Goal: Task Accomplishment & Management: Manage account settings

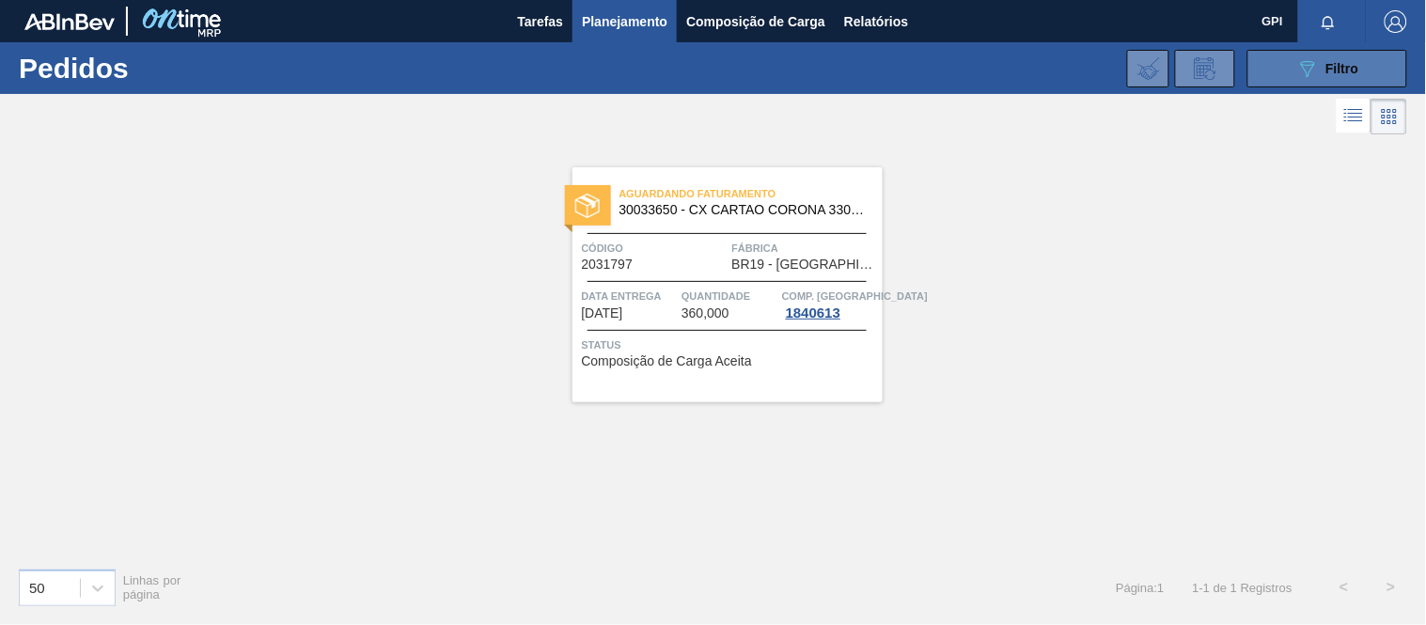
click at [1317, 63] on icon "089F7B8B-B2A5-4AFE-B5C0-19BA573D28AC" at bounding box center [1307, 68] width 23 height 23
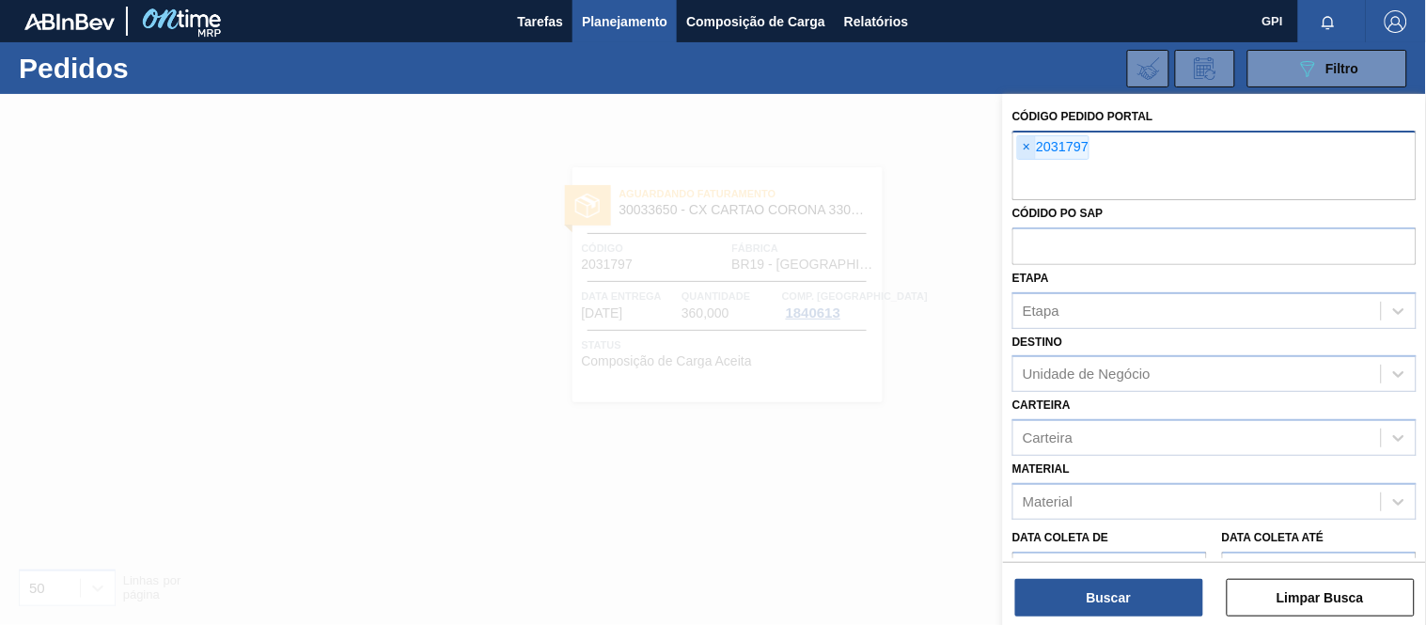
click at [1029, 141] on span "×" at bounding box center [1027, 147] width 18 height 23
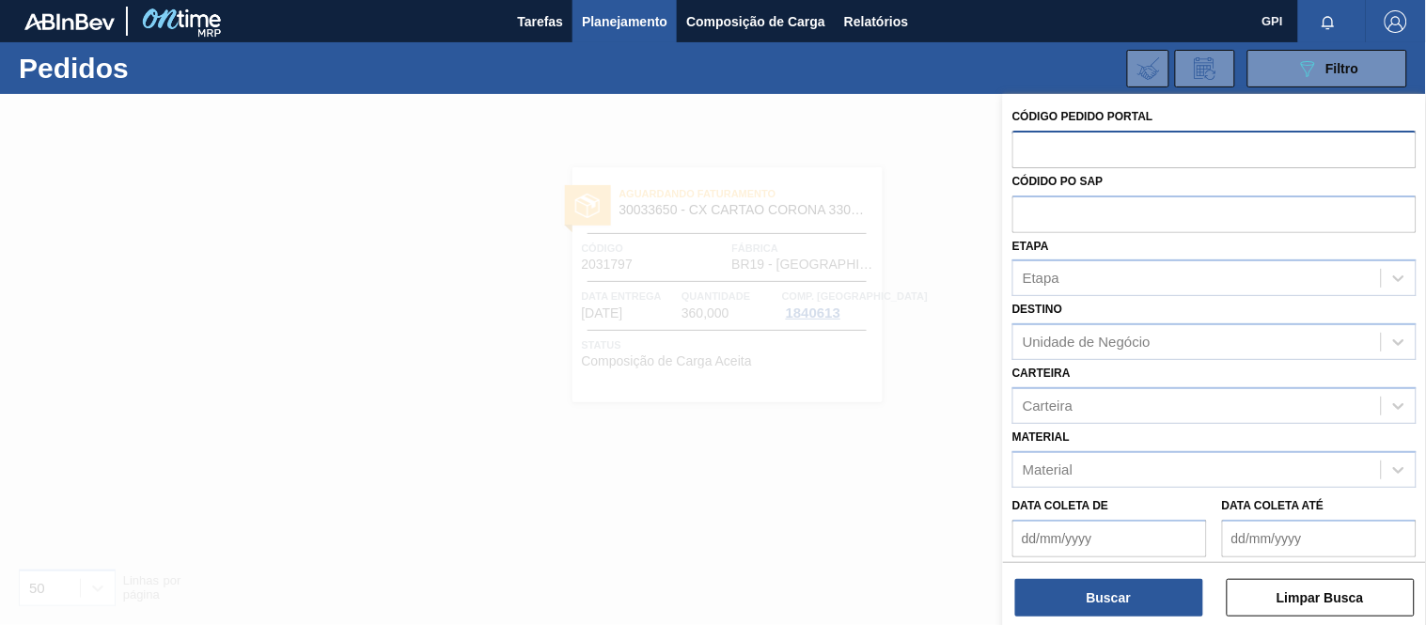
paste input "2033238"
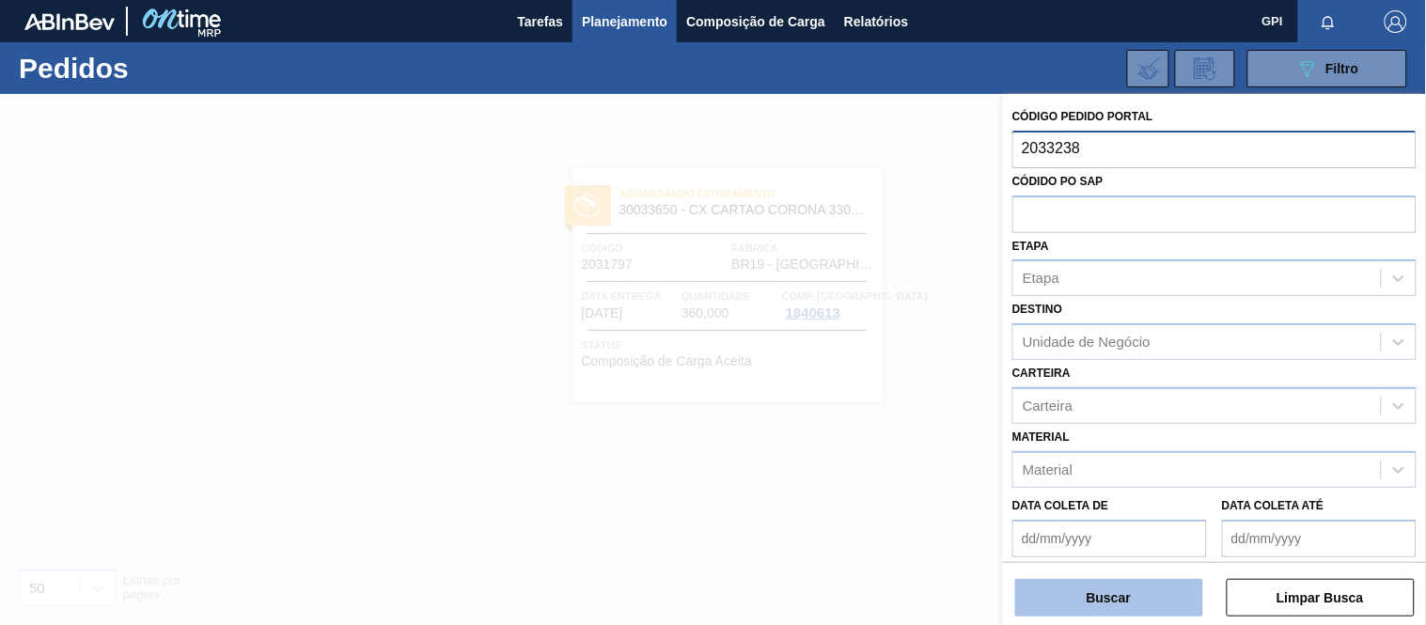
type input "2033238"
click at [1109, 599] on button "Buscar" at bounding box center [1109, 598] width 188 height 38
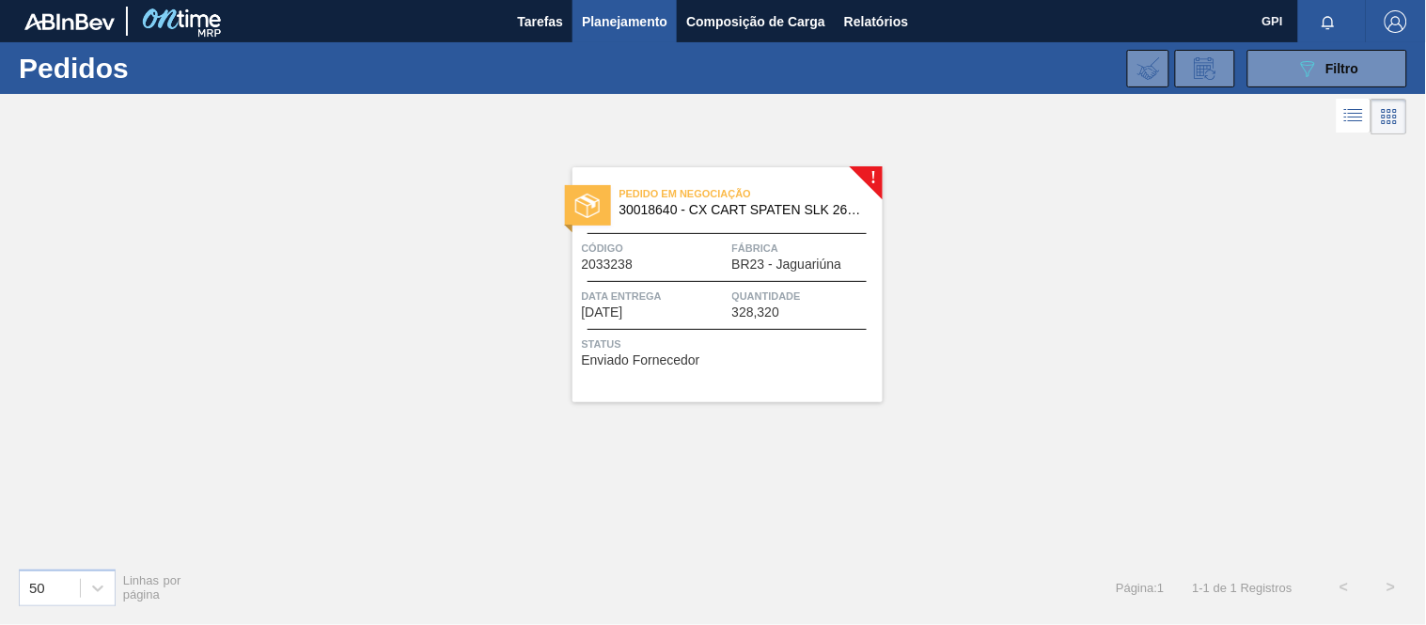
click at [784, 292] on span "Quantidade" at bounding box center [805, 296] width 146 height 19
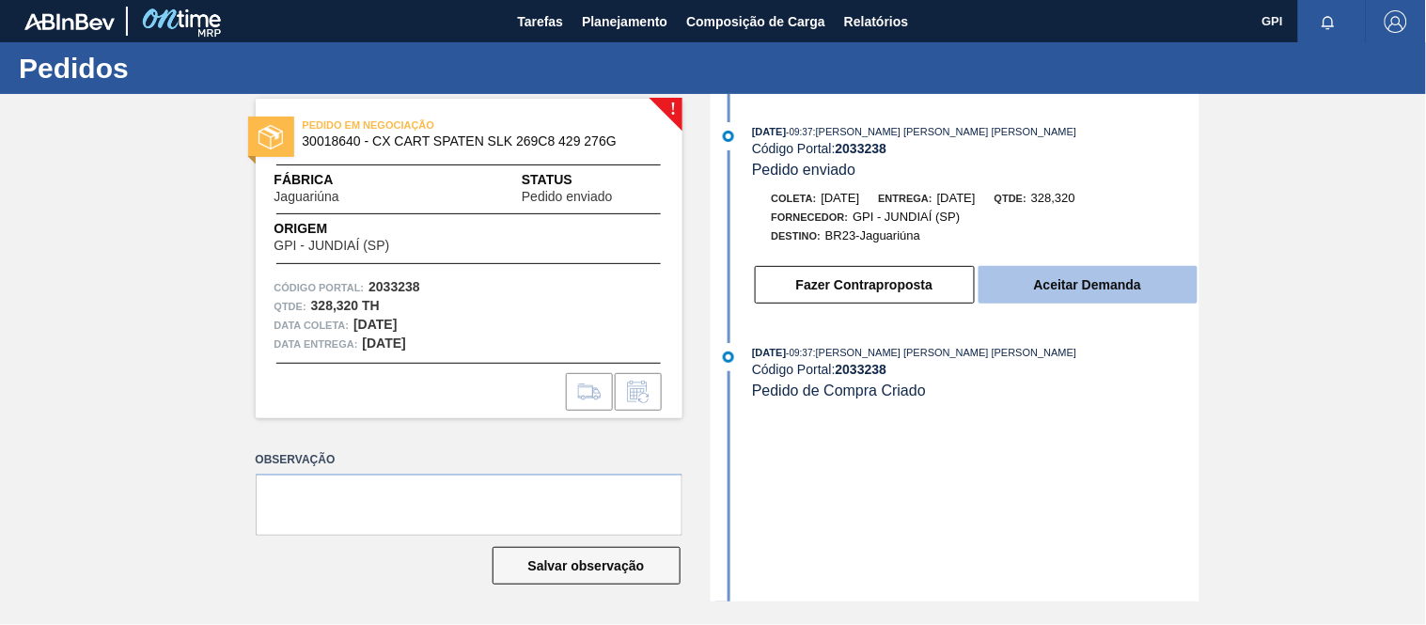
drag, startPoint x: 1209, startPoint y: 288, endPoint x: 1175, endPoint y: 289, distance: 33.8
click at [1209, 288] on div "! PEDIDO EM NEGOCIAÇÃO 30018640 - CX CART SPATEN SLK 269C8 429 276G Fábrica Jag…" at bounding box center [713, 347] width 1426 height 507
click at [1175, 289] on button "Aceitar Demanda" at bounding box center [1087, 285] width 219 height 38
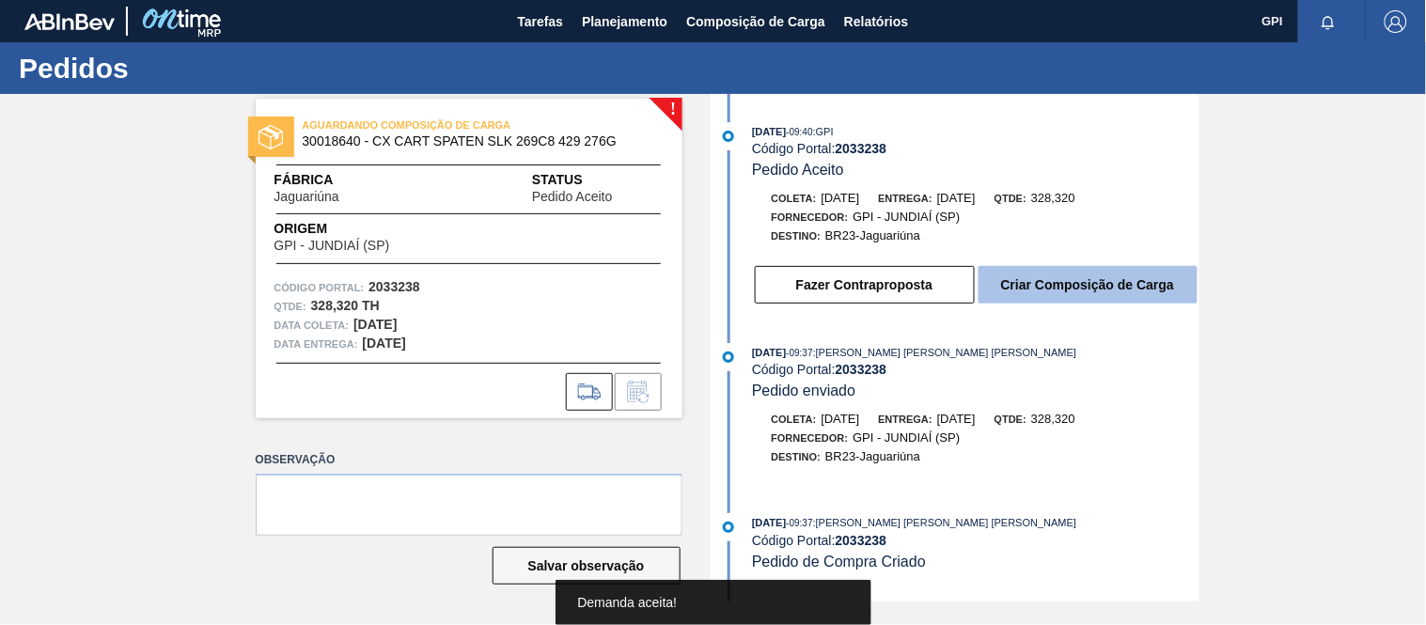
click at [1063, 283] on button "Criar Composição de Carga" at bounding box center [1087, 285] width 219 height 38
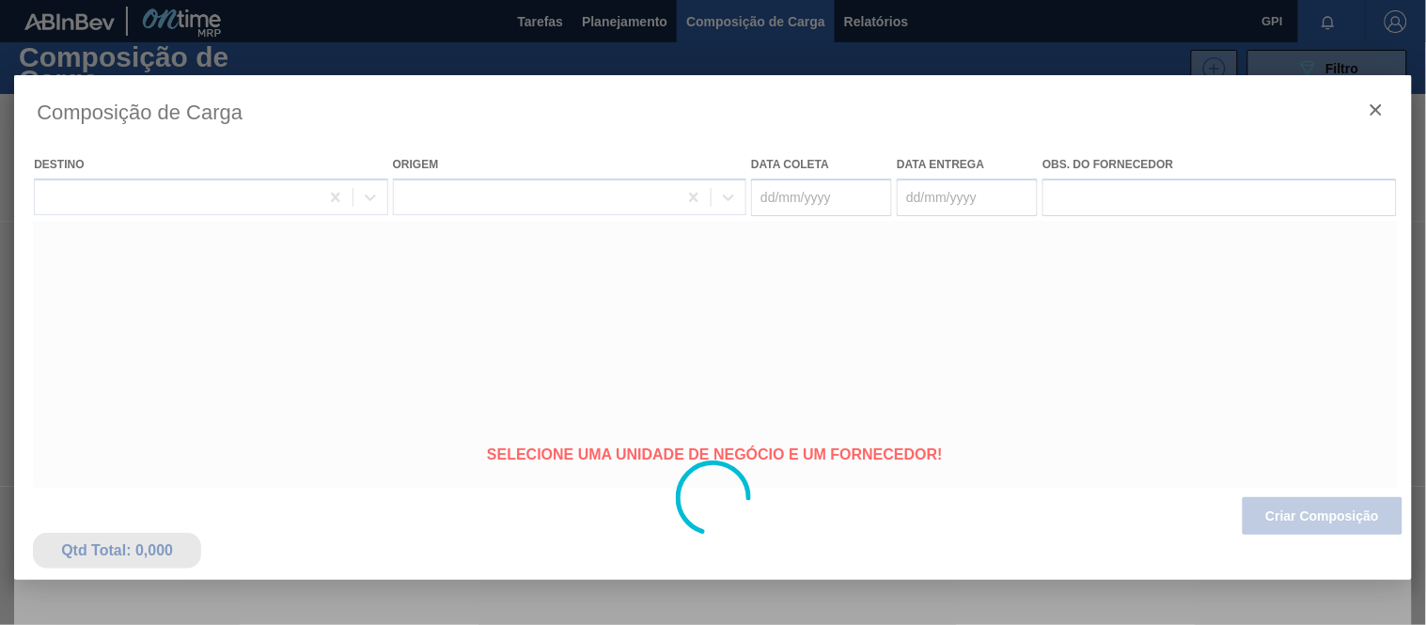
type coleta "[DATE]"
type entrega "[DATE]"
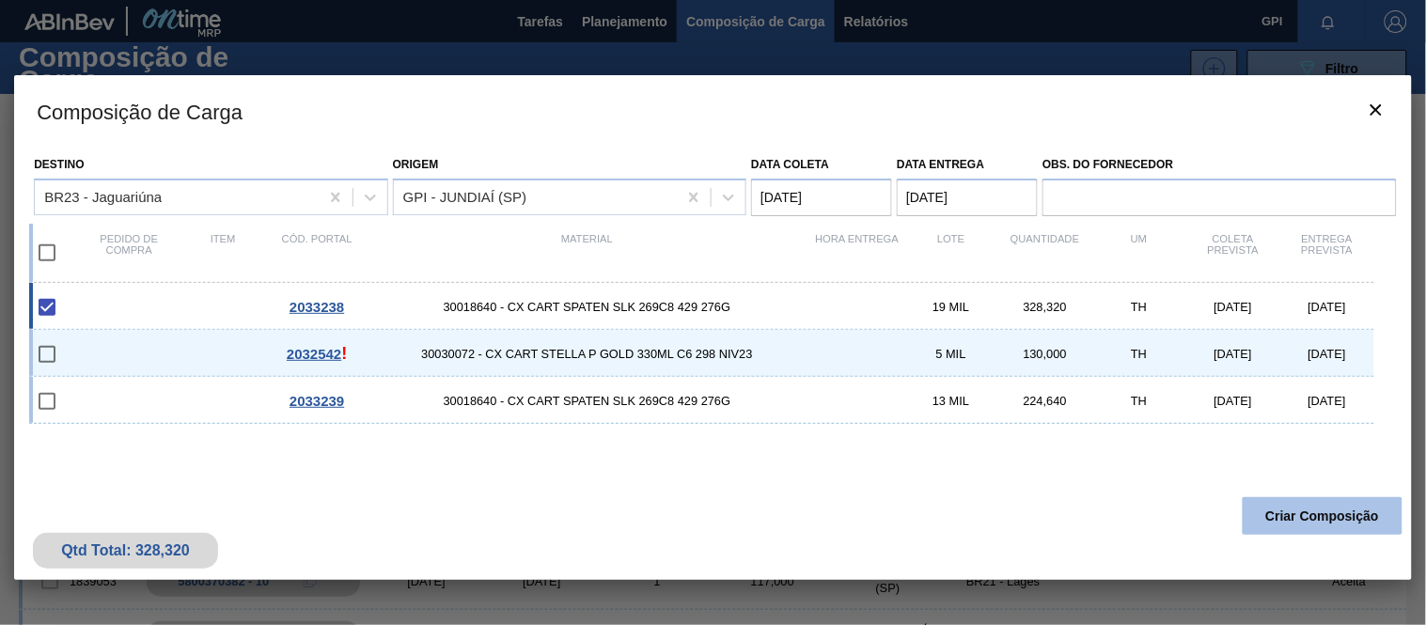
click at [1263, 523] on button "Criar Composição" at bounding box center [1322, 516] width 160 height 38
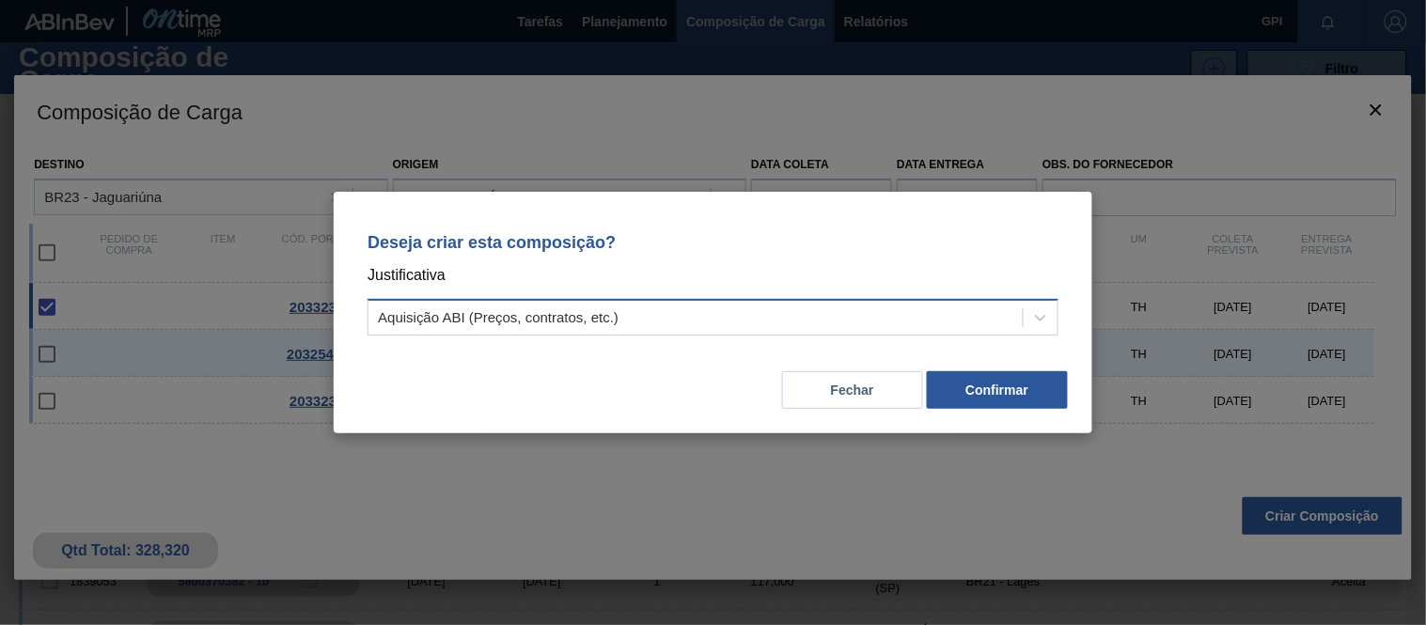
click at [922, 324] on div "Aquisição ABI (Preços, contratos, etc.)" at bounding box center [695, 317] width 654 height 27
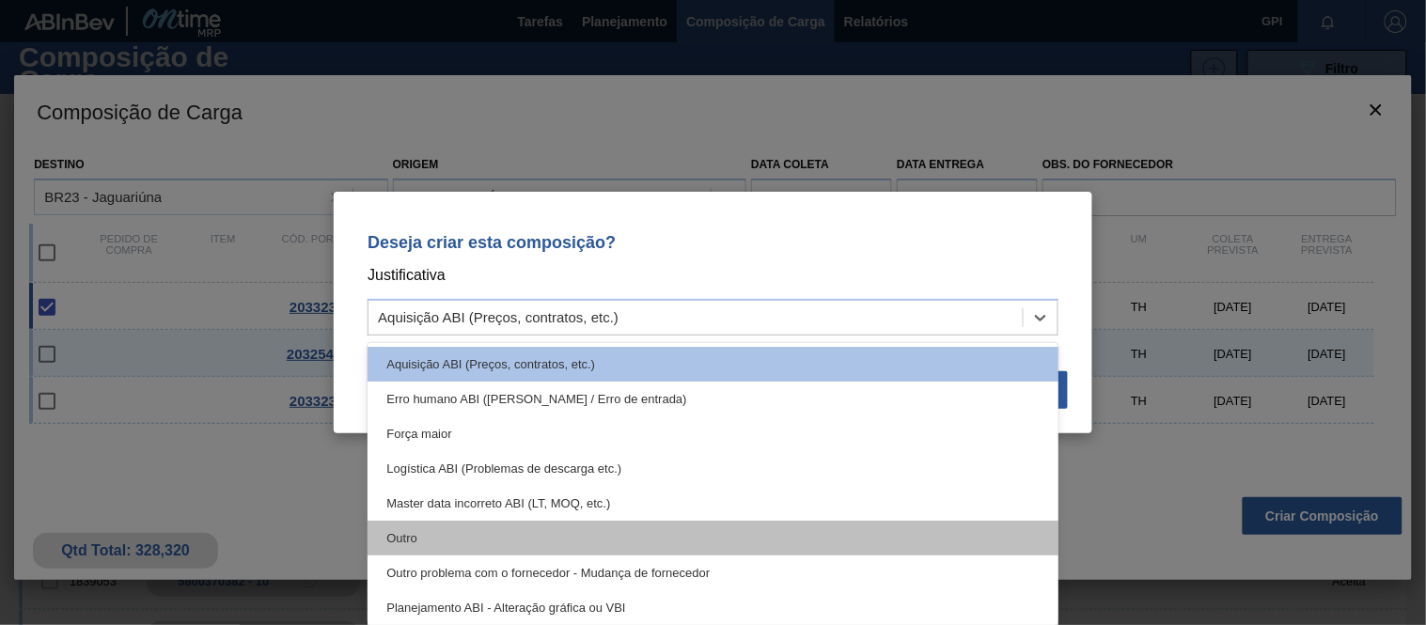
click at [632, 522] on div "Outro" at bounding box center [712, 538] width 691 height 35
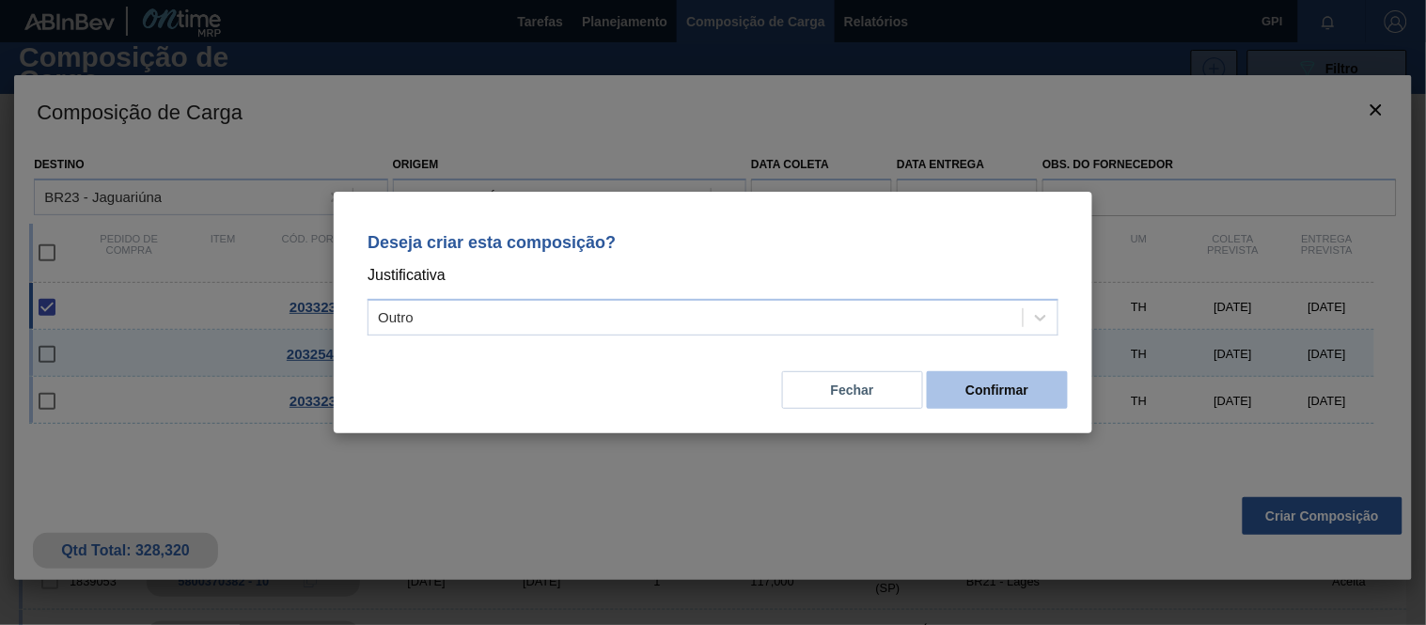
click at [985, 391] on button "Confirmar" at bounding box center [997, 390] width 141 height 38
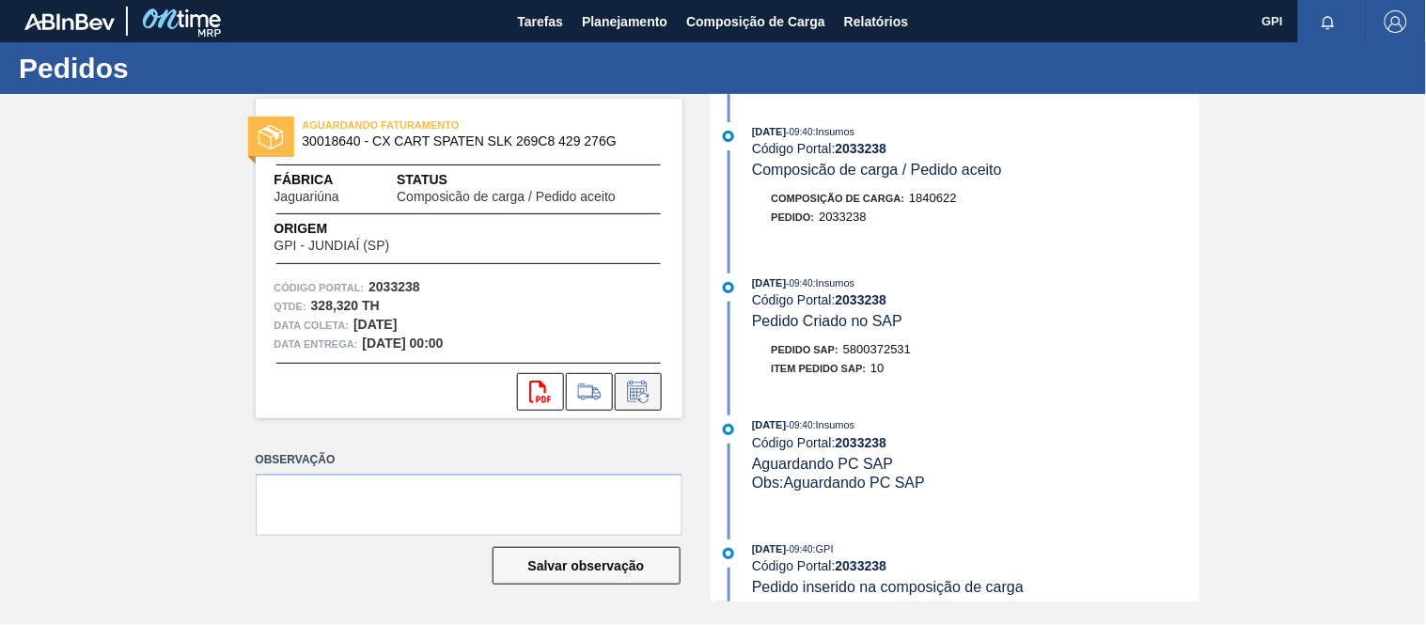
click at [627, 397] on icon at bounding box center [637, 392] width 20 height 22
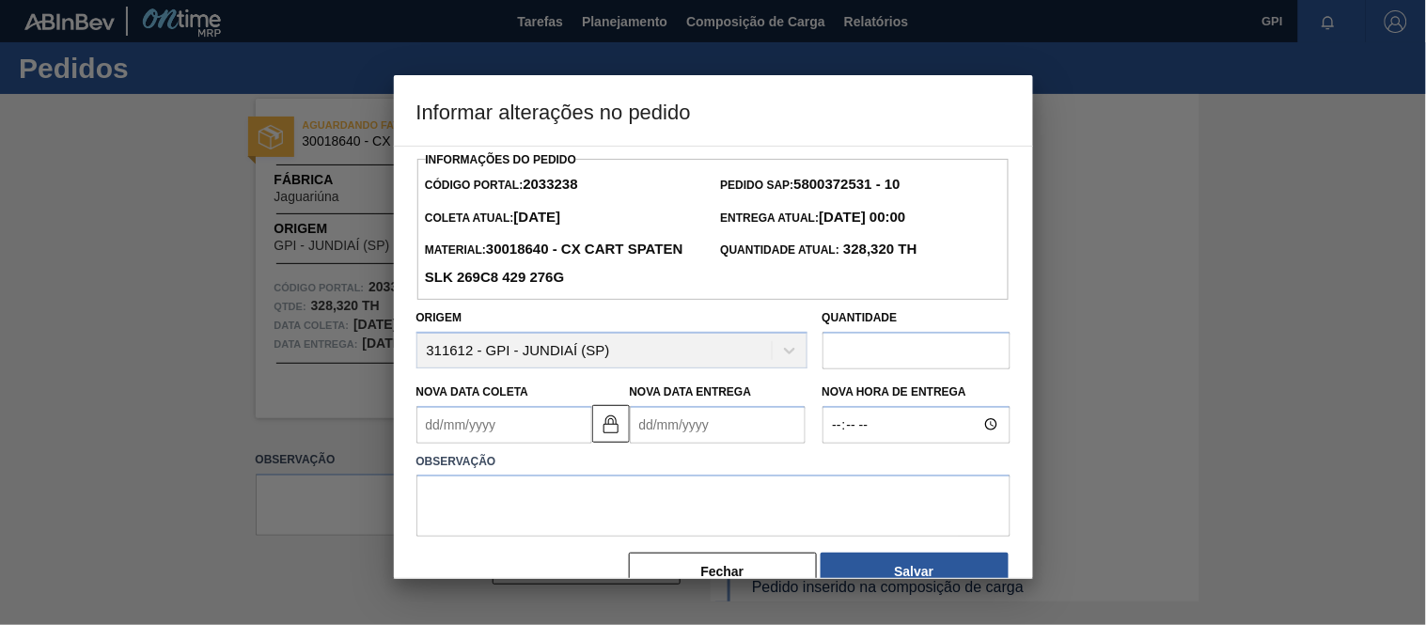
click at [853, 350] on input "text" at bounding box center [916, 351] width 188 height 38
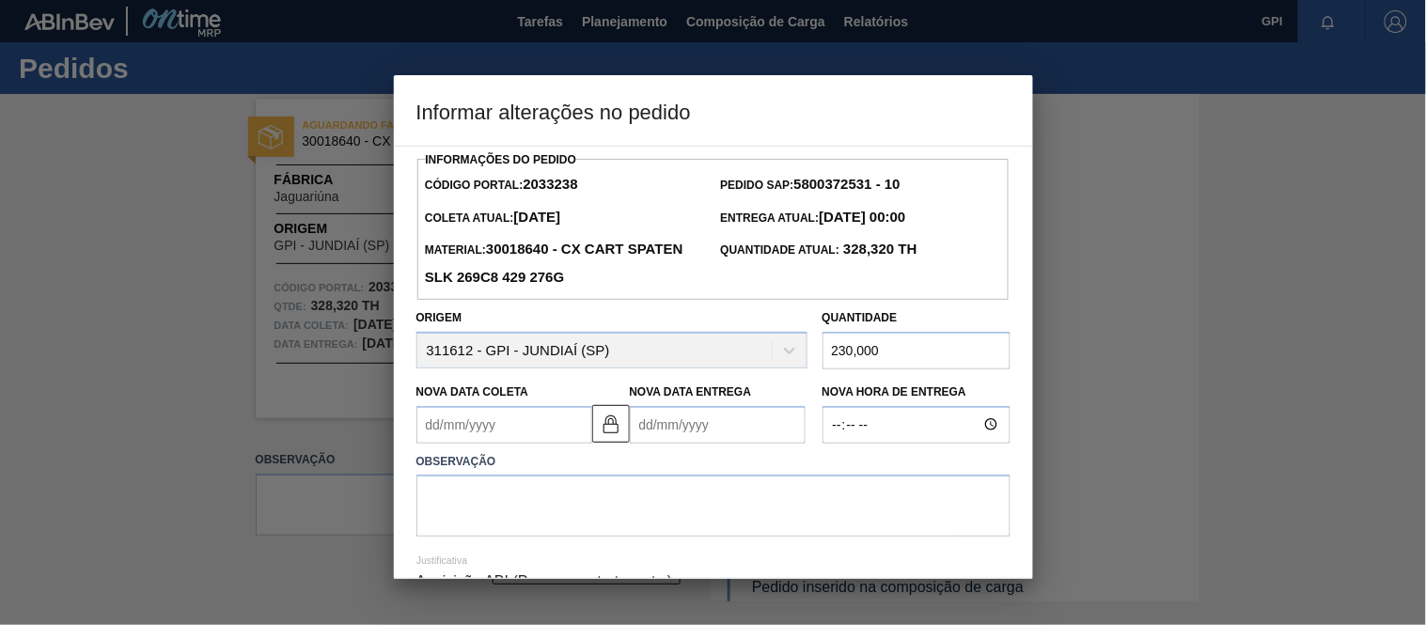
type input "230,000"
click at [472, 510] on textarea at bounding box center [713, 506] width 594 height 62
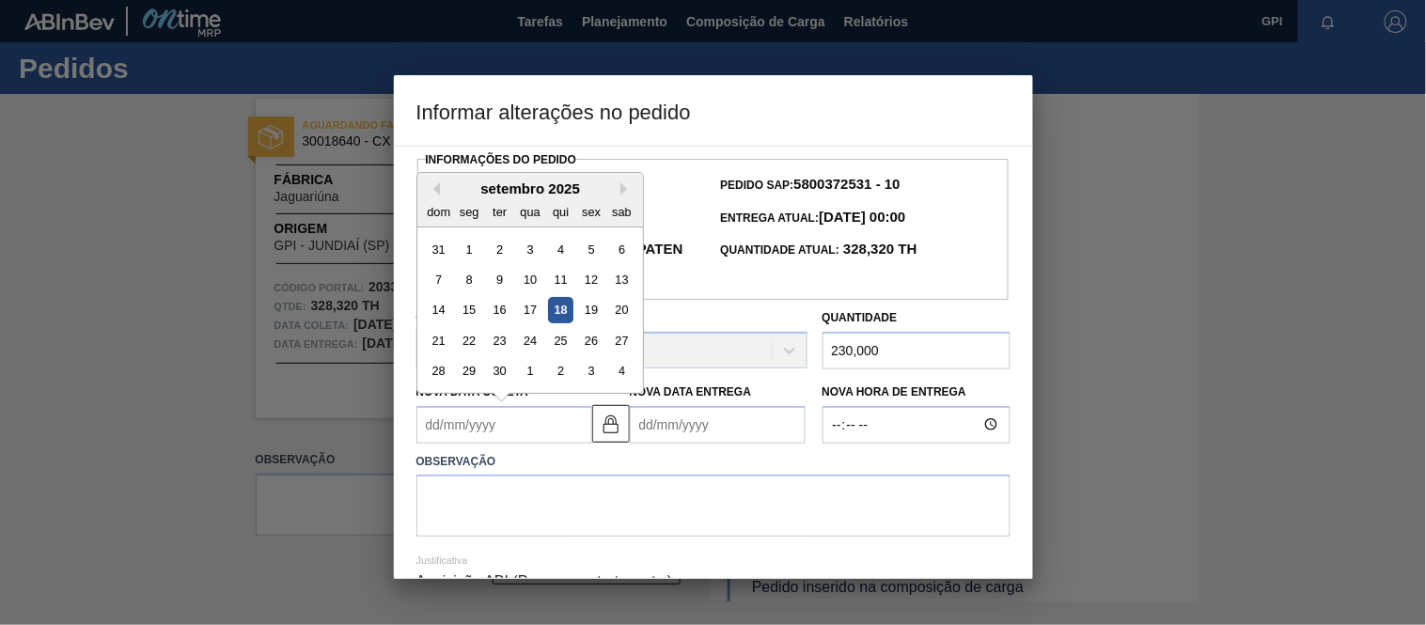
click at [498, 429] on Coleta2033238 "Nova Data Coleta" at bounding box center [504, 425] width 176 height 38
click at [491, 383] on div "30" at bounding box center [498, 370] width 25 height 25
type Coleta2033238 "30/09/2025"
type Entrega2033238 "01/10/2025"
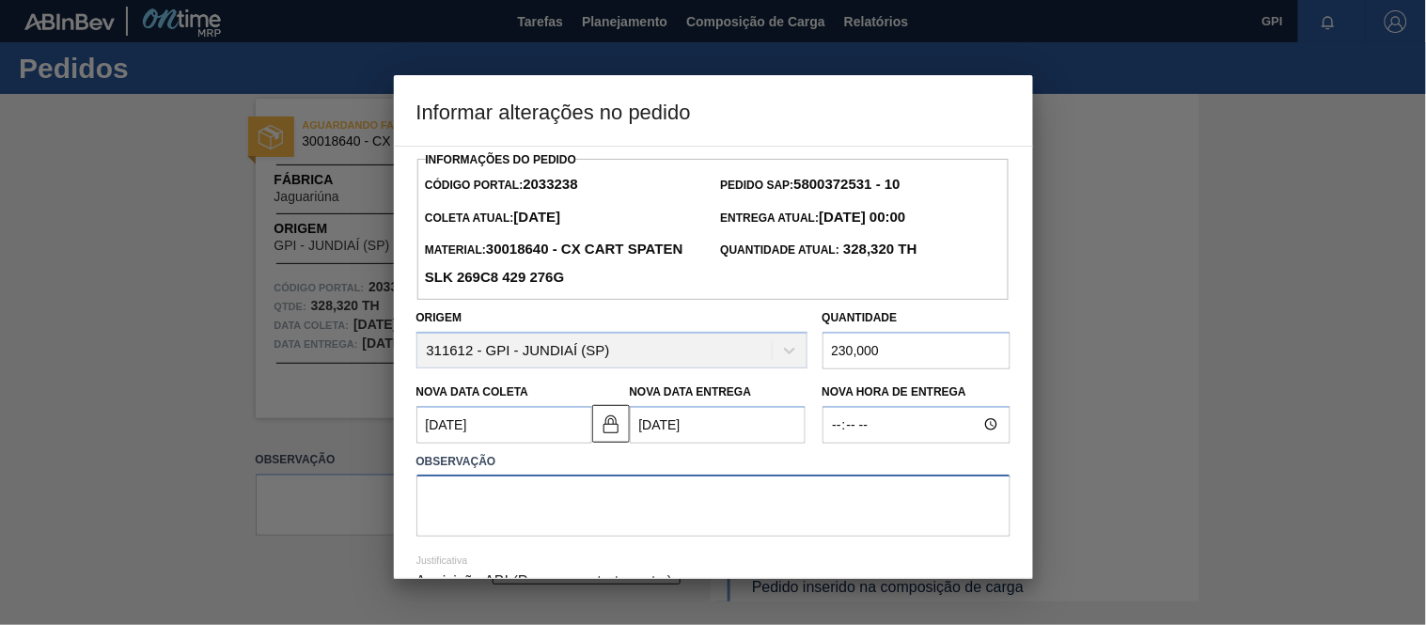
click at [518, 483] on textarea at bounding box center [713, 506] width 594 height 62
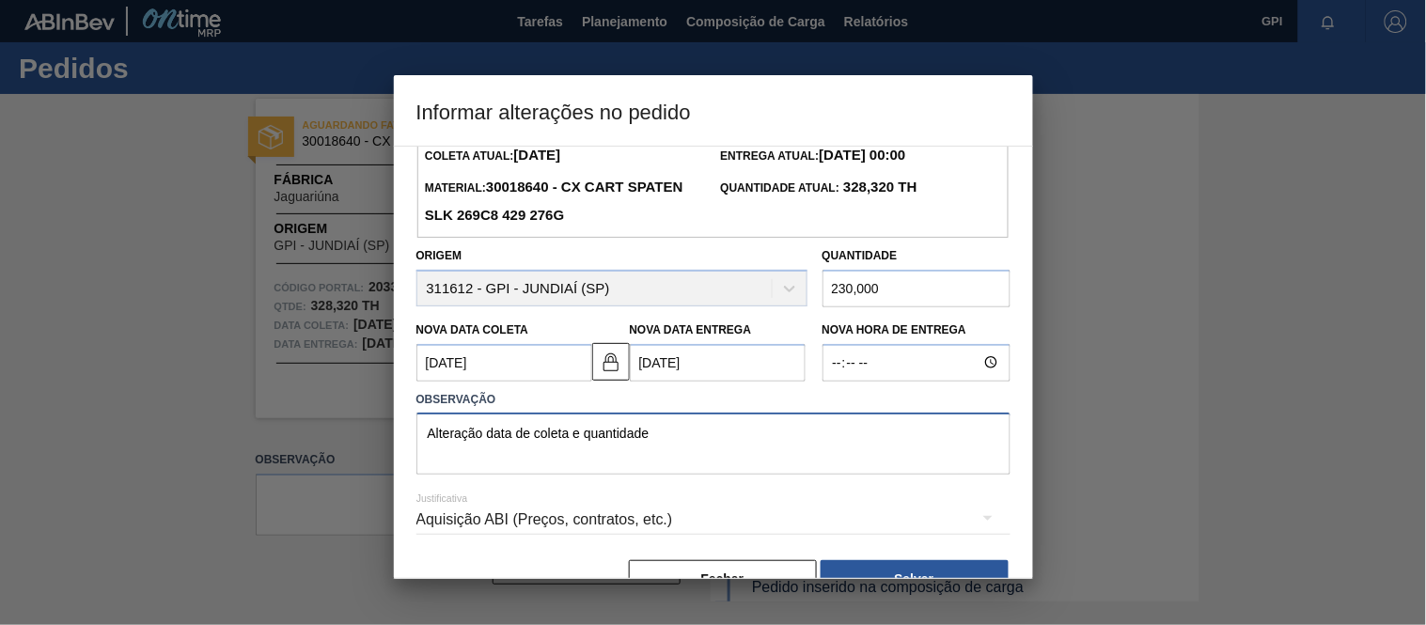
scroll to position [110, 0]
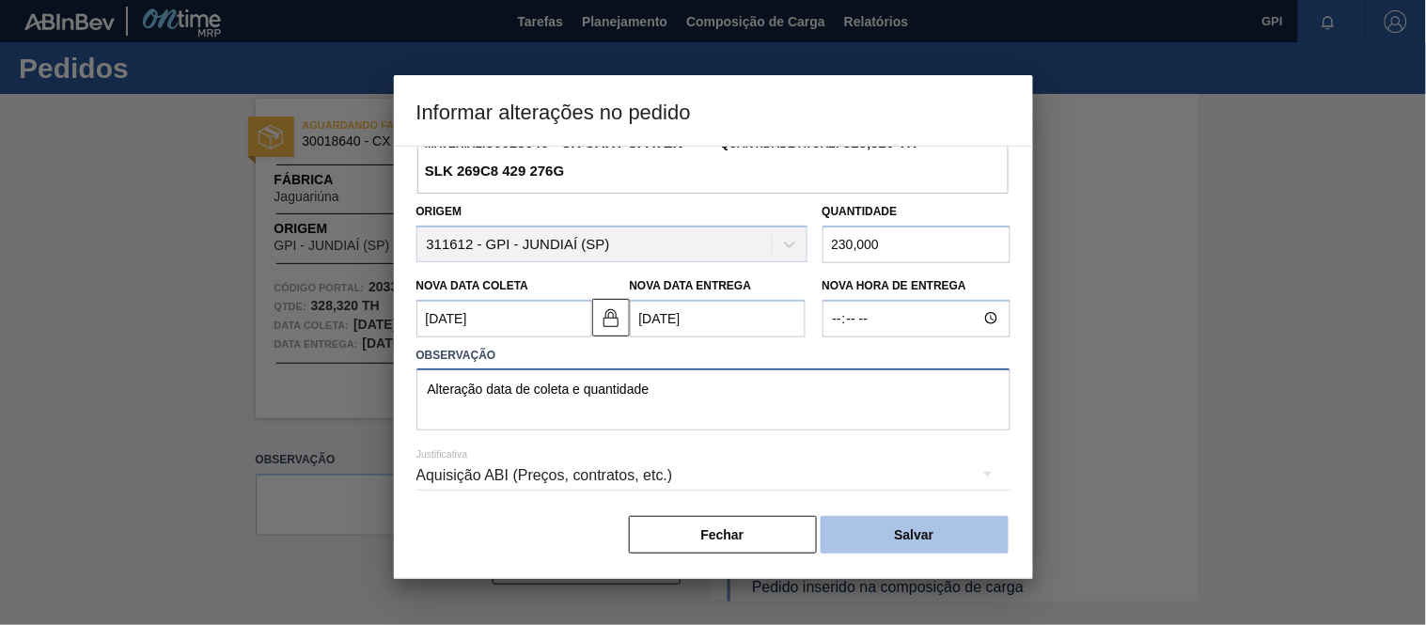
type textarea "Alteração data de coleta e quantidade"
click at [912, 530] on button "Salvar" at bounding box center [914, 535] width 188 height 38
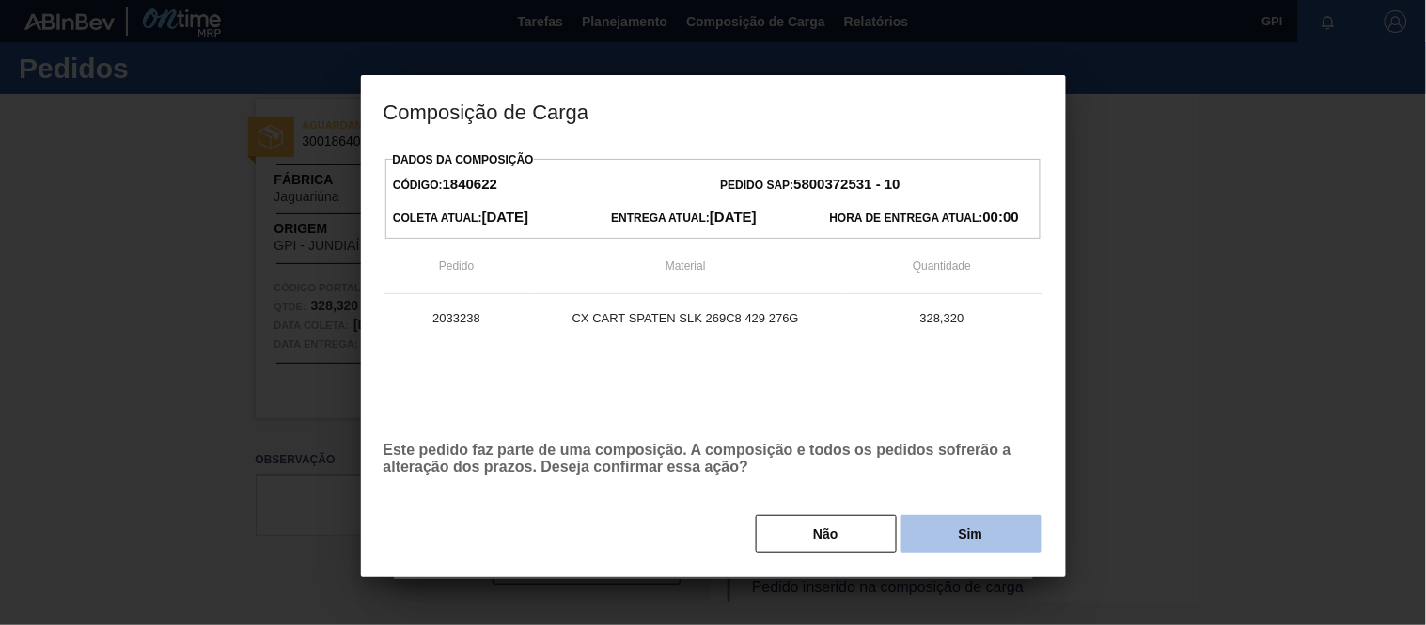
click at [950, 523] on button "Sim" at bounding box center [970, 534] width 141 height 38
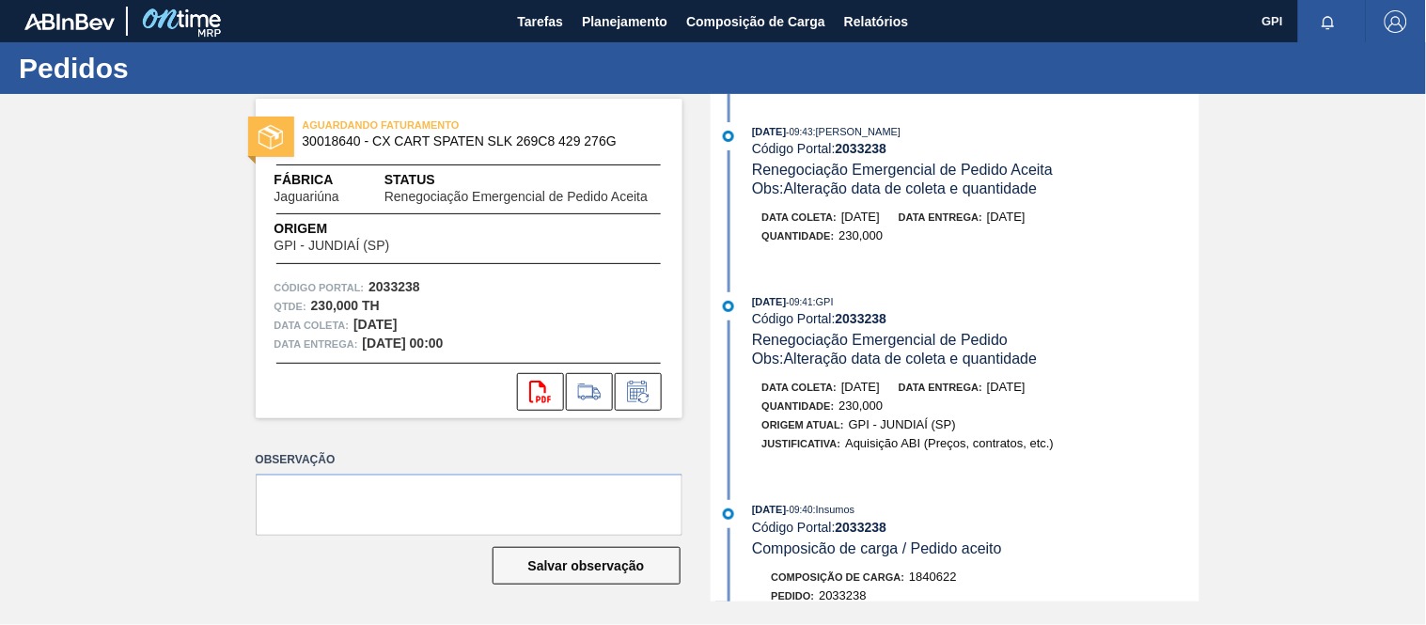
click at [408, 286] on strong "2033238" at bounding box center [394, 286] width 52 height 15
copy strong "2033238"
click at [541, 395] on icon "svg{fill:#ff0000}" at bounding box center [540, 392] width 23 height 23
click at [603, 291] on div "Código Portal: 2033238" at bounding box center [468, 287] width 389 height 19
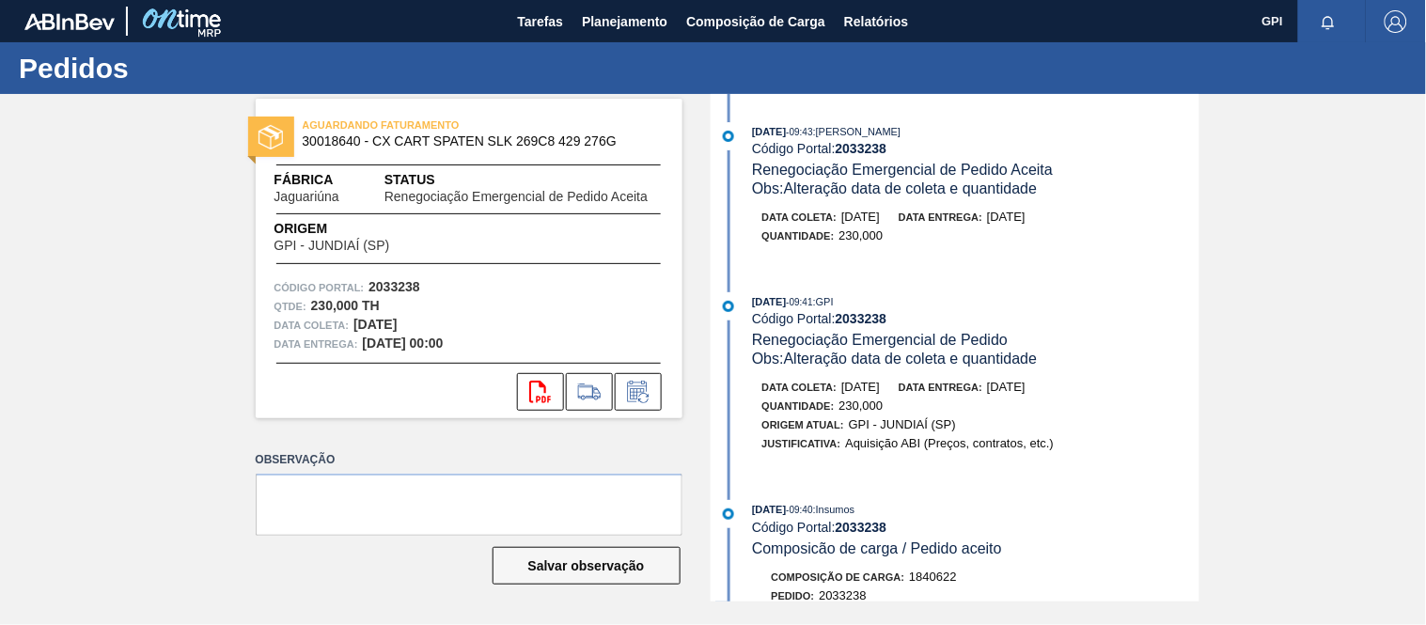
click at [418, 283] on strong "2033238" at bounding box center [394, 286] width 52 height 15
click at [413, 282] on strong "2033238" at bounding box center [394, 286] width 52 height 15
click at [412, 282] on strong "2033238" at bounding box center [394, 286] width 52 height 15
copy strong "2033238"
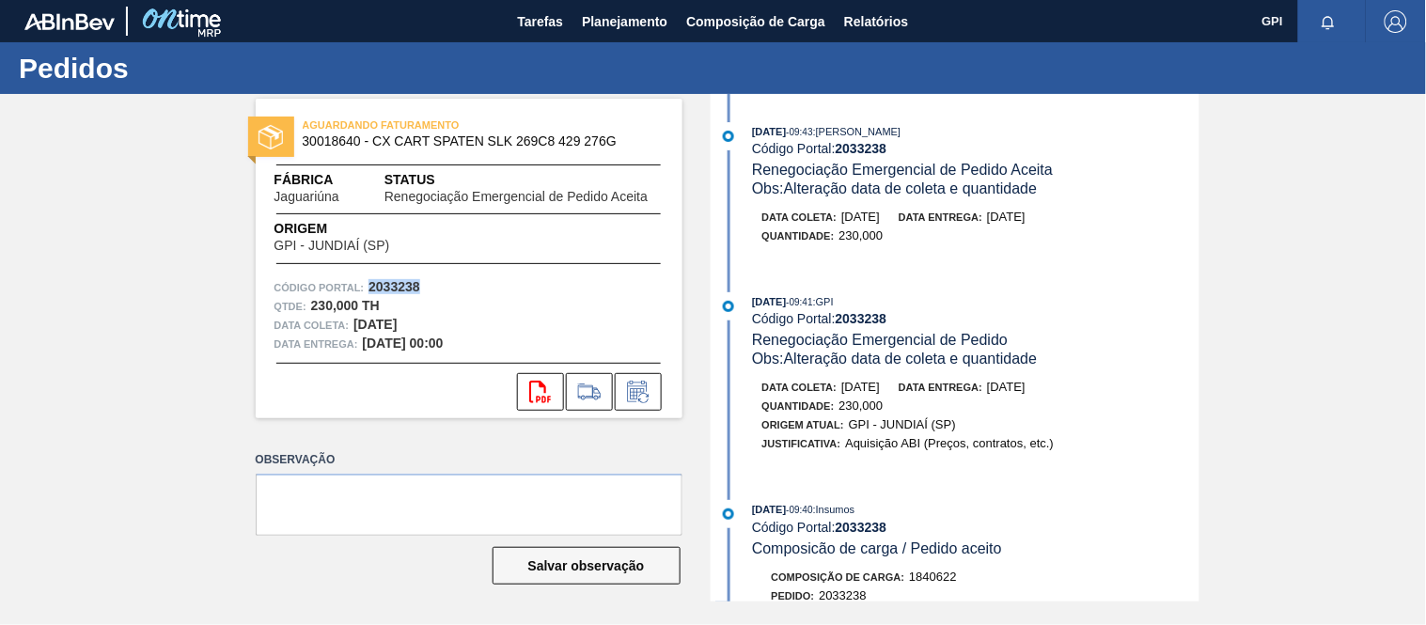
click at [625, 266] on div "AGUARDANDO FATURAMENTO 30018640 - CX CART SPATEN SLK 269C8 429 276G Fábrica Jag…" at bounding box center [469, 259] width 427 height 320
click at [342, 141] on span "30018640 - CX CART SPATEN SLK 269C8 429 276G" at bounding box center [473, 141] width 341 height 14
click at [467, 165] on div "AGUARDANDO FATURAMENTO 30018640 - CX CART SPATEN SLK 269C8 429 276G Fábrica Jag…" at bounding box center [469, 259] width 427 height 320
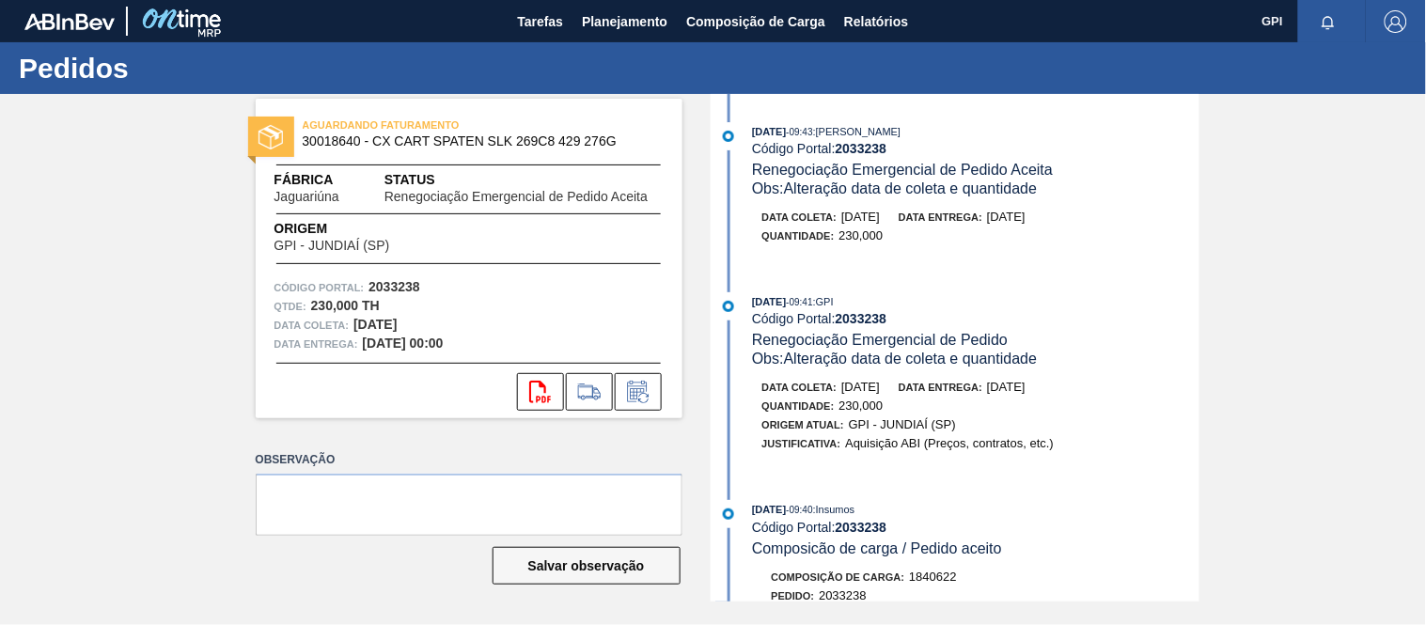
click at [324, 138] on span "30018640 - CX CART SPATEN SLK 269C8 429 276G" at bounding box center [473, 141] width 341 height 14
copy span "30018640"
click at [439, 275] on div "AGUARDANDO FATURAMENTO 30018640 - CX CART SPATEN SLK 269C8 429 276G Fábrica Jag…" at bounding box center [469, 259] width 427 height 320
drag, startPoint x: 330, startPoint y: 299, endPoint x: 308, endPoint y: 306, distance: 22.9
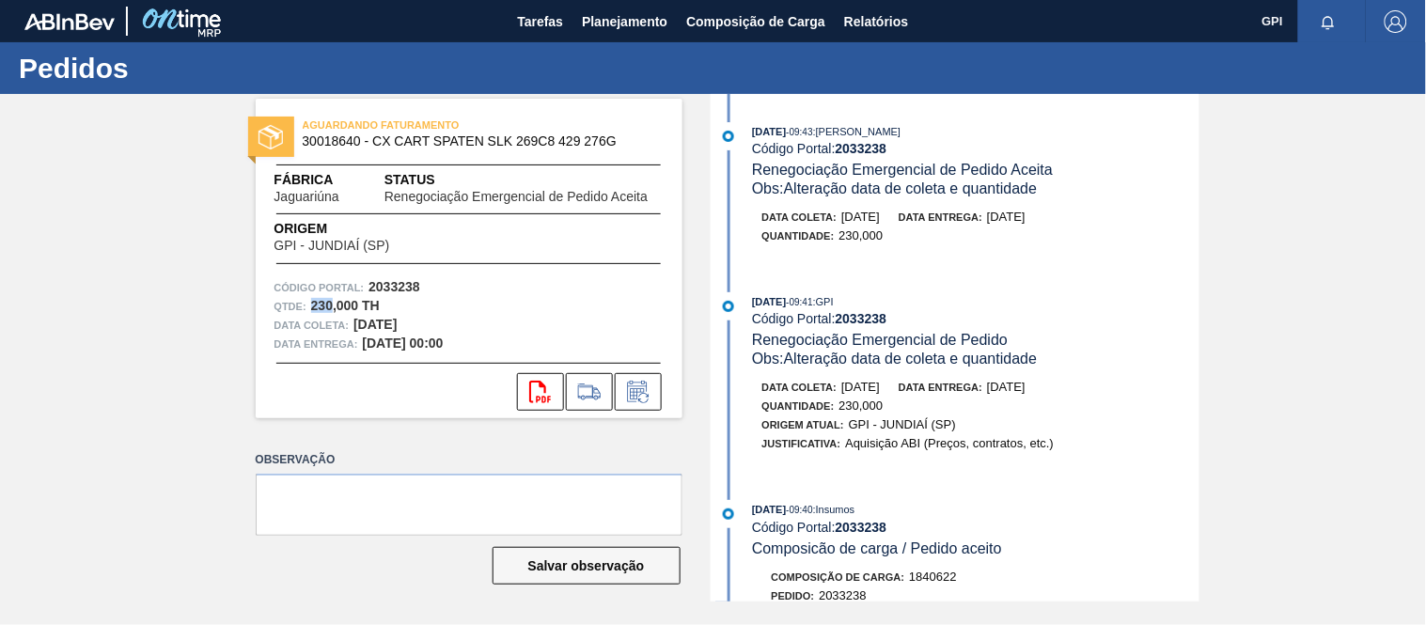
click at [308, 306] on div "Qtde : 230,000 TH" at bounding box center [468, 306] width 389 height 19
copy strong "230"
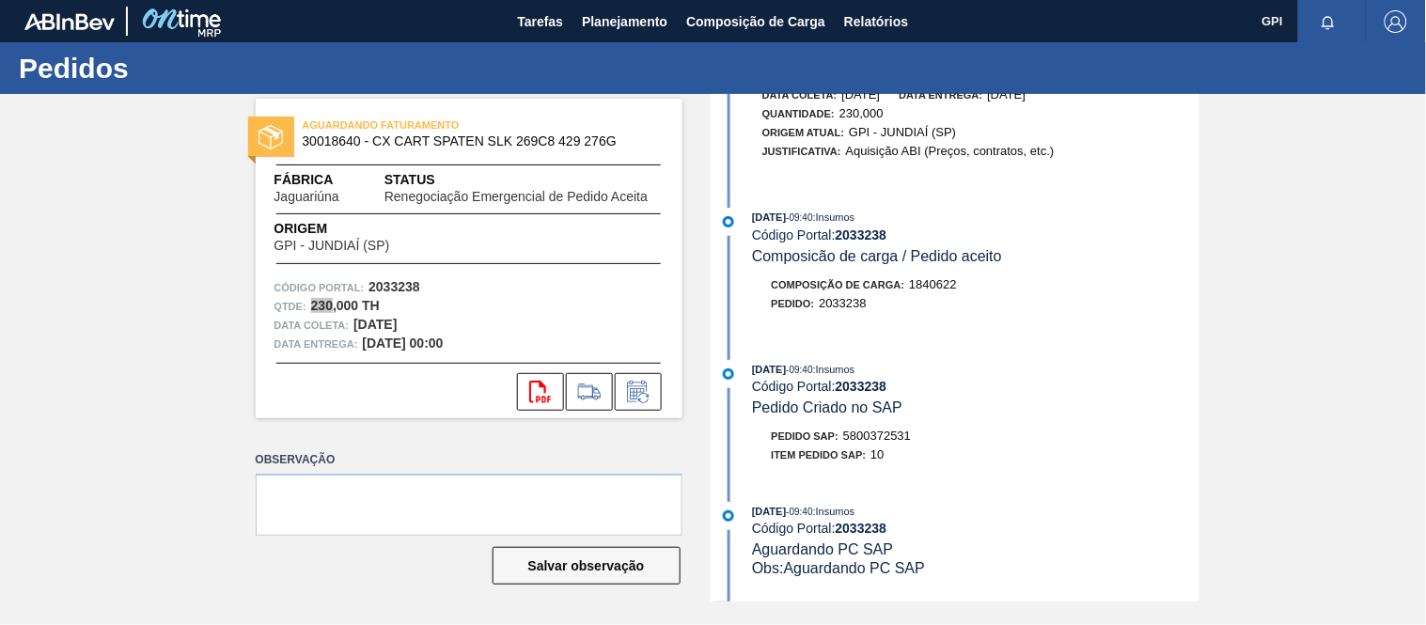
scroll to position [417, 0]
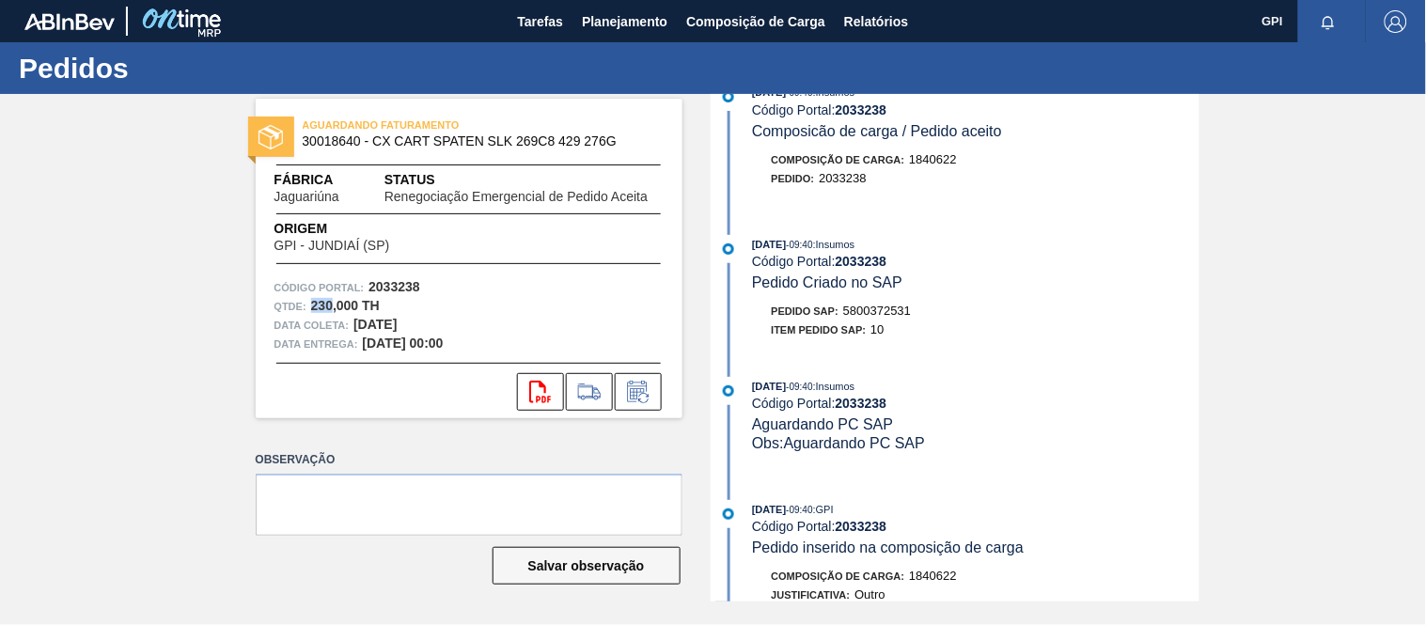
click at [906, 320] on div "Pedido SAP: 5800372531" at bounding box center [842, 311] width 140 height 19
click at [902, 318] on span "5800372531" at bounding box center [877, 311] width 68 height 14
copy span "5800372531"
click at [332, 197] on span "Jaguariúna" at bounding box center [306, 197] width 65 height 14
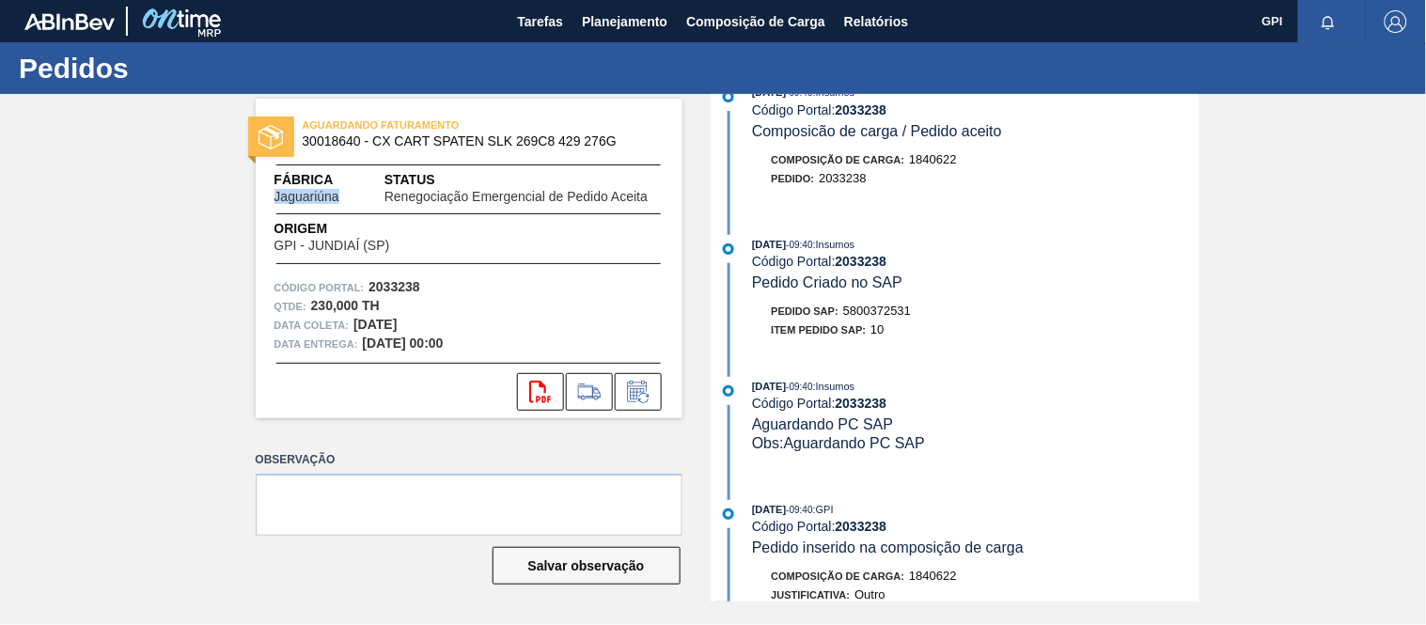
click at [332, 197] on span "Jaguariúna" at bounding box center [306, 197] width 65 height 14
copy span "Jaguariúna"
click at [639, 320] on div "Data coleta: 30/09/2025" at bounding box center [468, 325] width 389 height 19
drag, startPoint x: 420, startPoint y: 317, endPoint x: 354, endPoint y: 320, distance: 65.9
click at [354, 320] on div "Data coleta: 30/09/2025" at bounding box center [468, 325] width 389 height 19
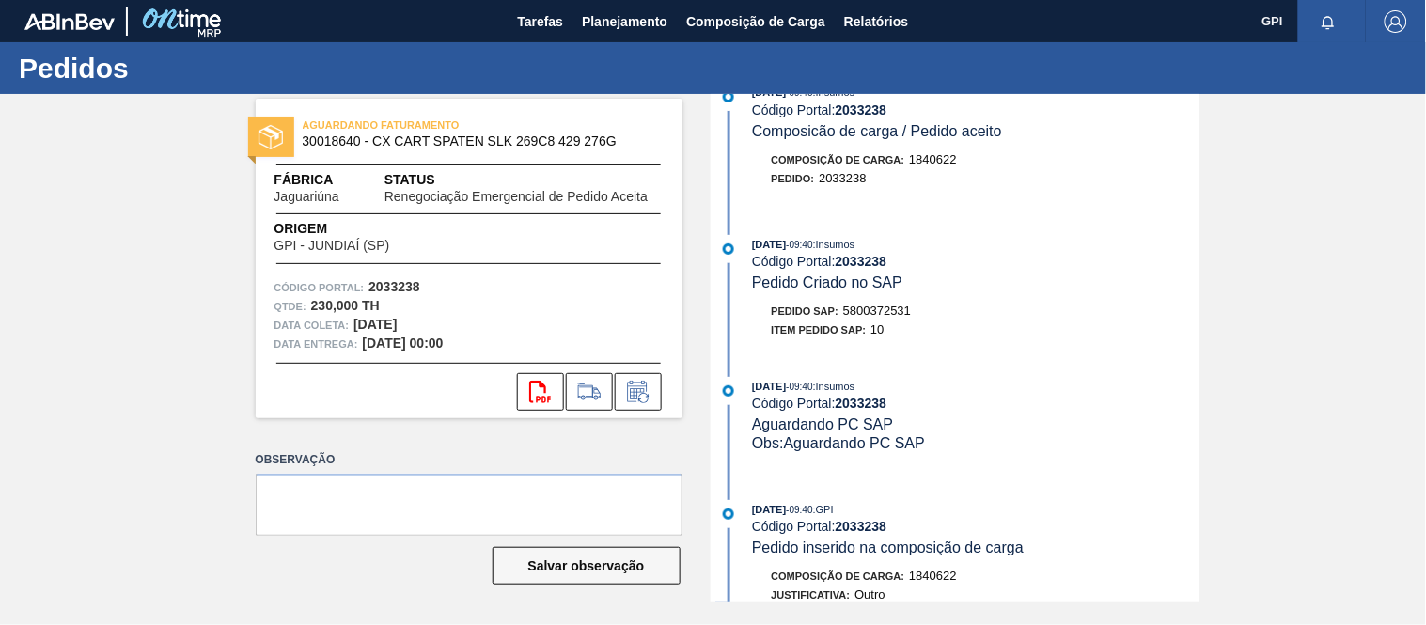
copy strong "30/09/2025"
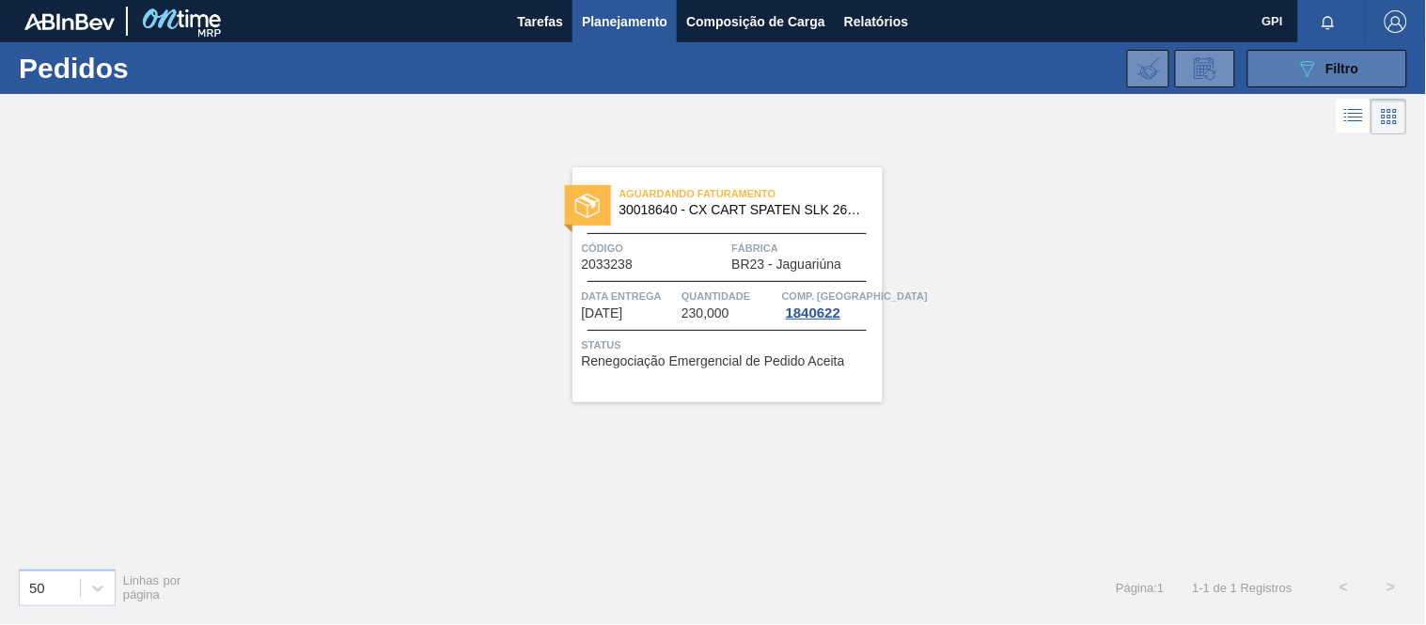
click at [1291, 69] on button "089F7B8B-B2A5-4AFE-B5C0-19BA573D28AC Filtro" at bounding box center [1327, 69] width 160 height 38
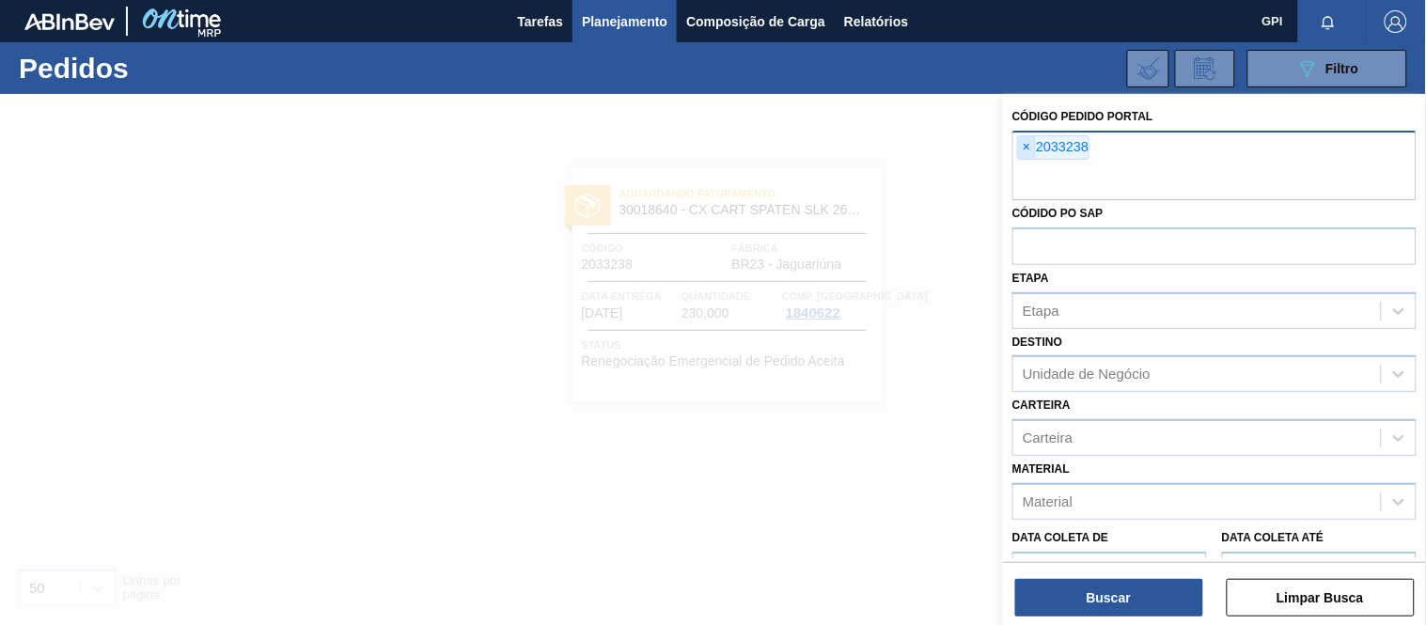
click at [1018, 144] on span "×" at bounding box center [1027, 147] width 18 height 23
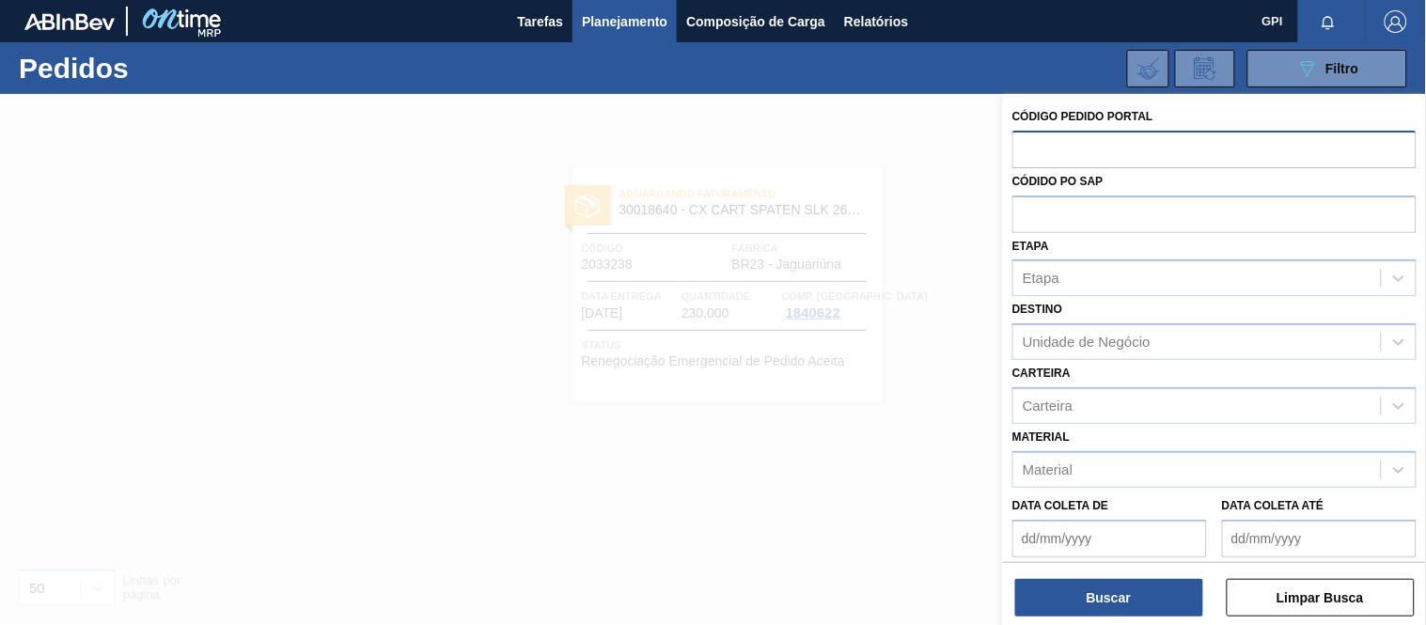
click at [1105, 148] on input "text" at bounding box center [1214, 149] width 404 height 36
paste input "text"
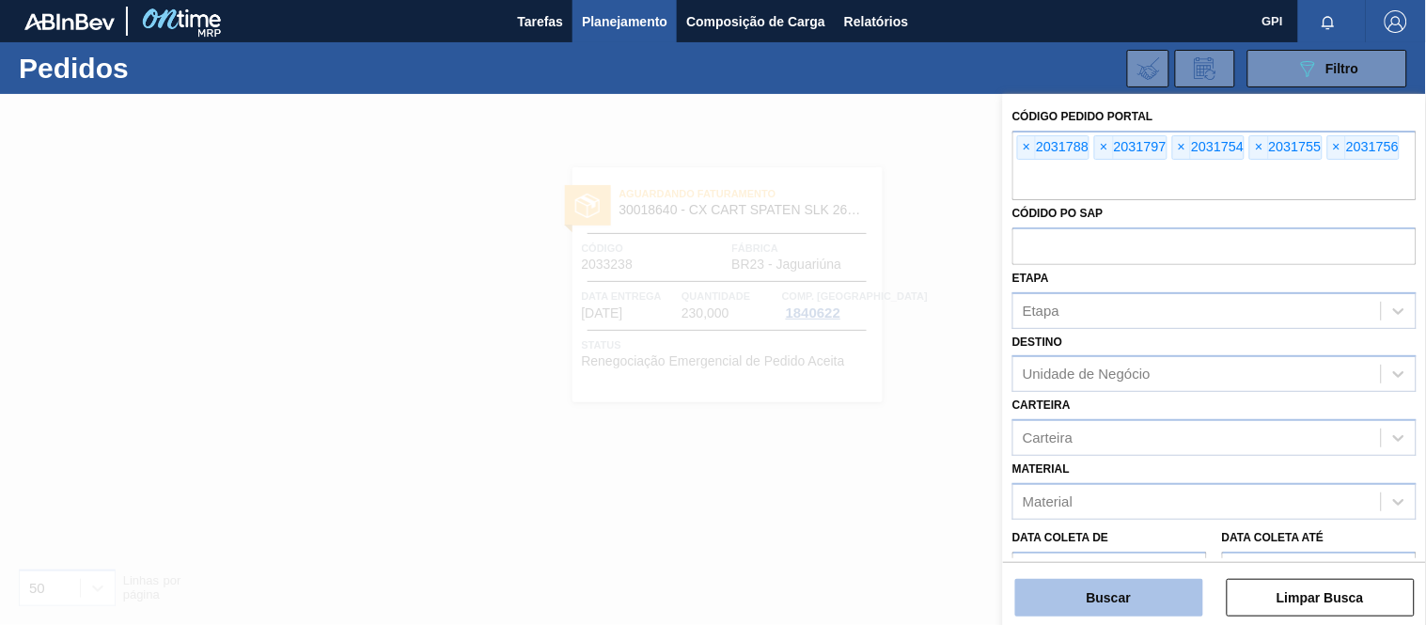
click at [1069, 603] on button "Buscar" at bounding box center [1109, 598] width 188 height 38
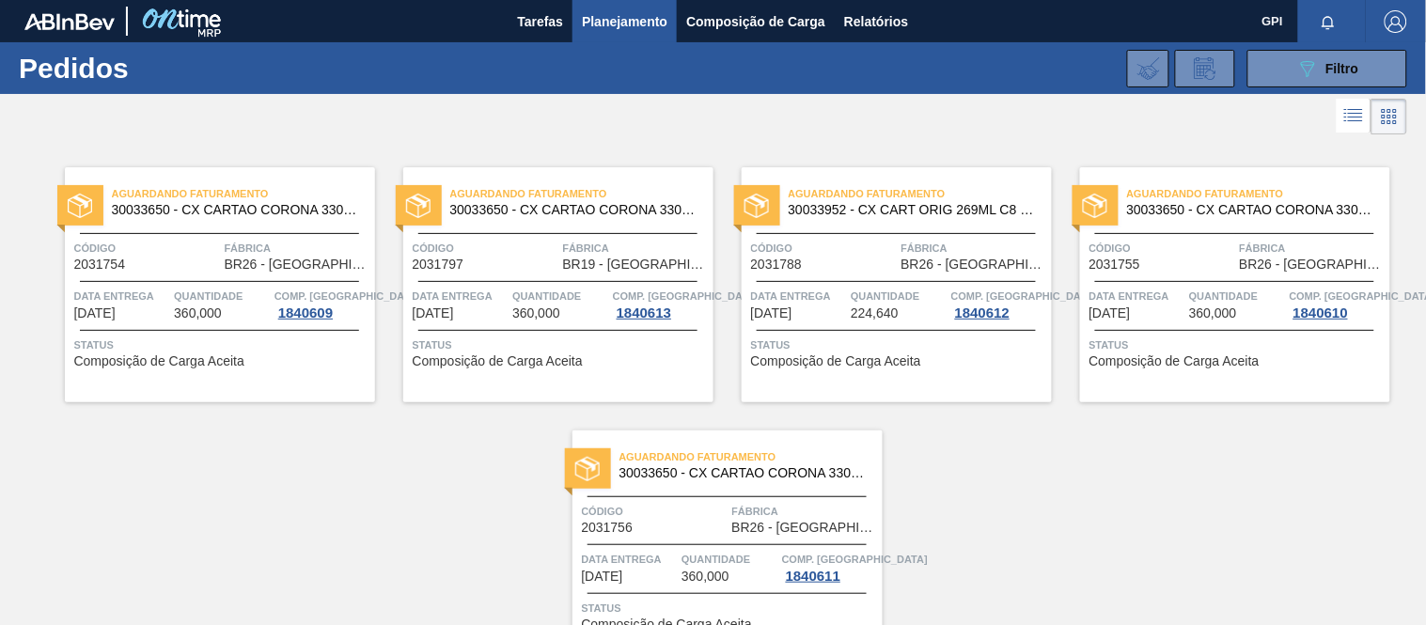
click at [183, 287] on span "Quantidade" at bounding box center [222, 296] width 96 height 19
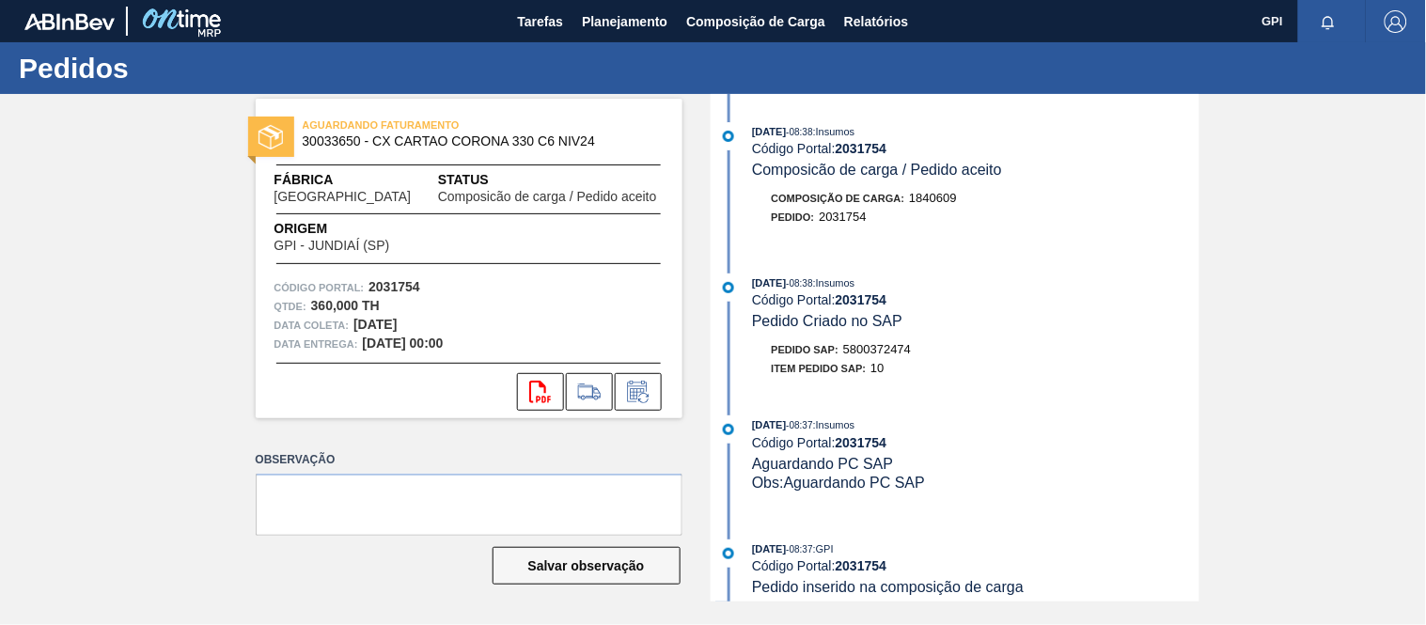
click at [415, 279] on strong "2031754" at bounding box center [394, 286] width 52 height 15
copy strong "2031754"
click at [542, 390] on icon "svg{fill:#ff0000}" at bounding box center [540, 392] width 23 height 23
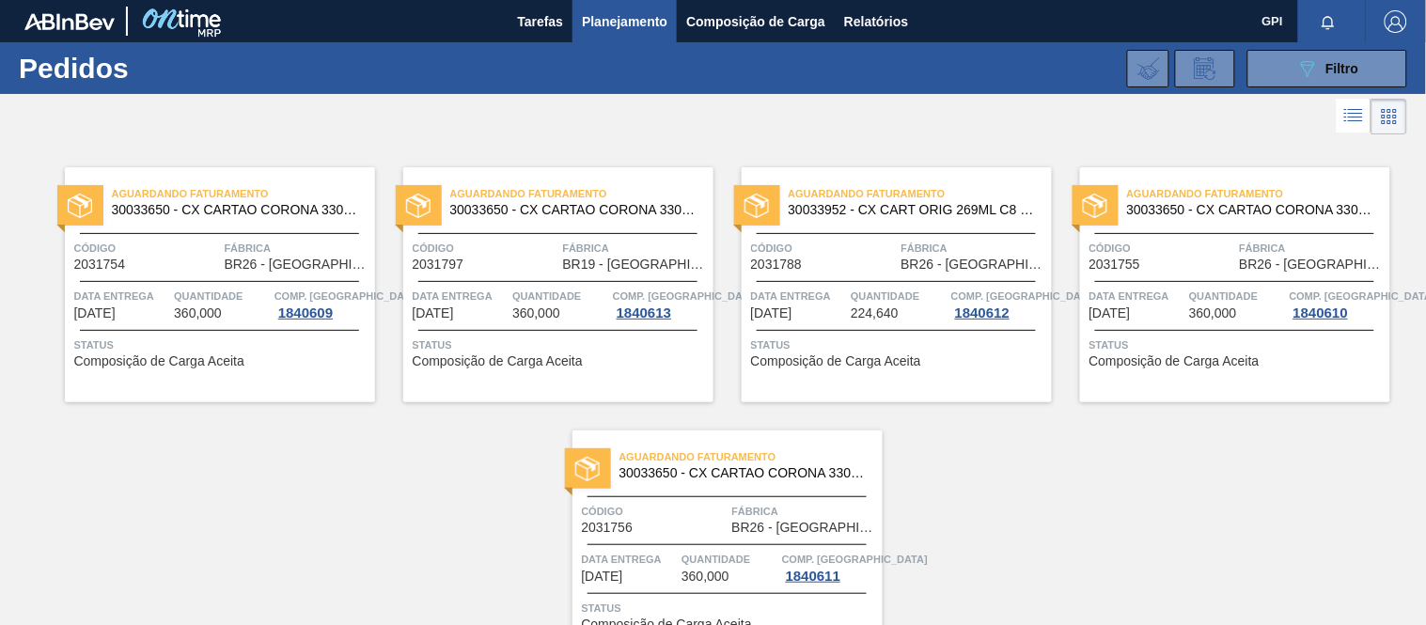
click at [543, 239] on span "Código" at bounding box center [486, 248] width 146 height 19
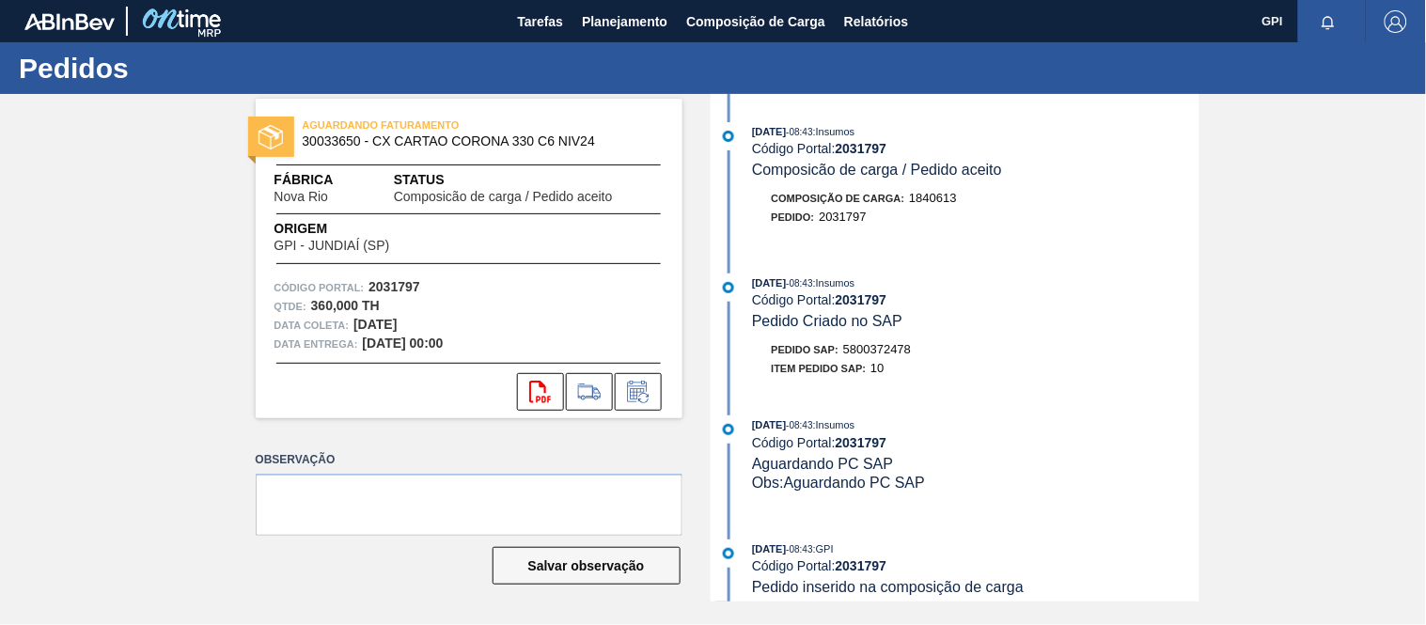
click at [413, 285] on strong "2031797" at bounding box center [394, 286] width 52 height 15
copy strong "2031797"
click at [532, 387] on icon "svg{fill:#ff0000}" at bounding box center [540, 392] width 23 height 23
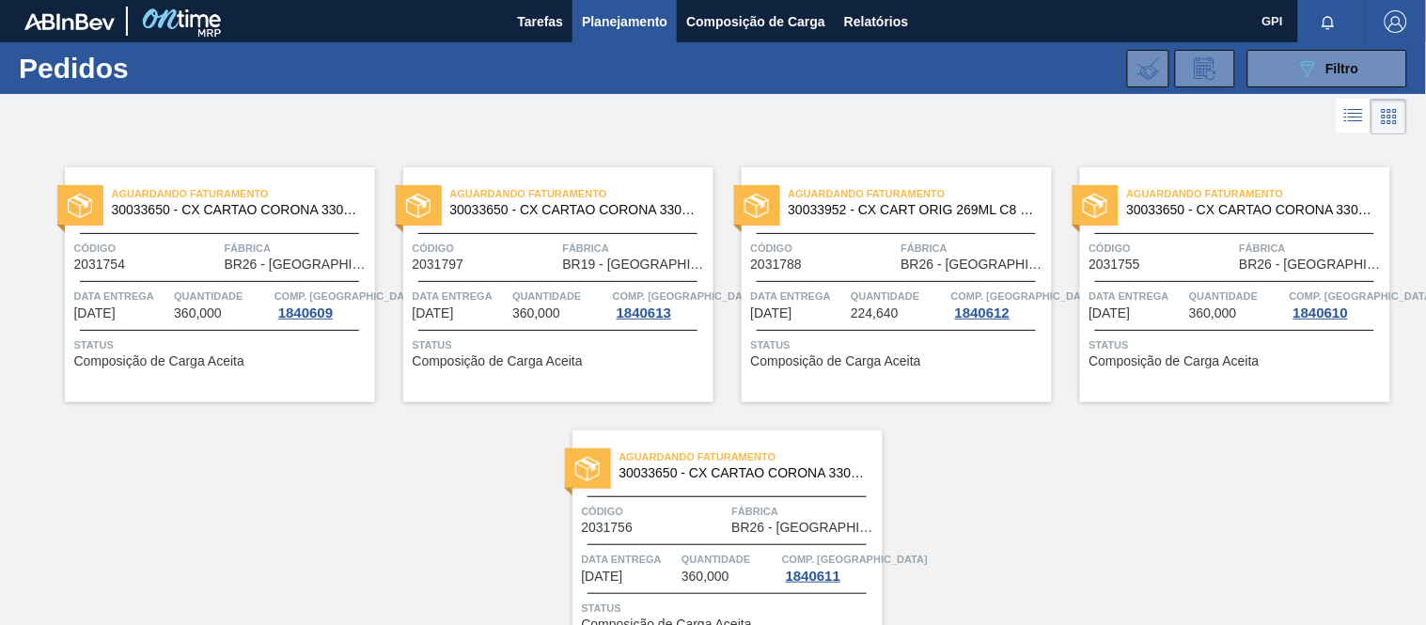
click at [836, 265] on div "Código 2031788" at bounding box center [824, 255] width 146 height 33
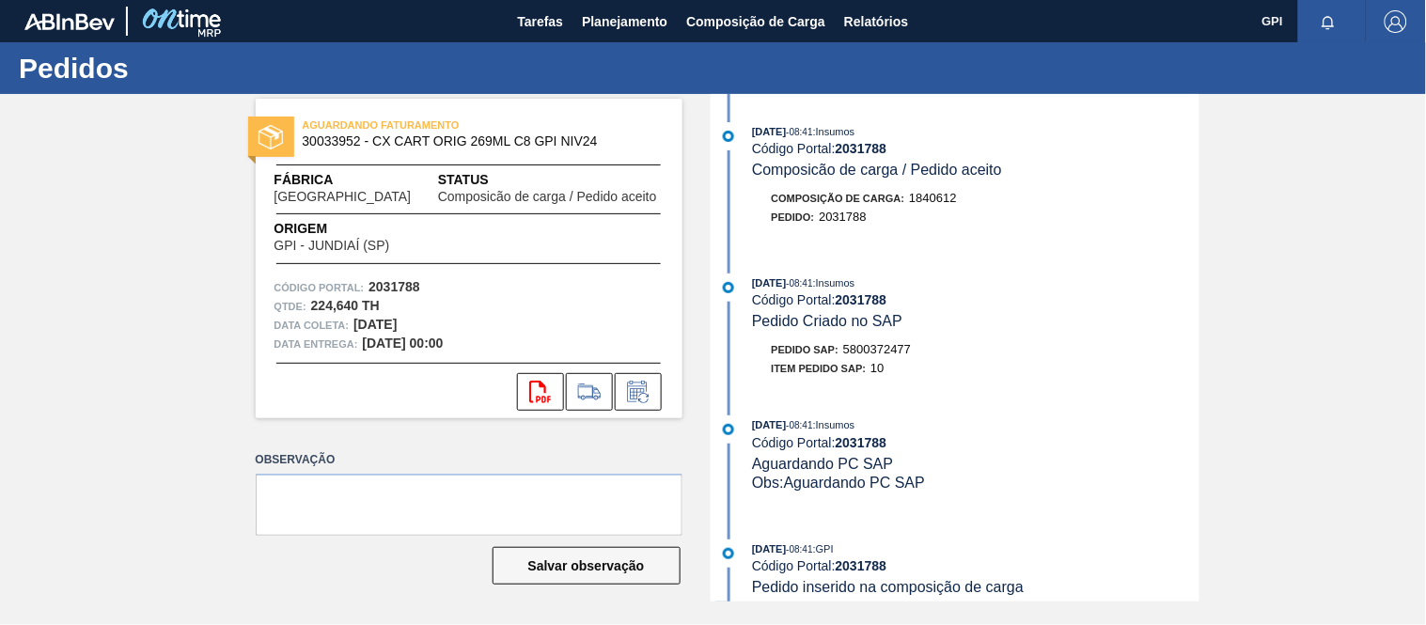
click at [397, 289] on strong "2031788" at bounding box center [394, 286] width 52 height 15
copy strong "2031788"
click at [548, 385] on icon "svg{fill:#ff0000}" at bounding box center [540, 392] width 23 height 23
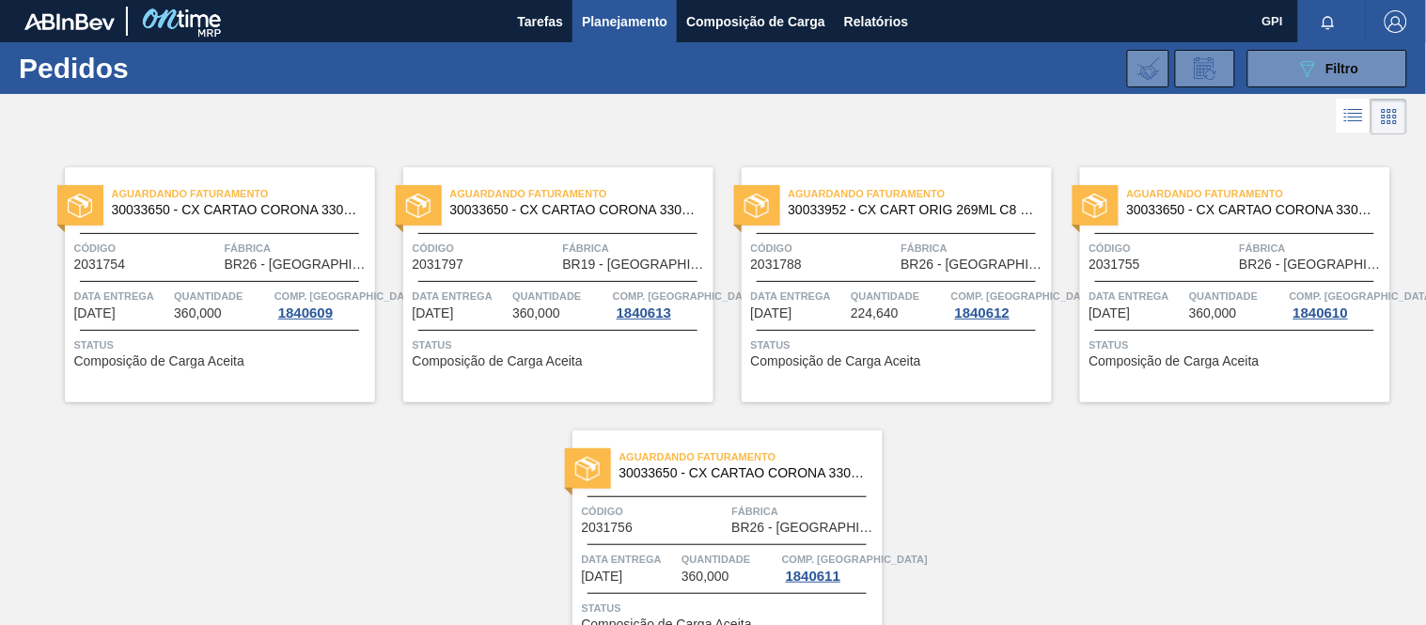
click at [900, 287] on span "Quantidade" at bounding box center [898, 296] width 96 height 19
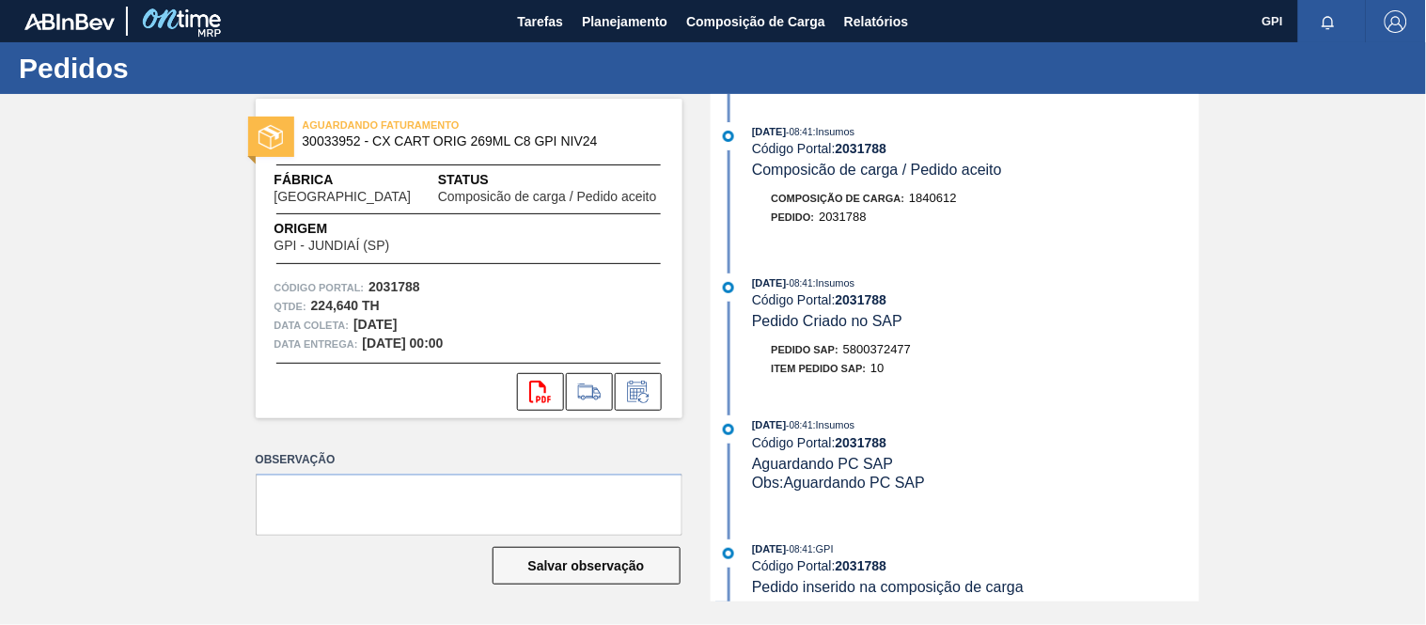
click at [379, 271] on div "AGUARDANDO FATURAMENTO 30033952 - CX CART ORIG 269ML C8 GPI NIV24 Fábrica Uberl…" at bounding box center [469, 259] width 427 height 320
click at [385, 283] on strong "2031788" at bounding box center [394, 286] width 52 height 15
click at [530, 391] on icon at bounding box center [540, 392] width 22 height 23
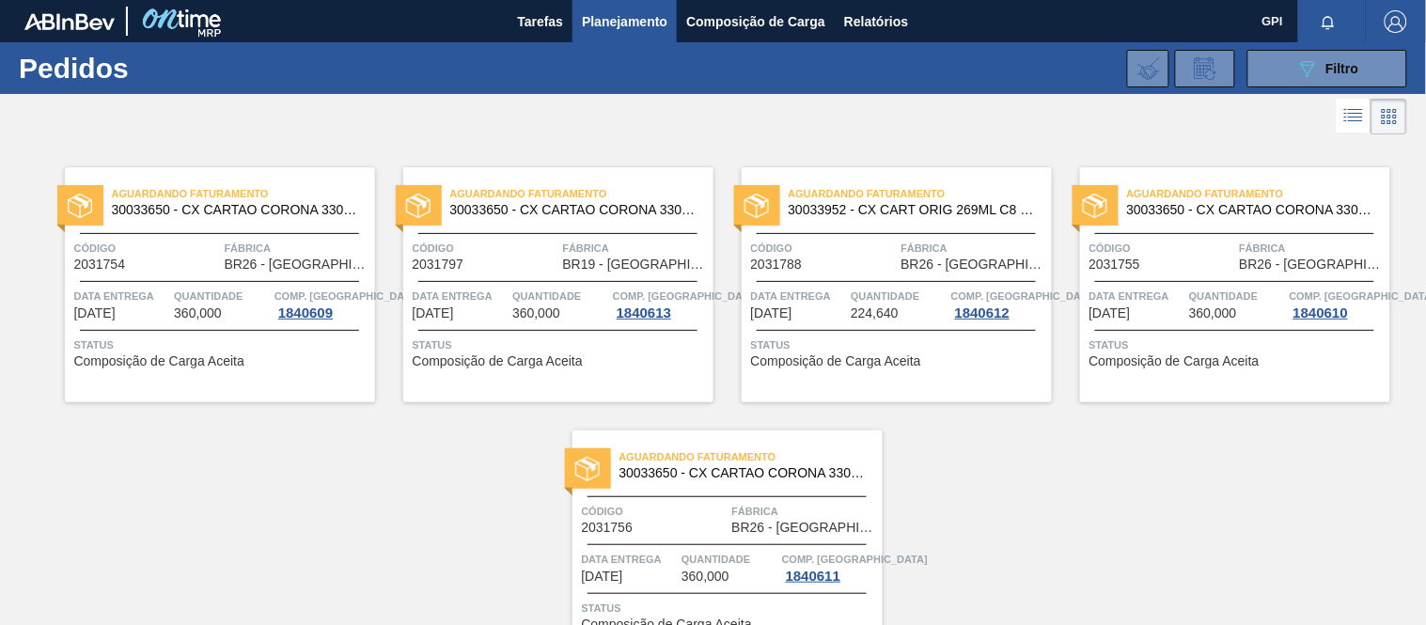
click at [1131, 306] on span "24/10/2025" at bounding box center [1109, 313] width 41 height 14
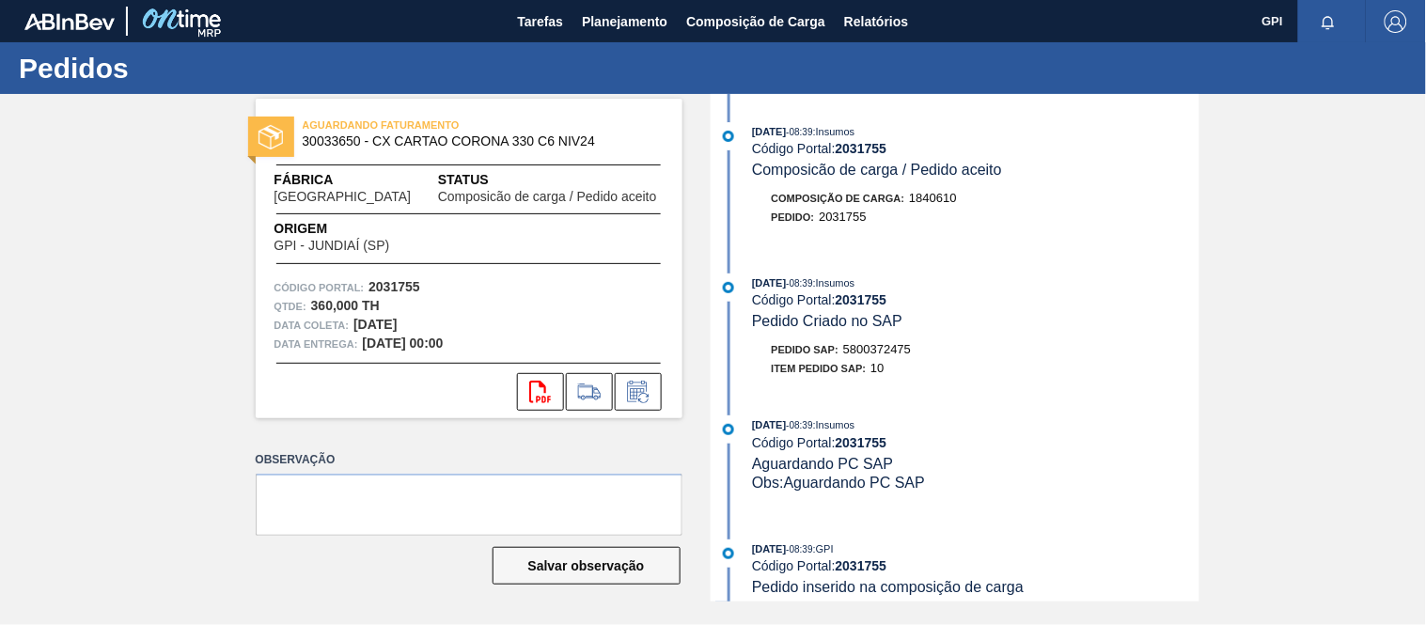
click at [400, 282] on strong "2031755" at bounding box center [394, 286] width 52 height 15
click at [541, 388] on icon "svg{fill:#ff0000}" at bounding box center [540, 392] width 23 height 23
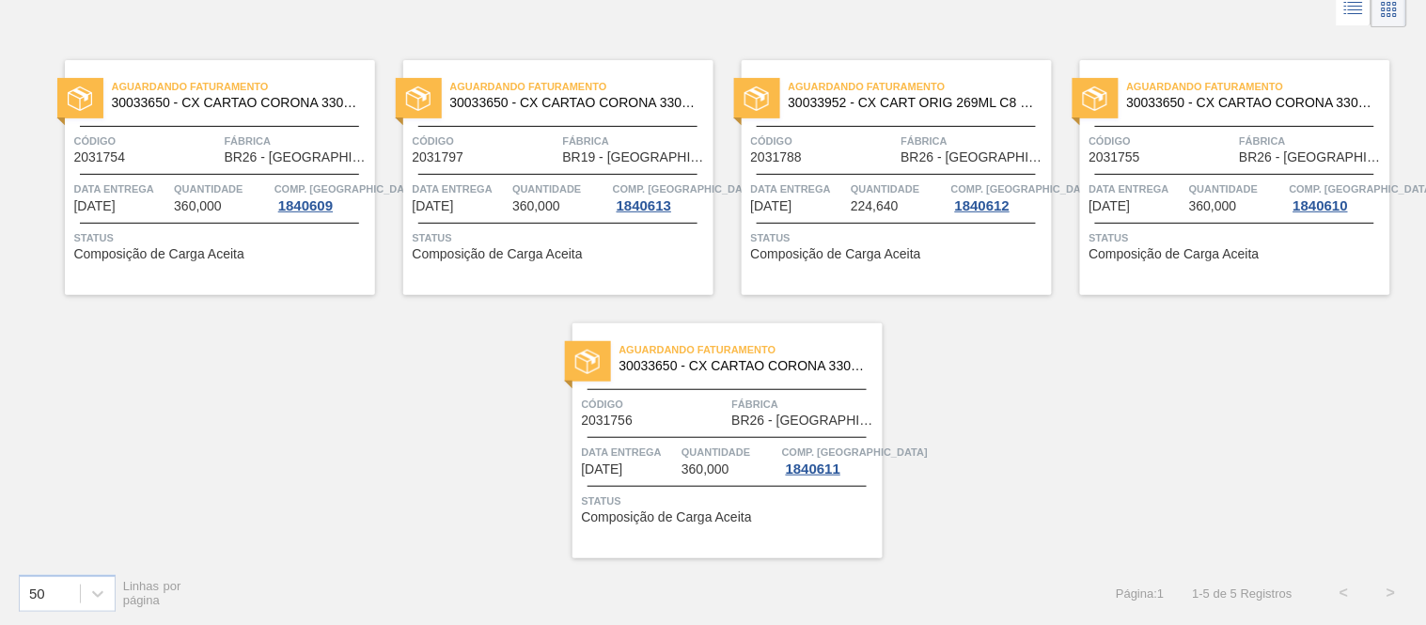
scroll to position [109, 0]
click at [731, 426] on div "Aguardando Faturamento 30033650 - CX CARTAO CORONA 330 C6 NIV24 Código 2031756 …" at bounding box center [727, 438] width 310 height 235
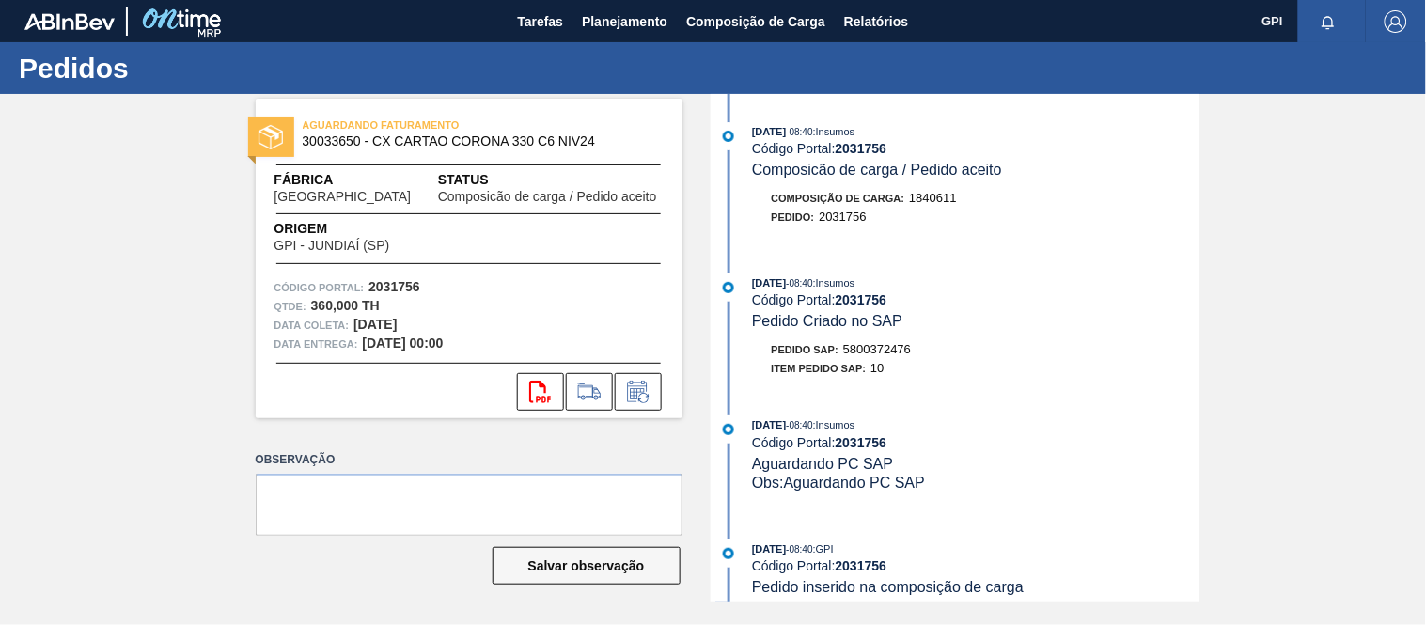
click at [415, 286] on strong "2031756" at bounding box center [394, 286] width 52 height 15
click at [547, 383] on icon "svg{fill:#ff0000}" at bounding box center [540, 392] width 23 height 23
click at [594, 12] on span "Planejamento" at bounding box center [625, 21] width 86 height 23
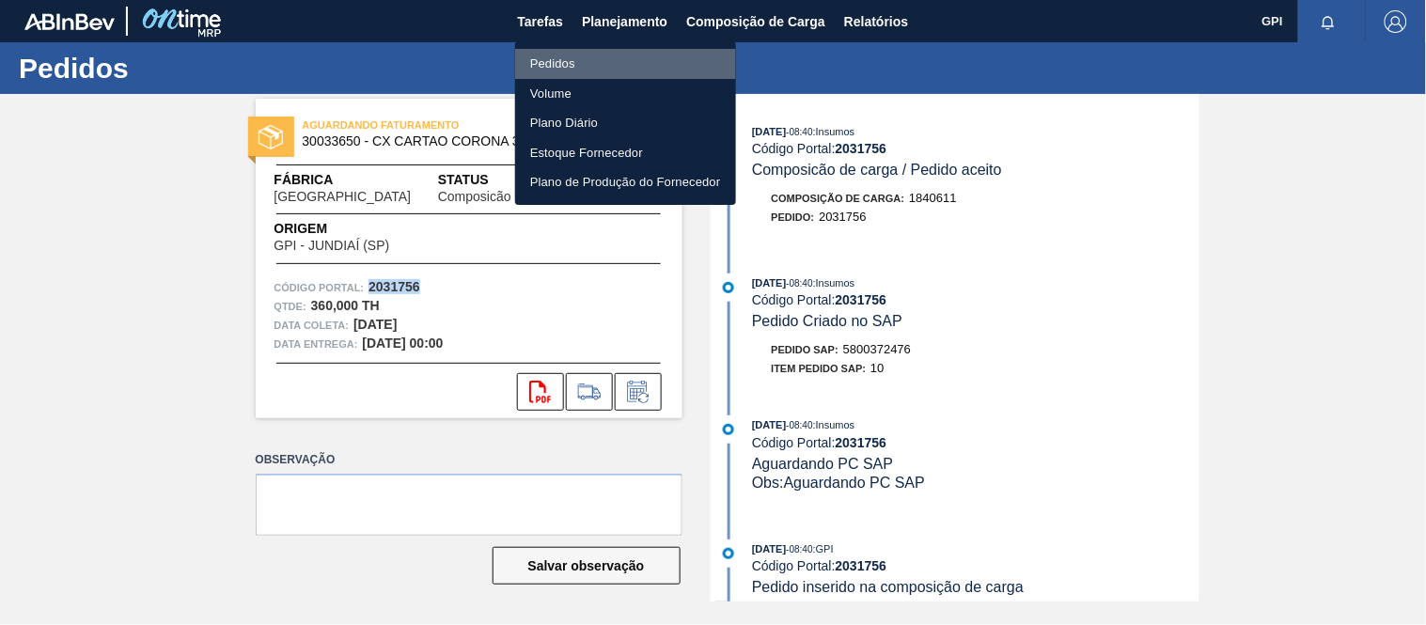
click at [561, 53] on li "Pedidos" at bounding box center [625, 64] width 221 height 30
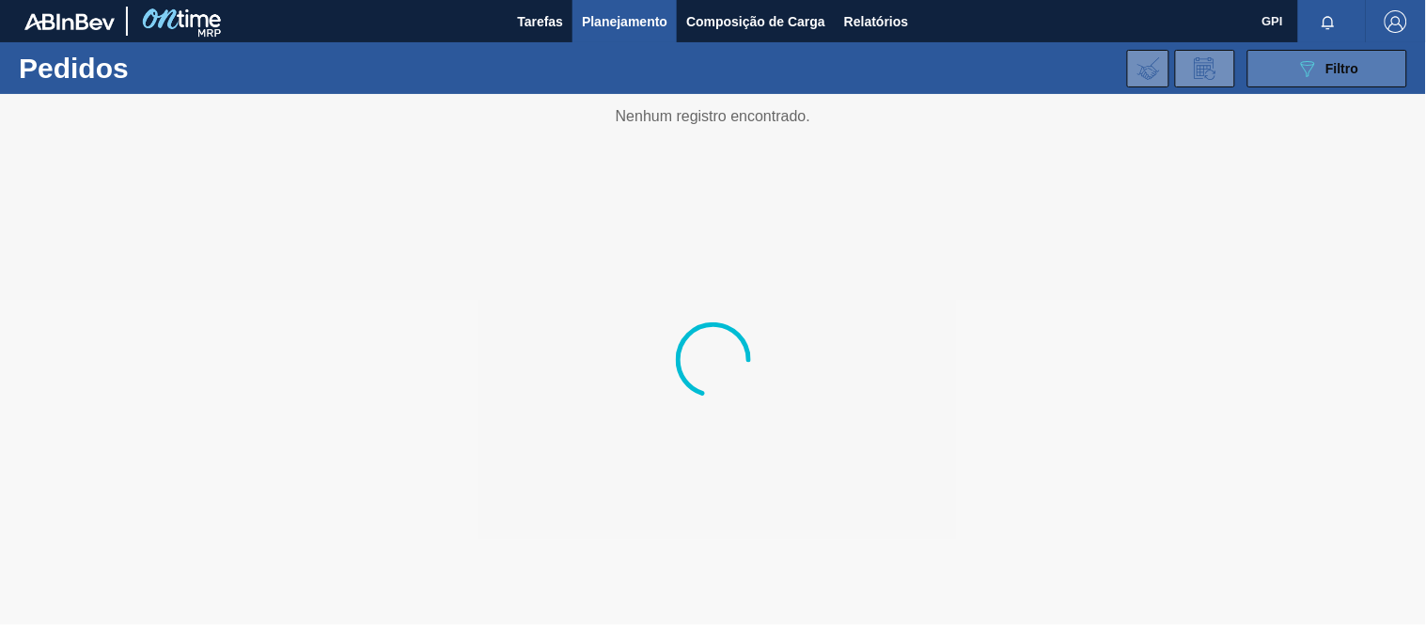
click at [1330, 50] on button "089F7B8B-B2A5-4AFE-B5C0-19BA573D28AC Filtro" at bounding box center [1327, 69] width 160 height 38
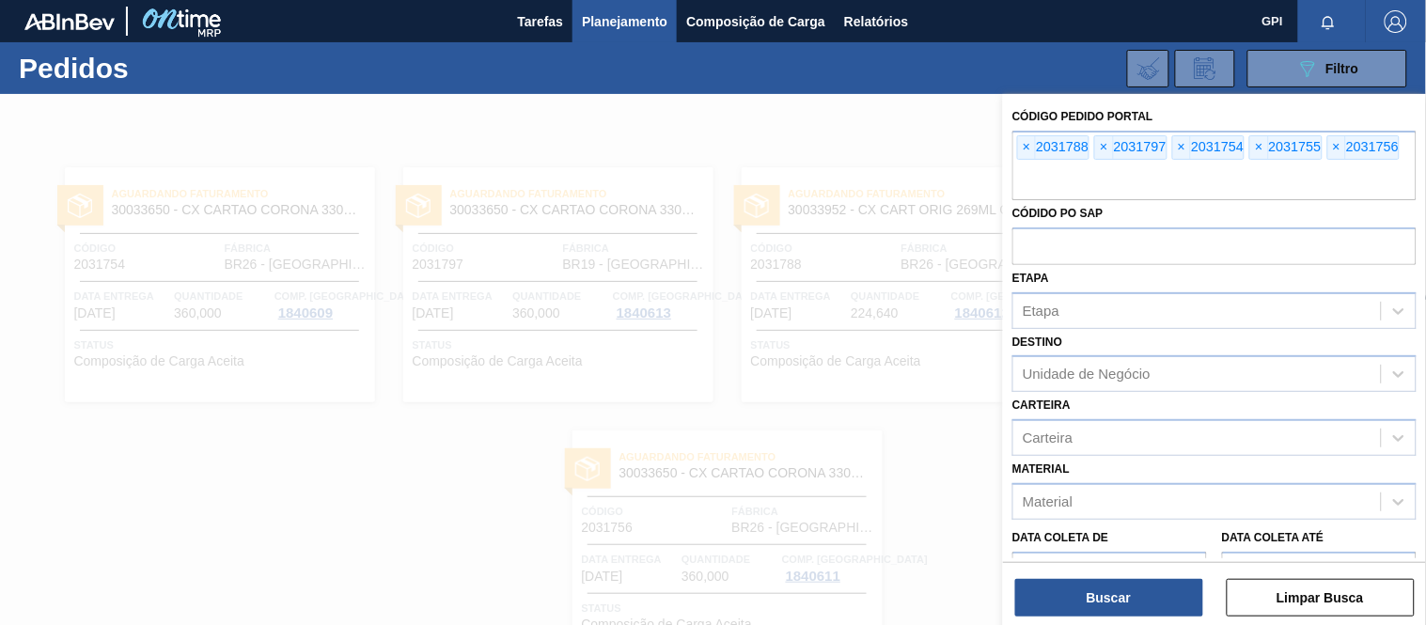
click at [1320, 601] on button "Limpar Busca" at bounding box center [1320, 598] width 188 height 38
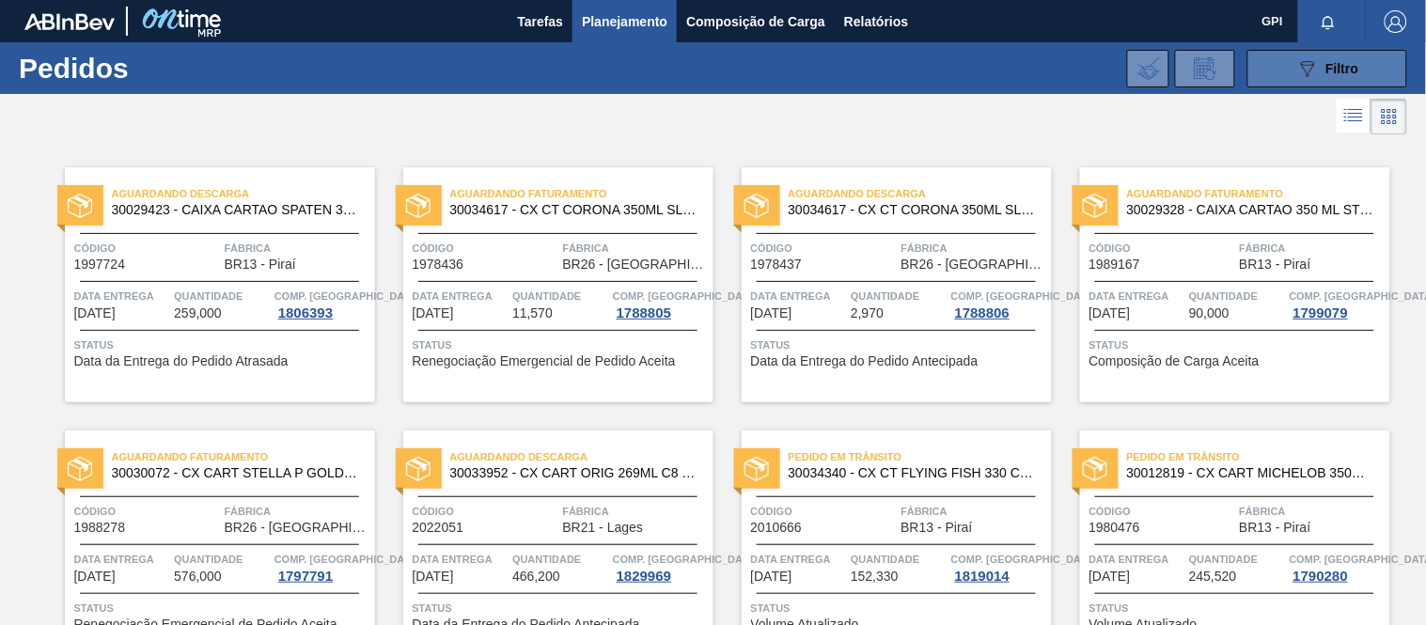
click at [1286, 69] on button "089F7B8B-B2A5-4AFE-B5C0-19BA573D28AC Filtro" at bounding box center [1327, 69] width 160 height 38
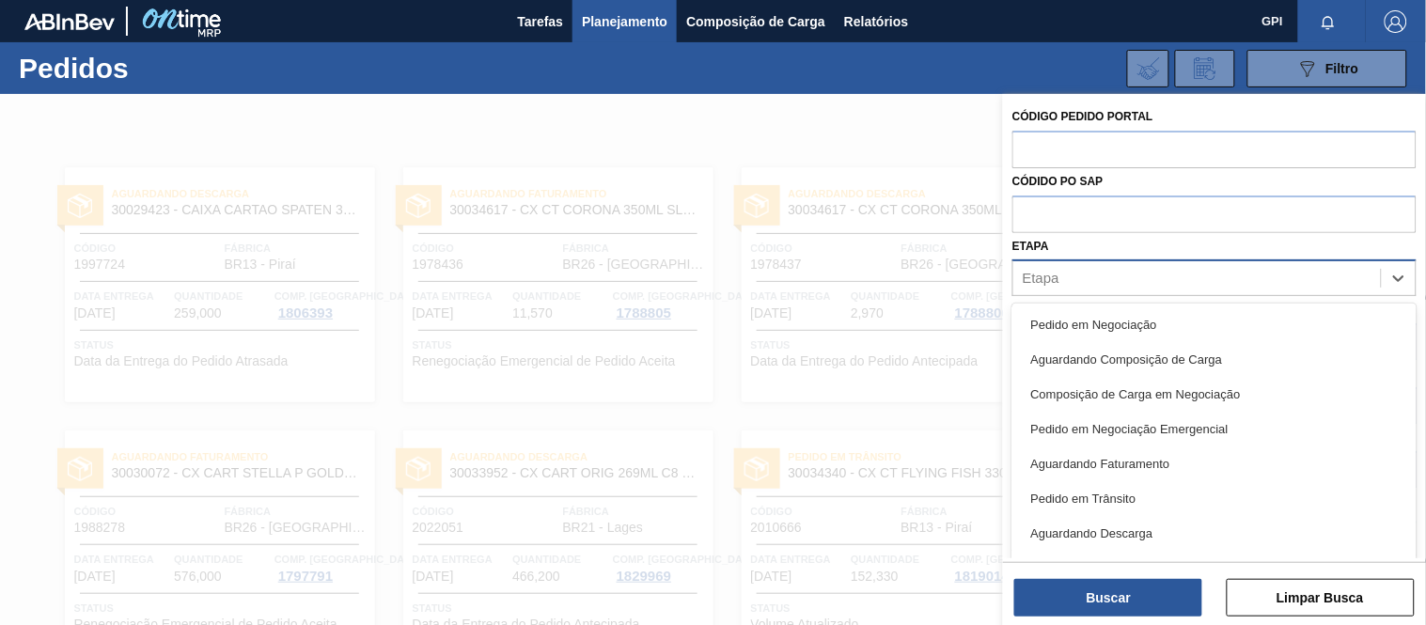
click at [1120, 276] on div "Etapa" at bounding box center [1196, 278] width 367 height 27
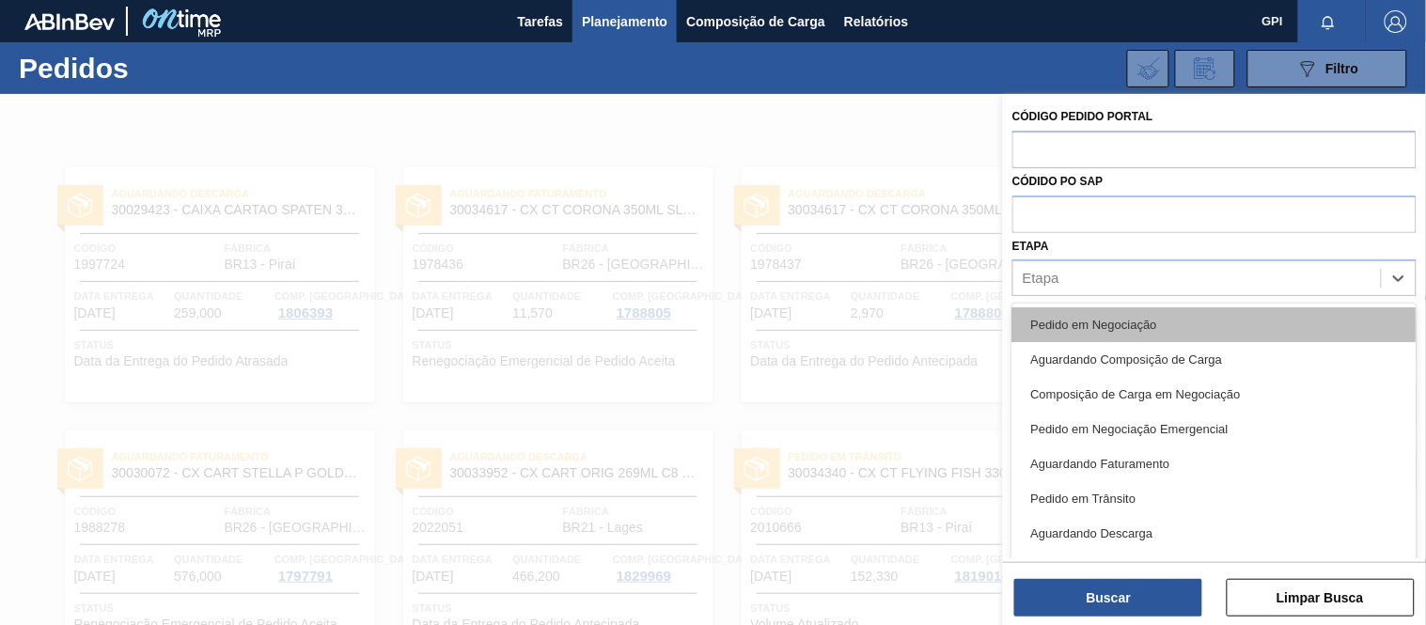
click at [1100, 320] on div "Pedido em Negociação" at bounding box center [1214, 324] width 404 height 35
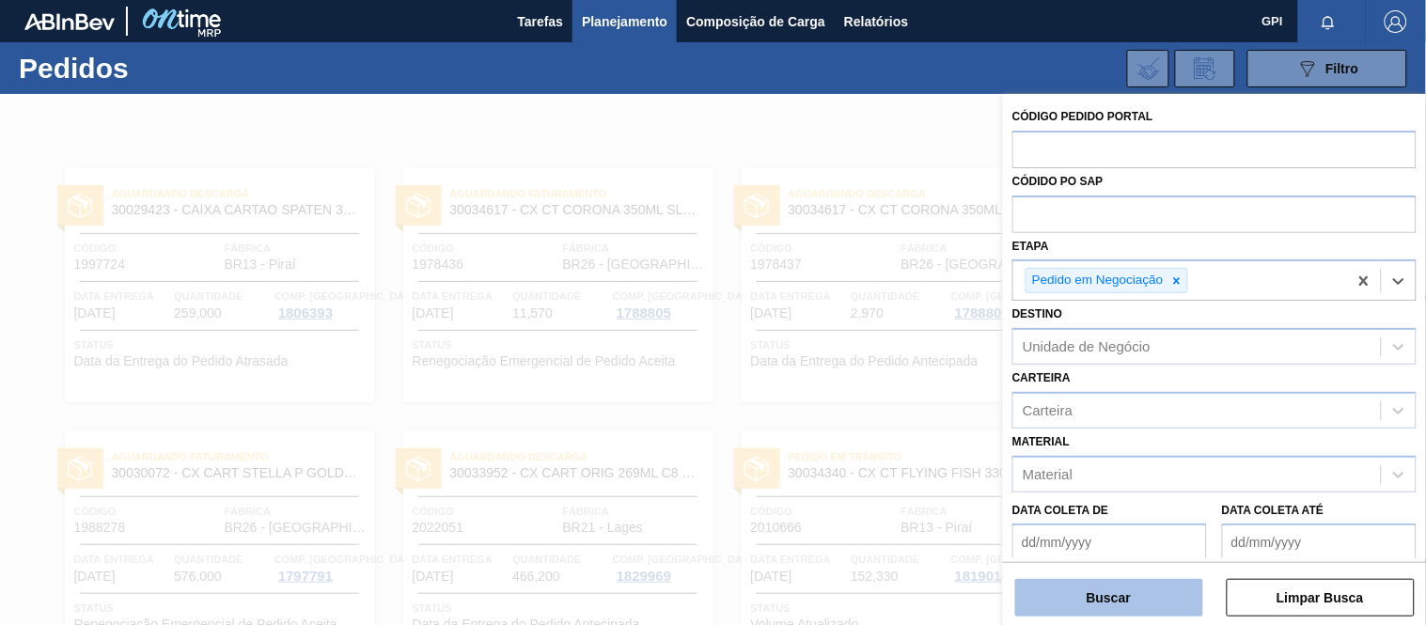
click at [1114, 602] on button "Buscar" at bounding box center [1109, 598] width 188 height 38
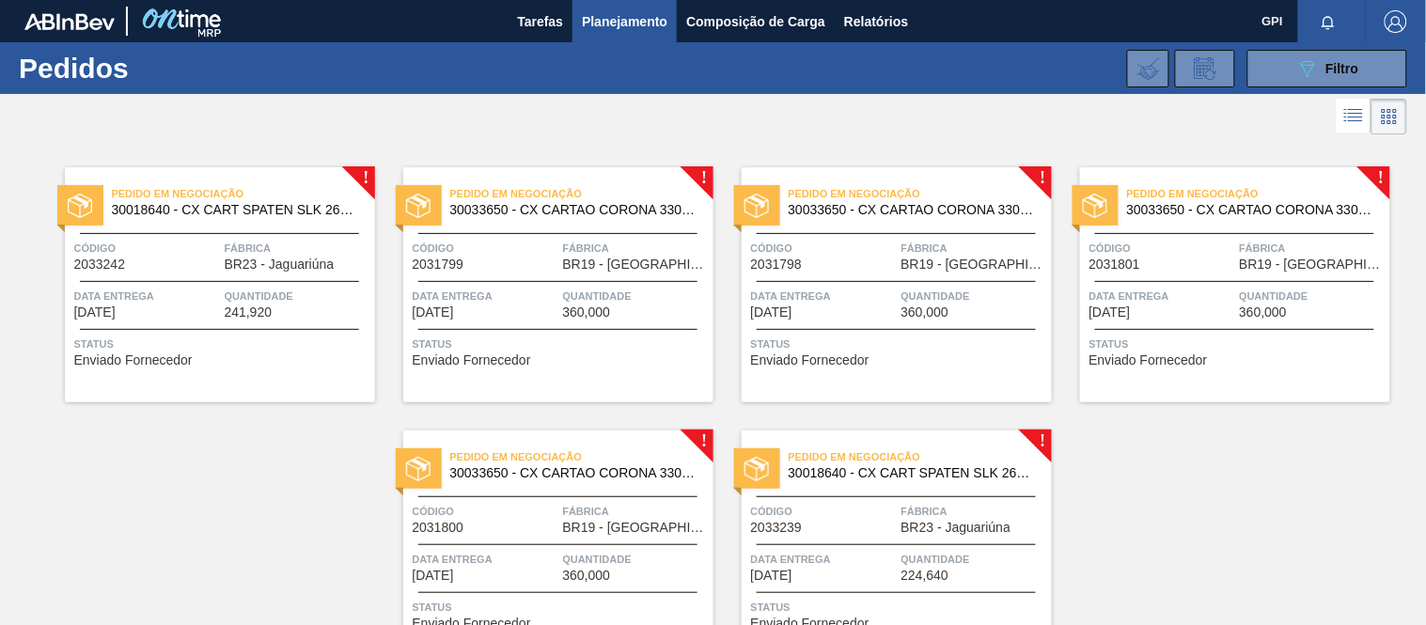
click at [208, 244] on span "Código" at bounding box center [147, 248] width 146 height 19
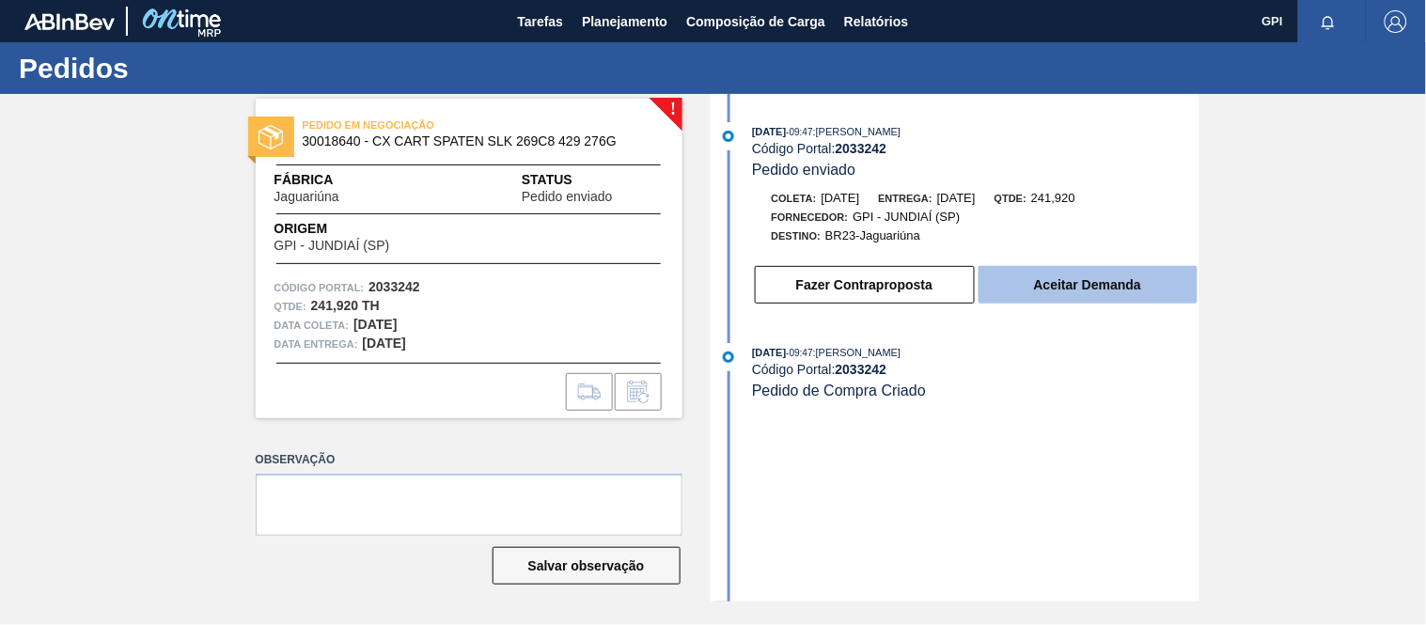
click at [1056, 296] on button "Aceitar Demanda" at bounding box center [1087, 285] width 219 height 38
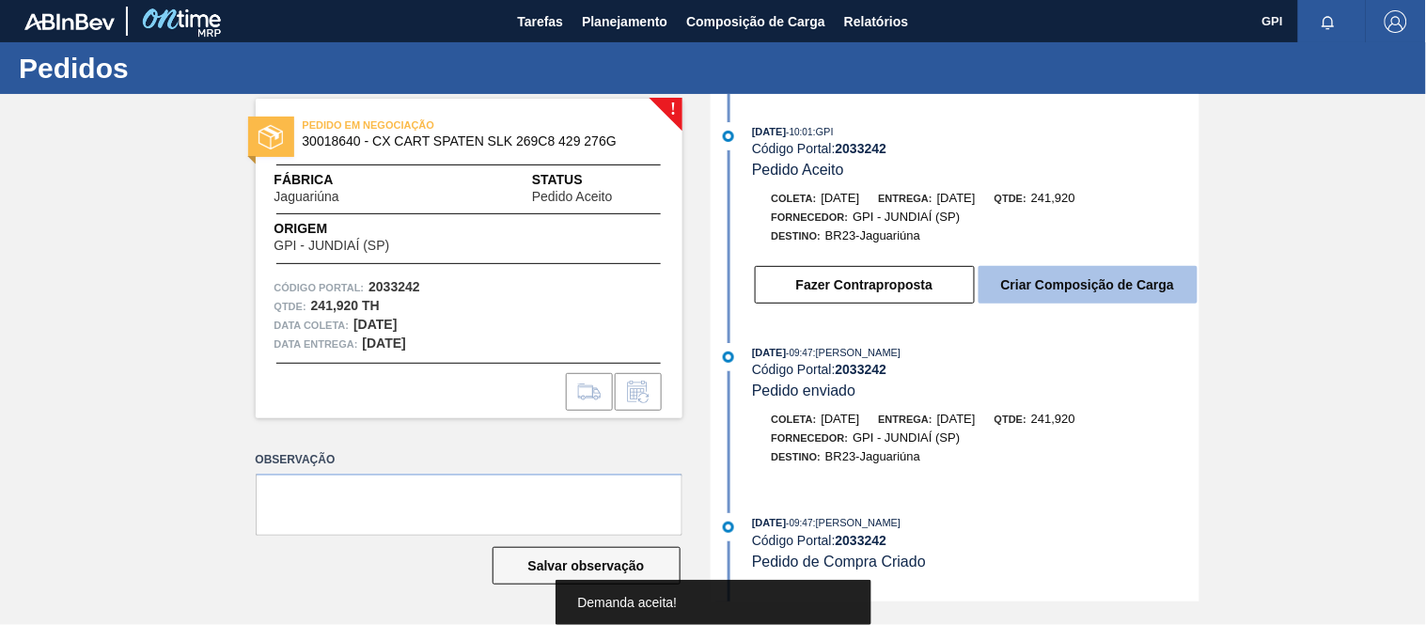
click at [1058, 288] on button "Criar Composição de Carga" at bounding box center [1087, 285] width 219 height 38
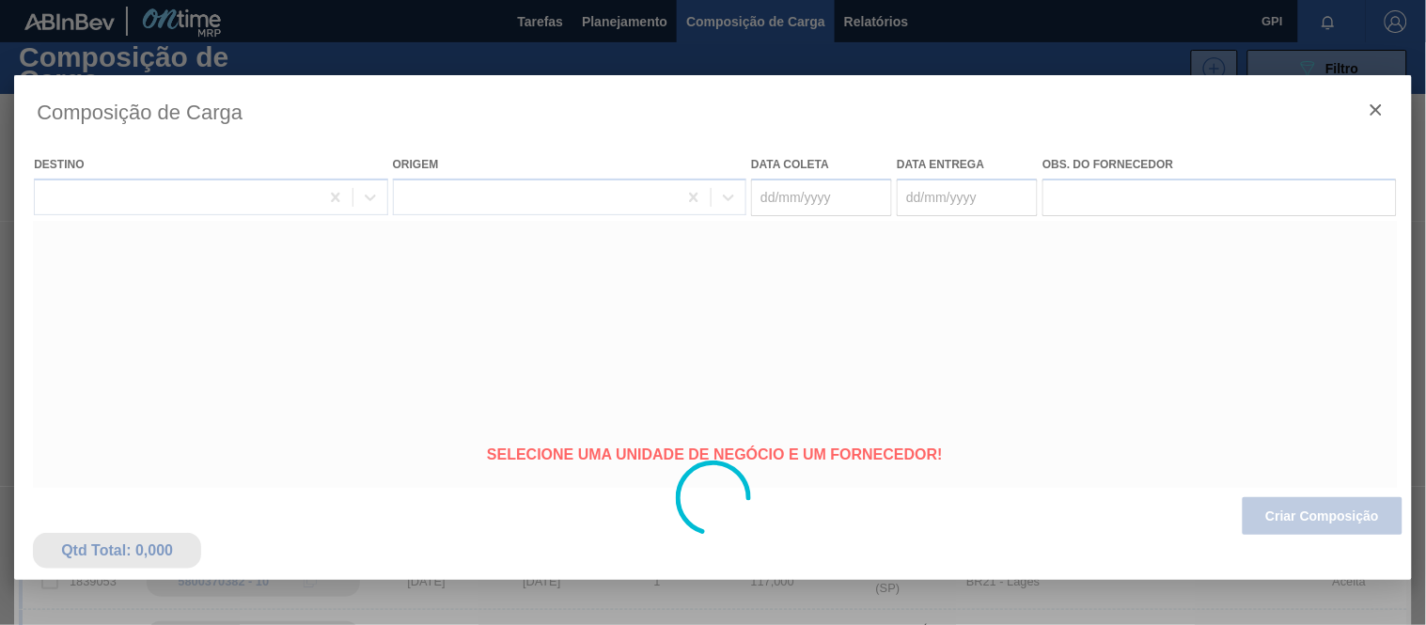
type coleta "12/10/2025"
type entrega "13/10/2025"
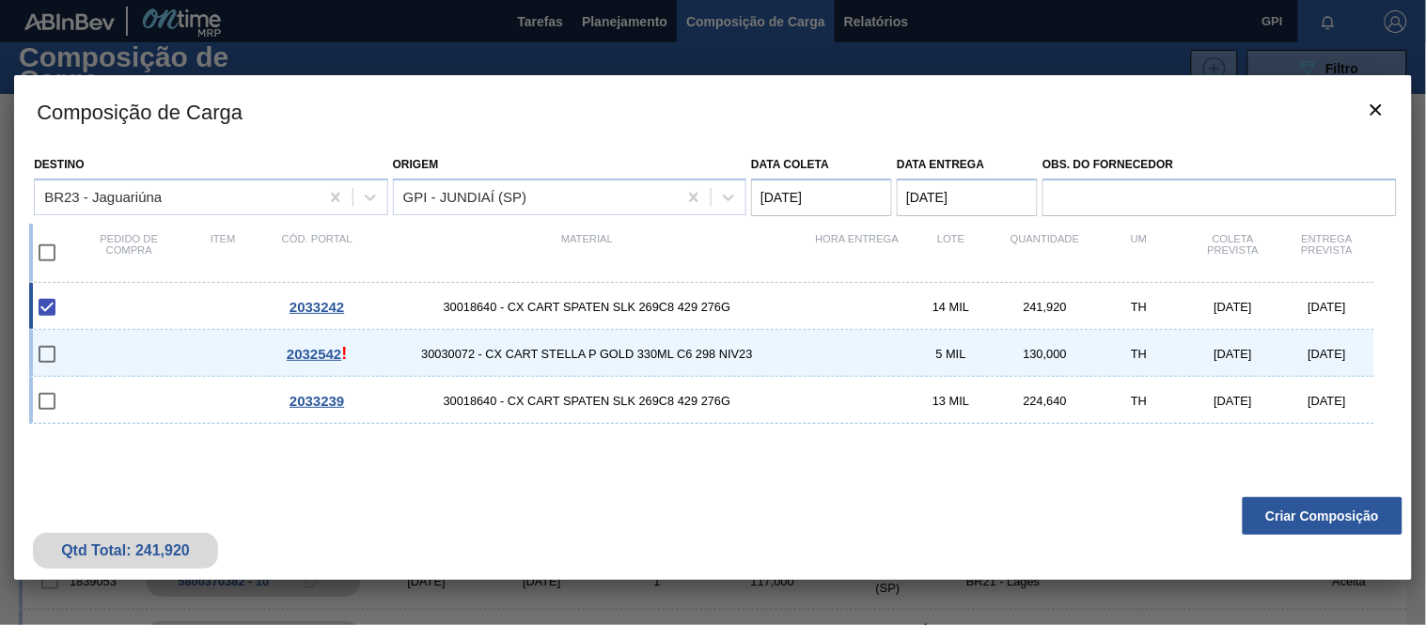
click at [1336, 522] on button "Criar Composição" at bounding box center [1322, 516] width 160 height 38
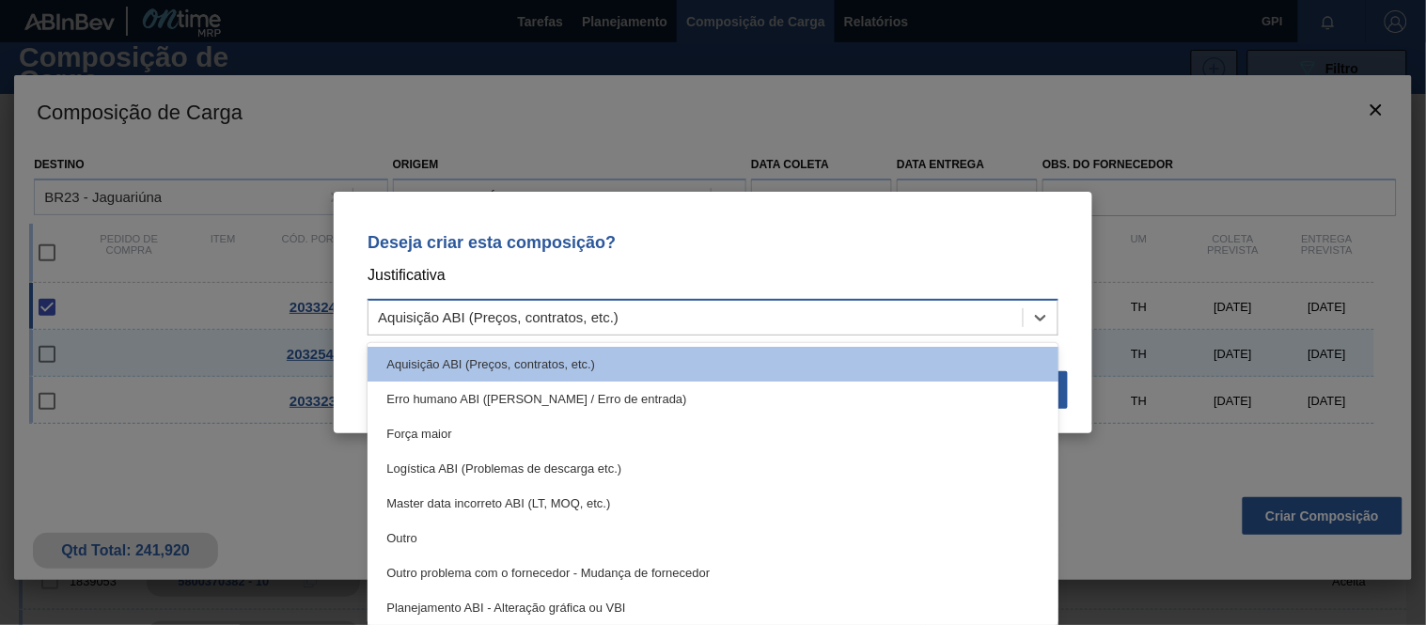
click at [973, 311] on div "Aquisição ABI (Preços, contratos, etc.)" at bounding box center [695, 317] width 654 height 27
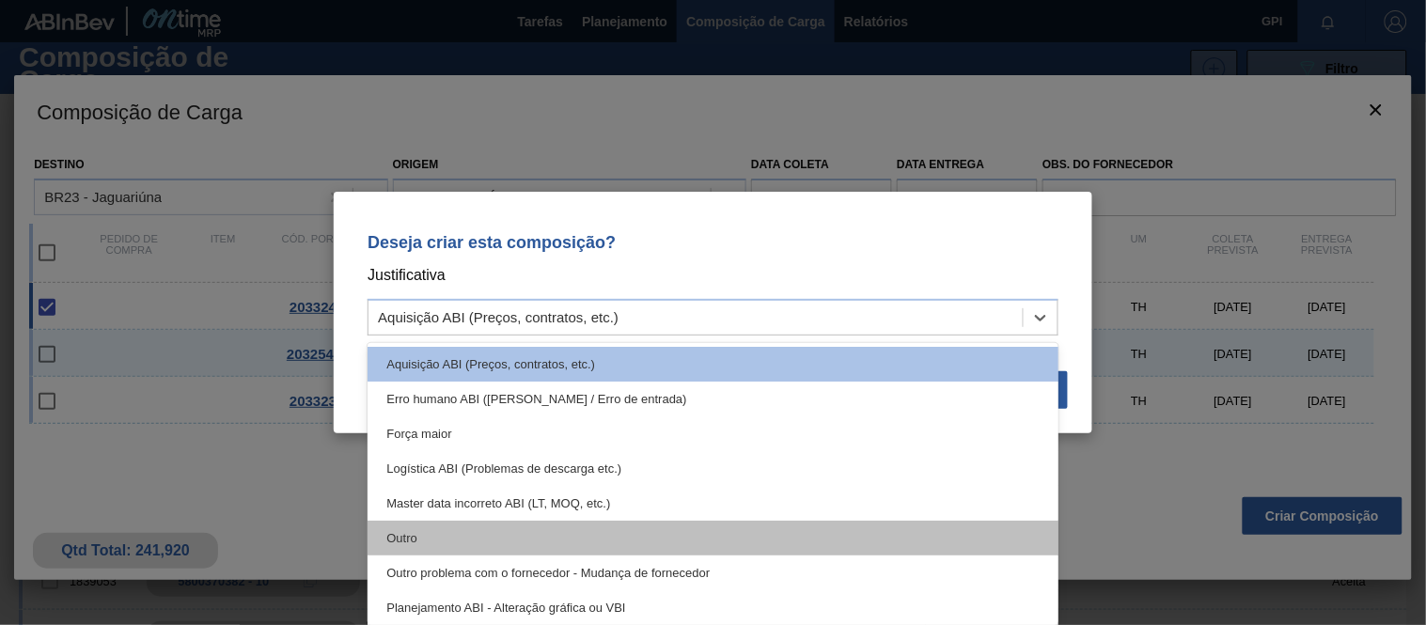
click at [605, 528] on div "Outro" at bounding box center [712, 538] width 691 height 35
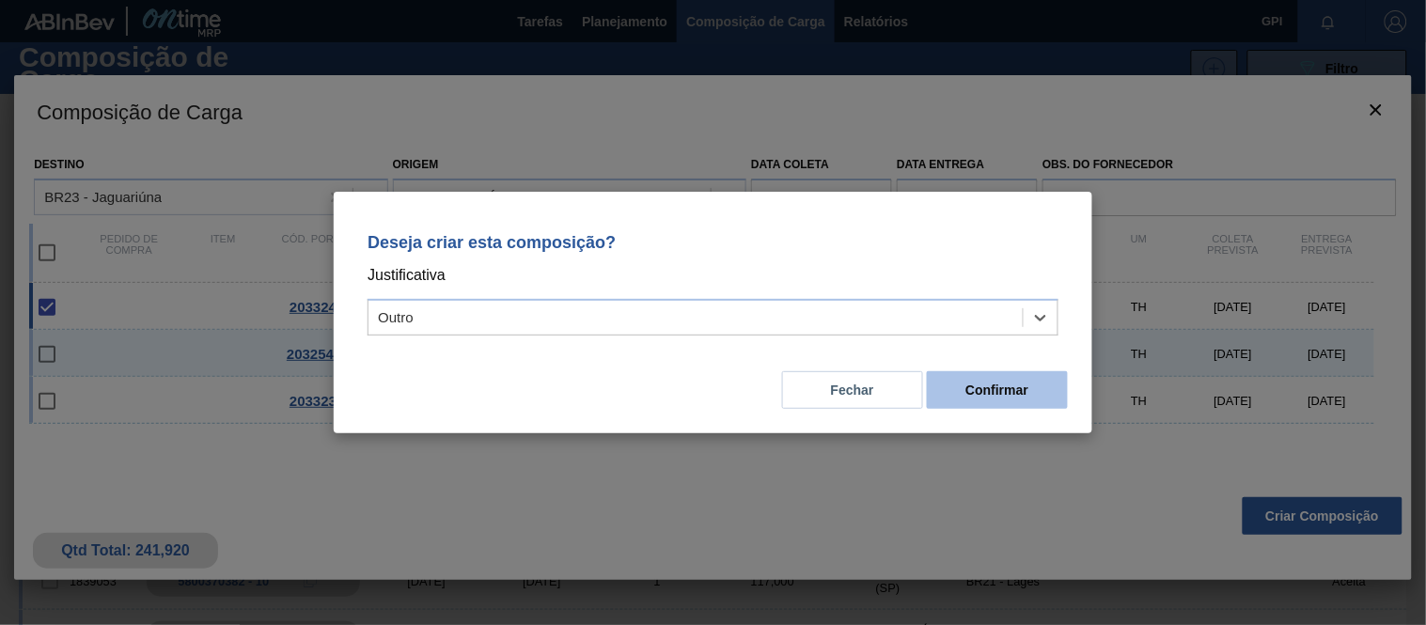
click at [978, 382] on button "Confirmar" at bounding box center [997, 390] width 141 height 38
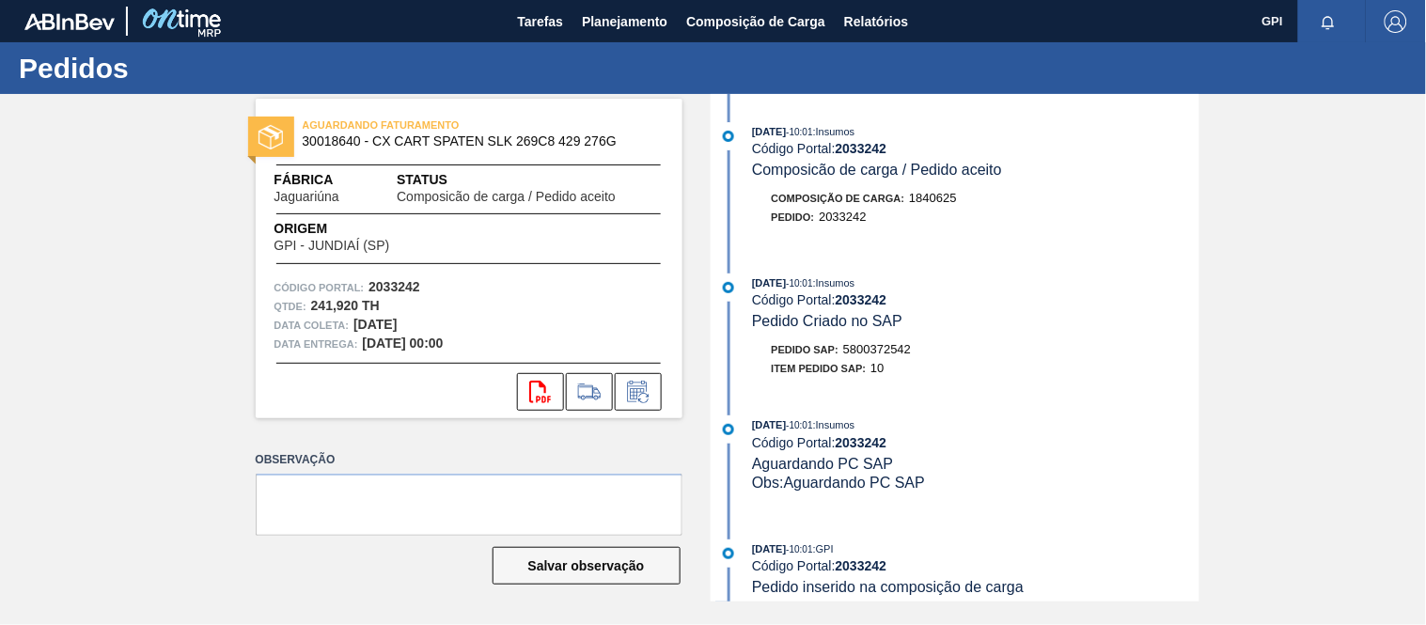
click at [399, 279] on strong "2033242" at bounding box center [394, 286] width 52 height 15
copy strong "2033242"
click at [539, 382] on icon at bounding box center [540, 392] width 22 height 23
click at [447, 285] on div "Código Portal: 2033242" at bounding box center [468, 287] width 389 height 19
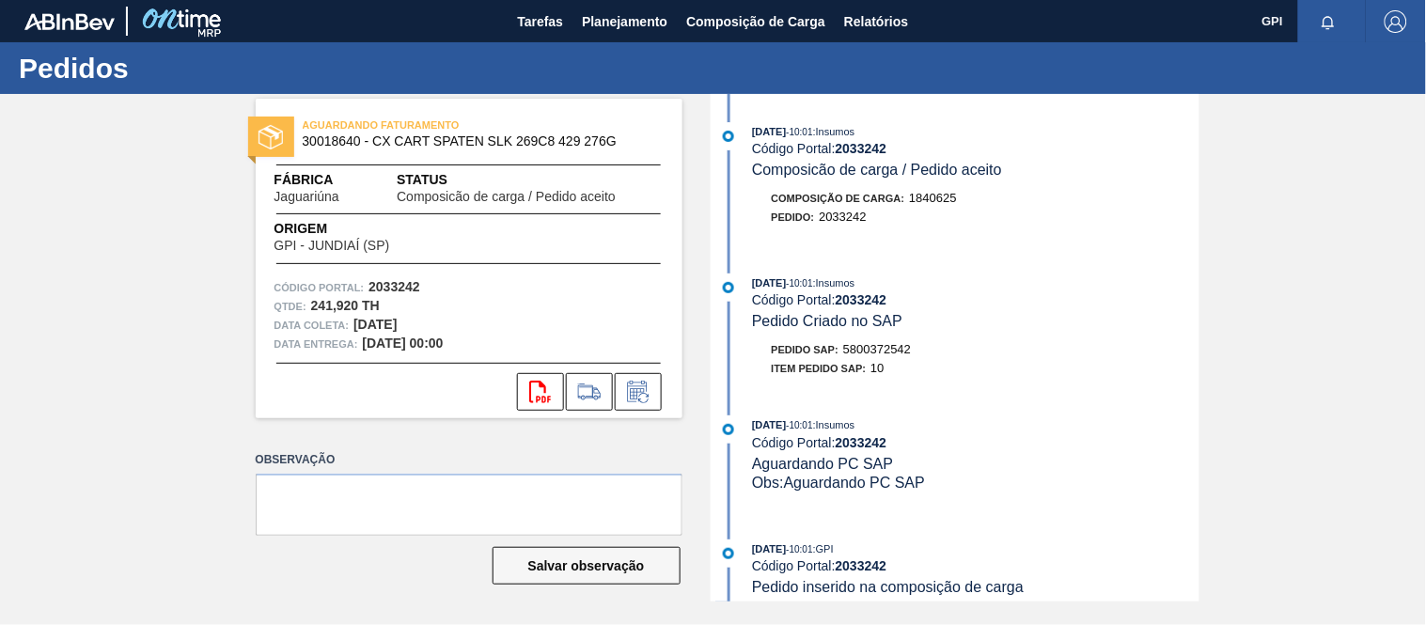
click at [389, 285] on strong "2033242" at bounding box center [394, 286] width 52 height 15
copy strong "2033242"
click at [329, 136] on span "30018640 - CX CART SPATEN SLK 269C8 429 276G" at bounding box center [473, 141] width 341 height 14
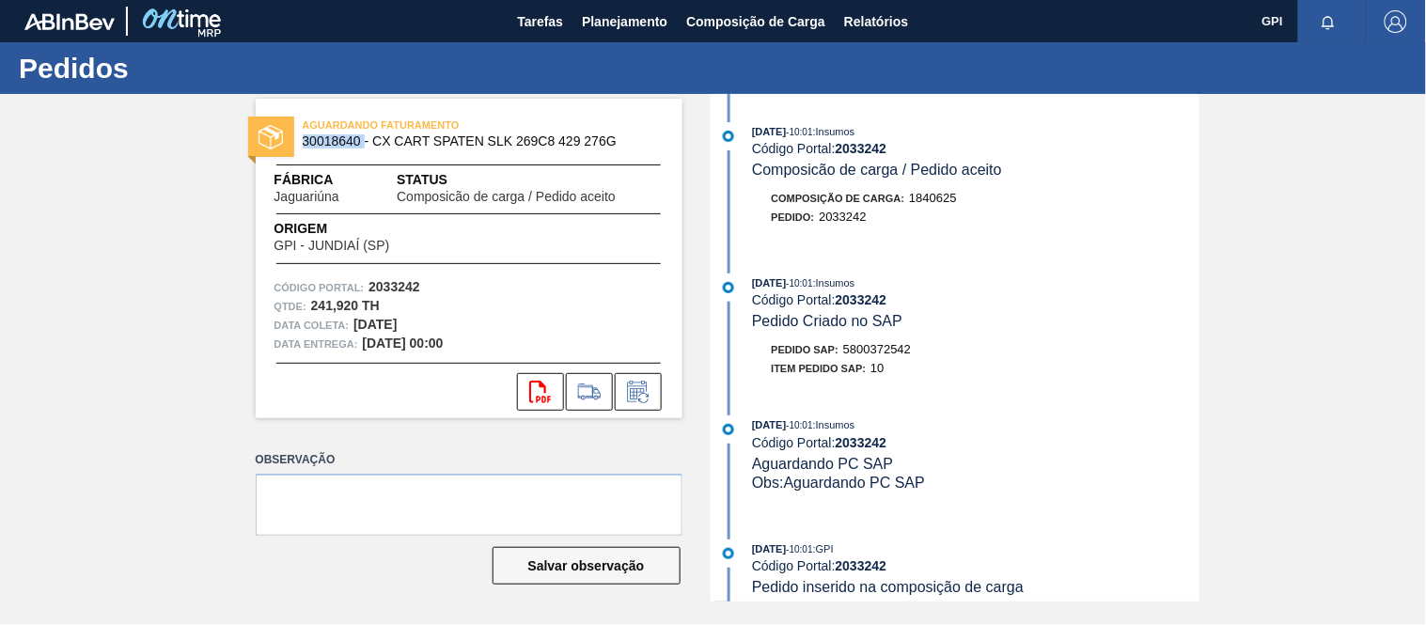
copy span "30018640"
drag, startPoint x: 360, startPoint y: 301, endPoint x: 313, endPoint y: 303, distance: 47.0
click at [313, 303] on strong "241,920 TH" at bounding box center [345, 305] width 69 height 15
copy strong "241,920"
click at [831, 355] on span "Pedido SAP:" at bounding box center [806, 349] width 68 height 11
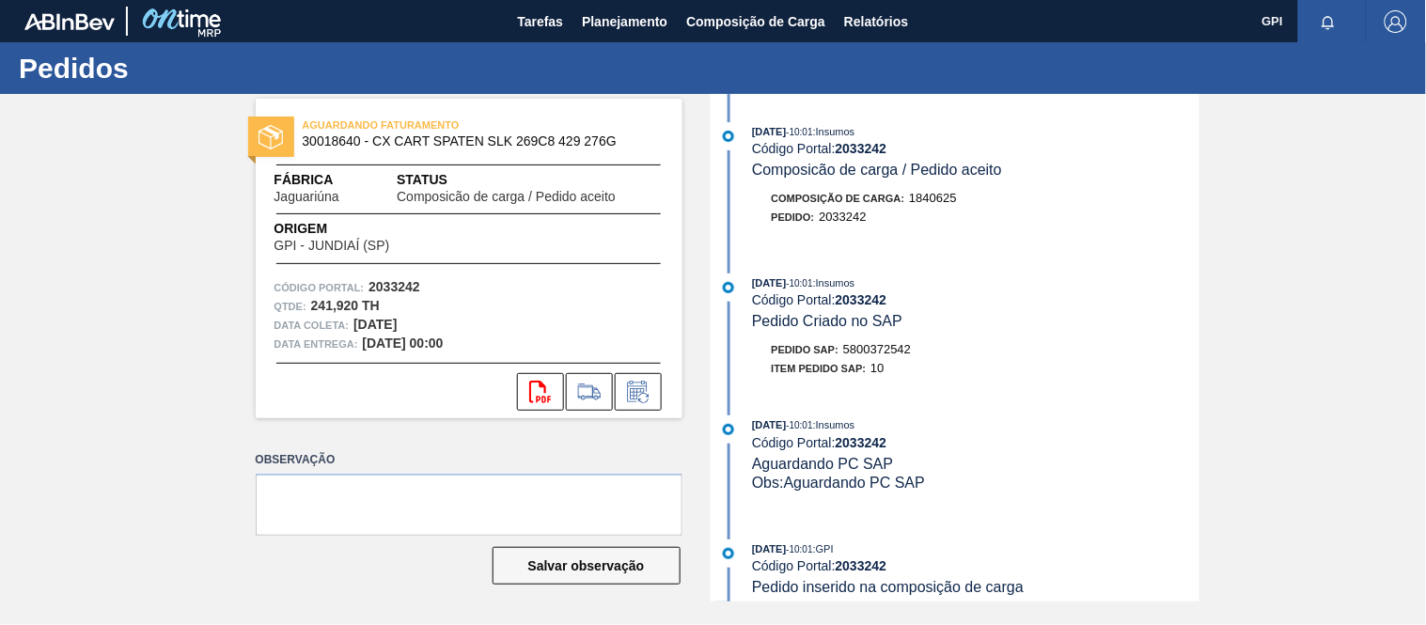
click at [888, 352] on span "5800372542" at bounding box center [877, 349] width 68 height 14
copy span "5800372542"
drag, startPoint x: 425, startPoint y: 323, endPoint x: 354, endPoint y: 332, distance: 71.0
click at [354, 332] on div "Data coleta: 12/10/2025" at bounding box center [468, 325] width 389 height 19
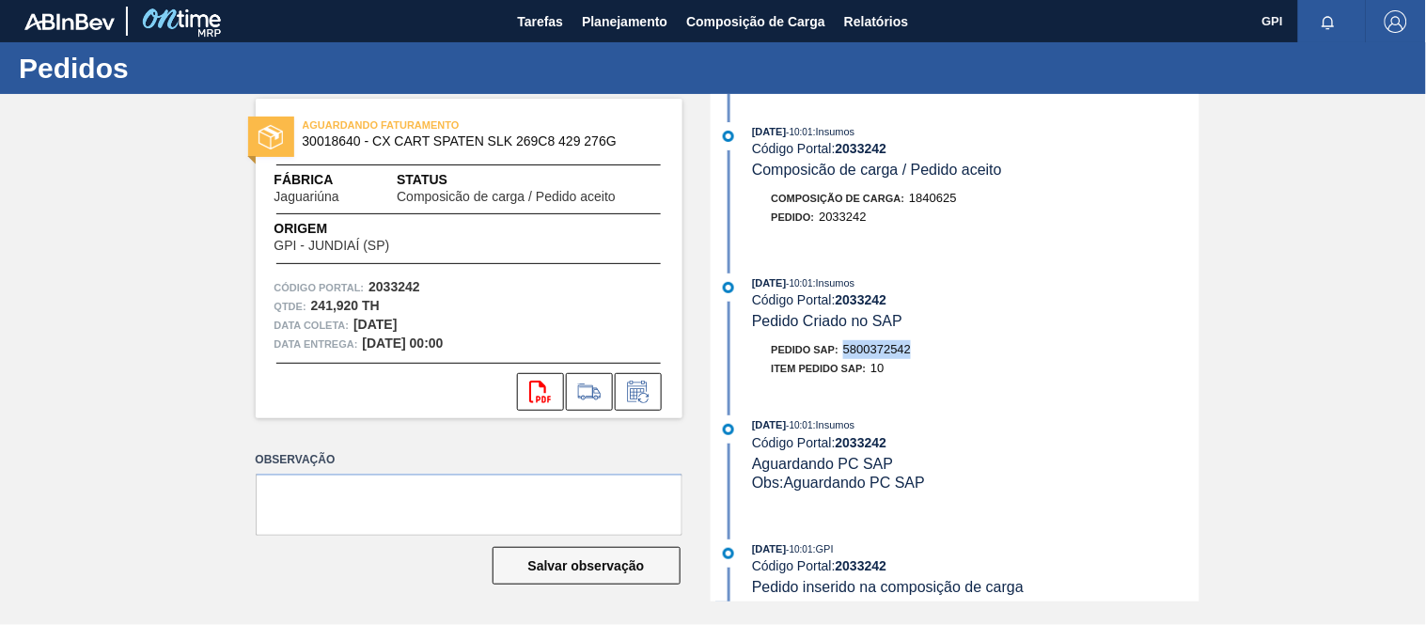
copy strong "12/10/2025"
click at [635, 289] on div "Código Portal: 2033242" at bounding box center [468, 287] width 389 height 19
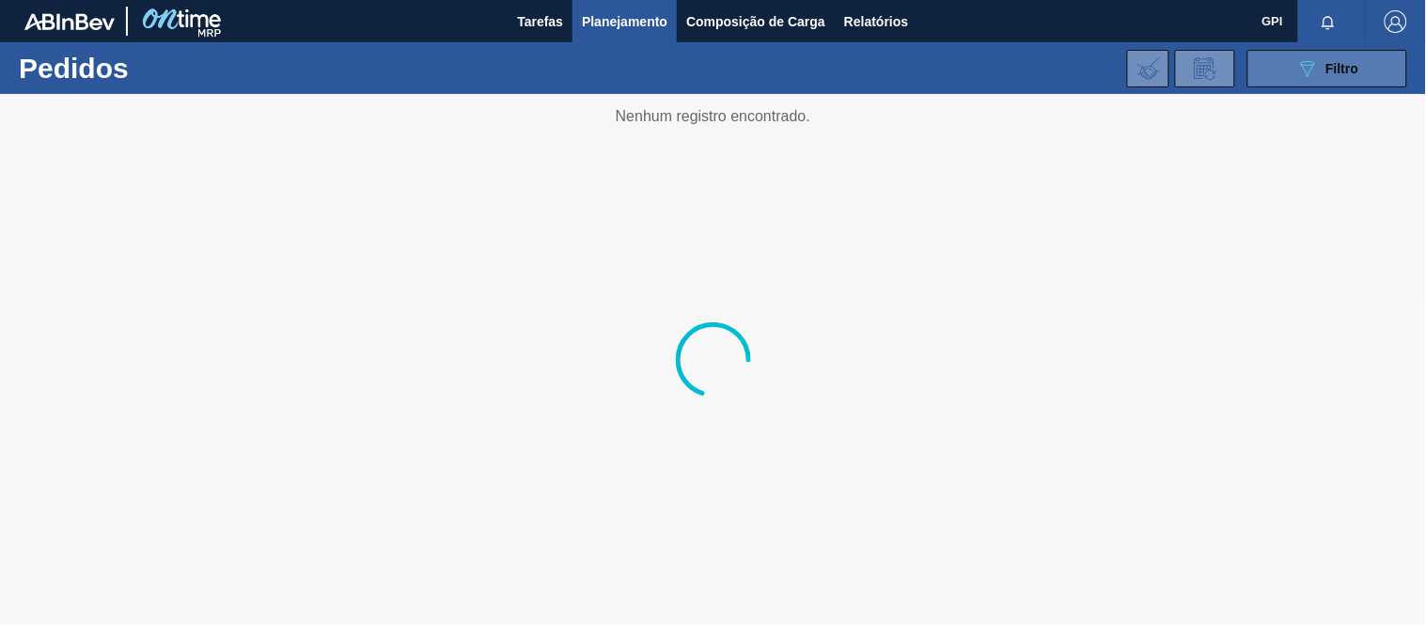
click at [1340, 67] on span "Filtro" at bounding box center [1342, 68] width 33 height 15
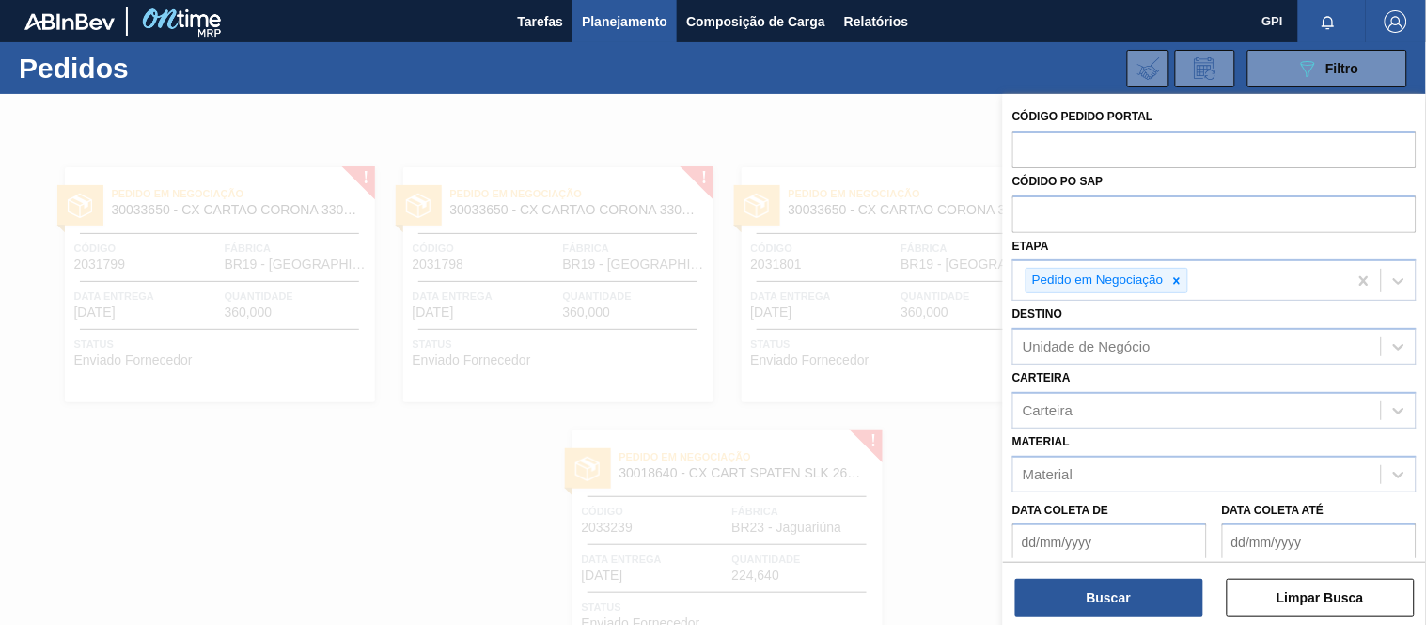
click at [1178, 280] on icon at bounding box center [1176, 280] width 7 height 7
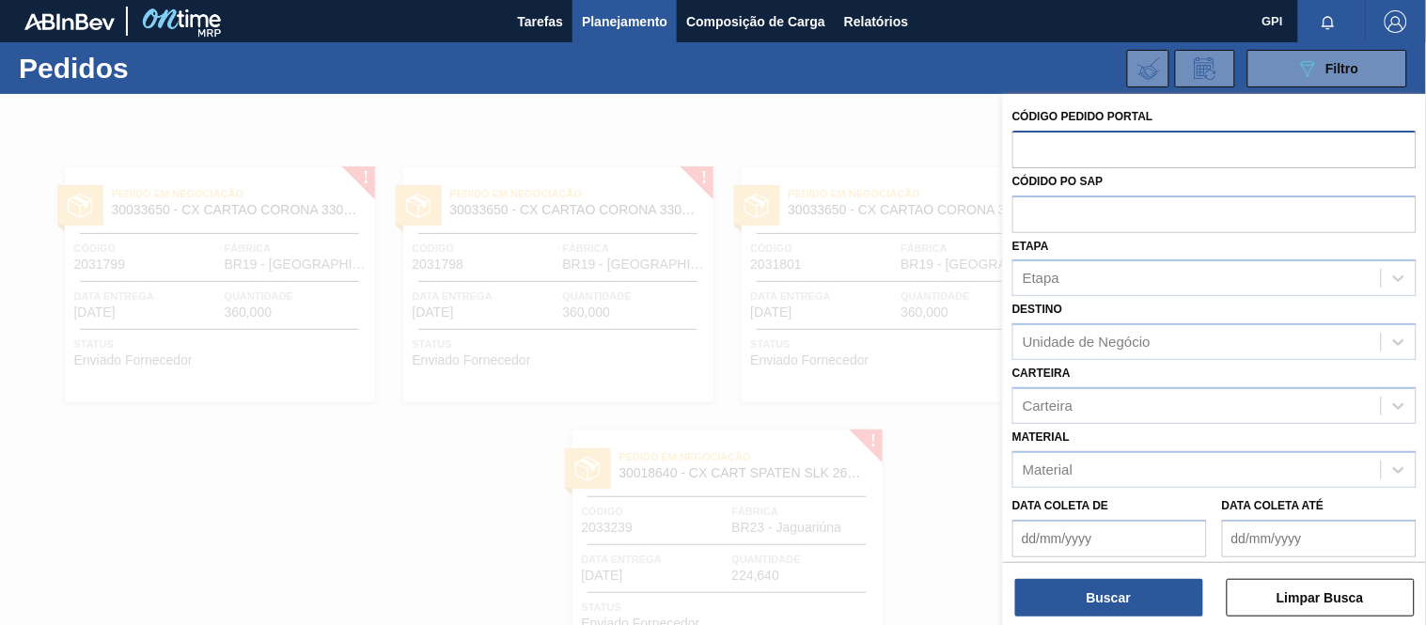
click at [1112, 148] on input "text" at bounding box center [1214, 149] width 404 height 36
paste input "2032490"
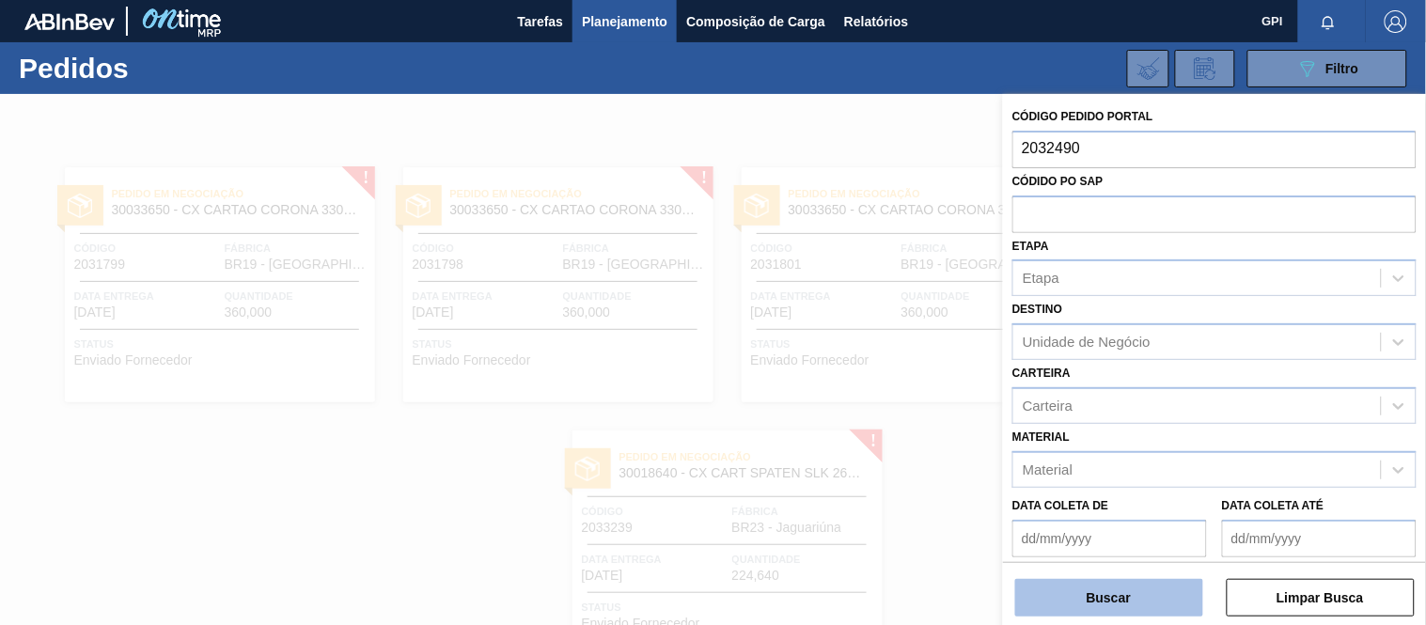
type input "2032490"
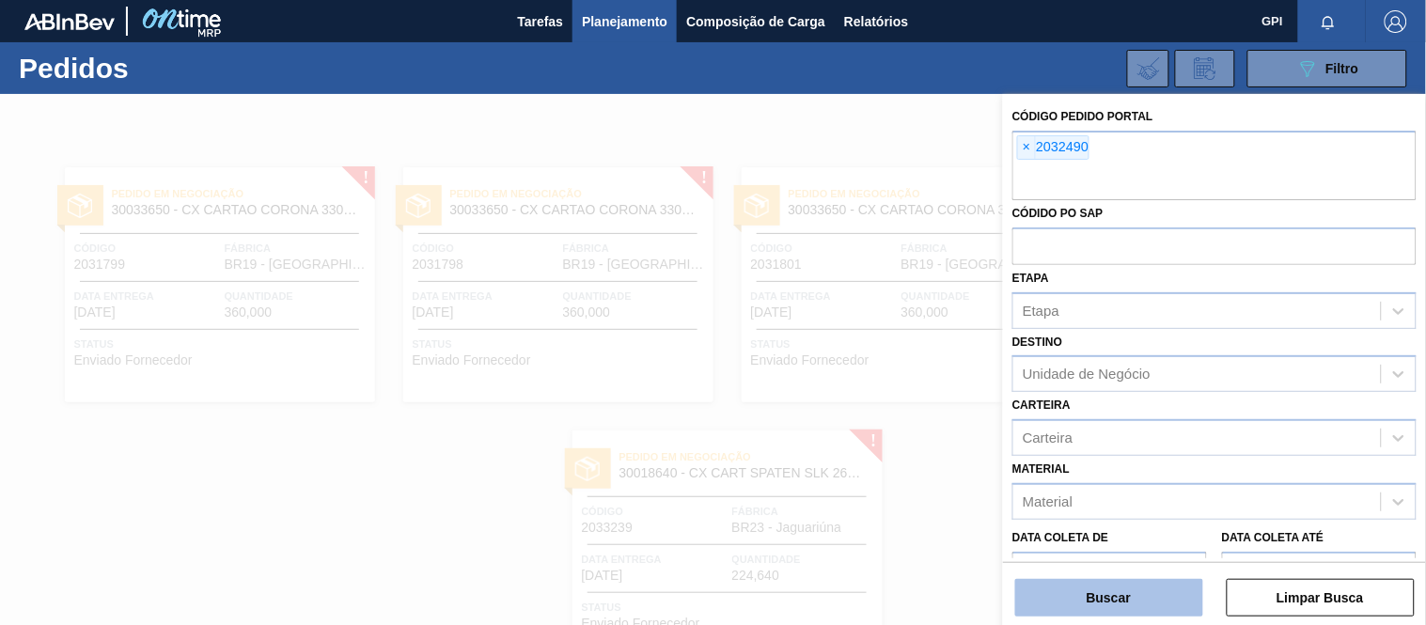
click at [1103, 612] on button "Buscar" at bounding box center [1109, 598] width 188 height 38
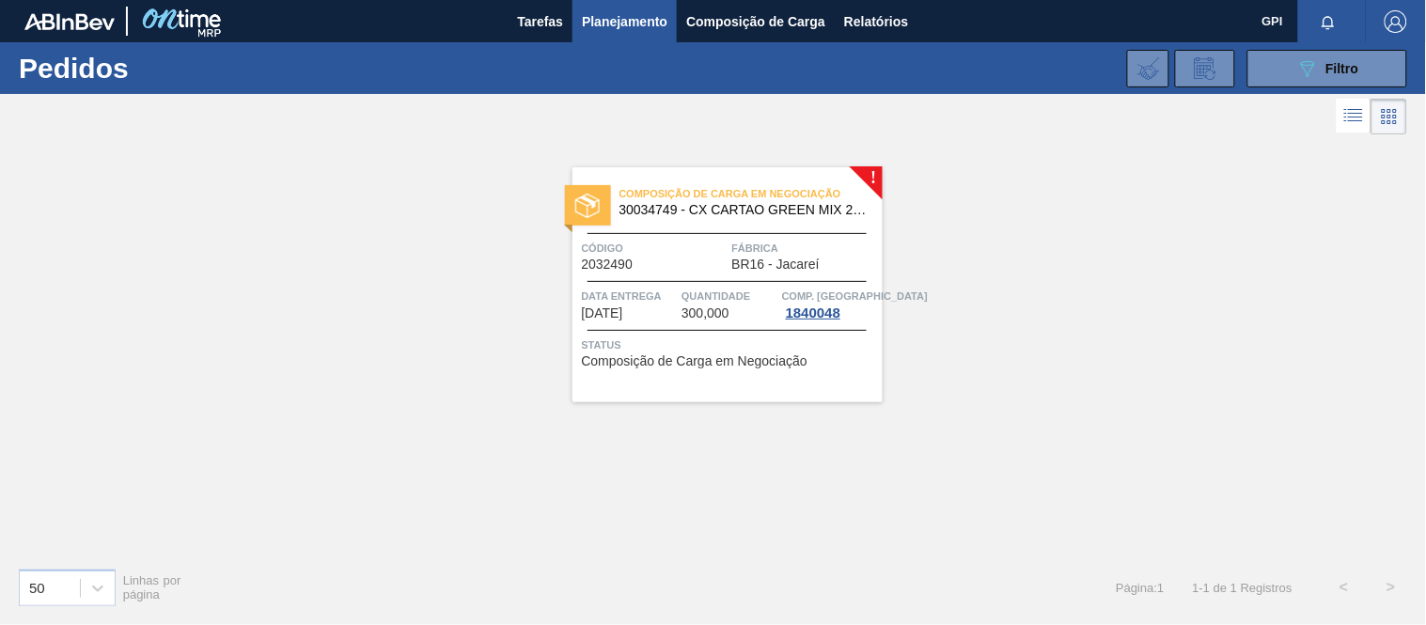
click at [726, 239] on span "Código" at bounding box center [655, 248] width 146 height 19
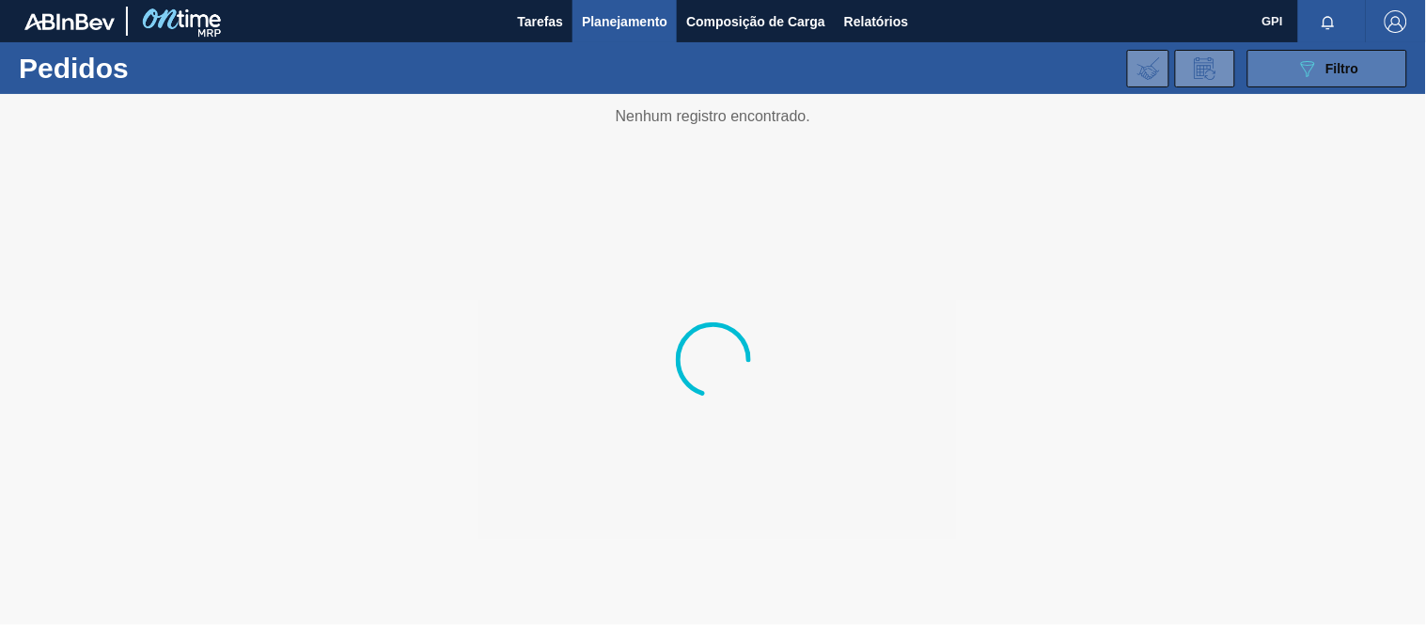
click at [1256, 64] on button "089F7B8B-B2A5-4AFE-B5C0-19BA573D28AC Filtro" at bounding box center [1327, 69] width 160 height 38
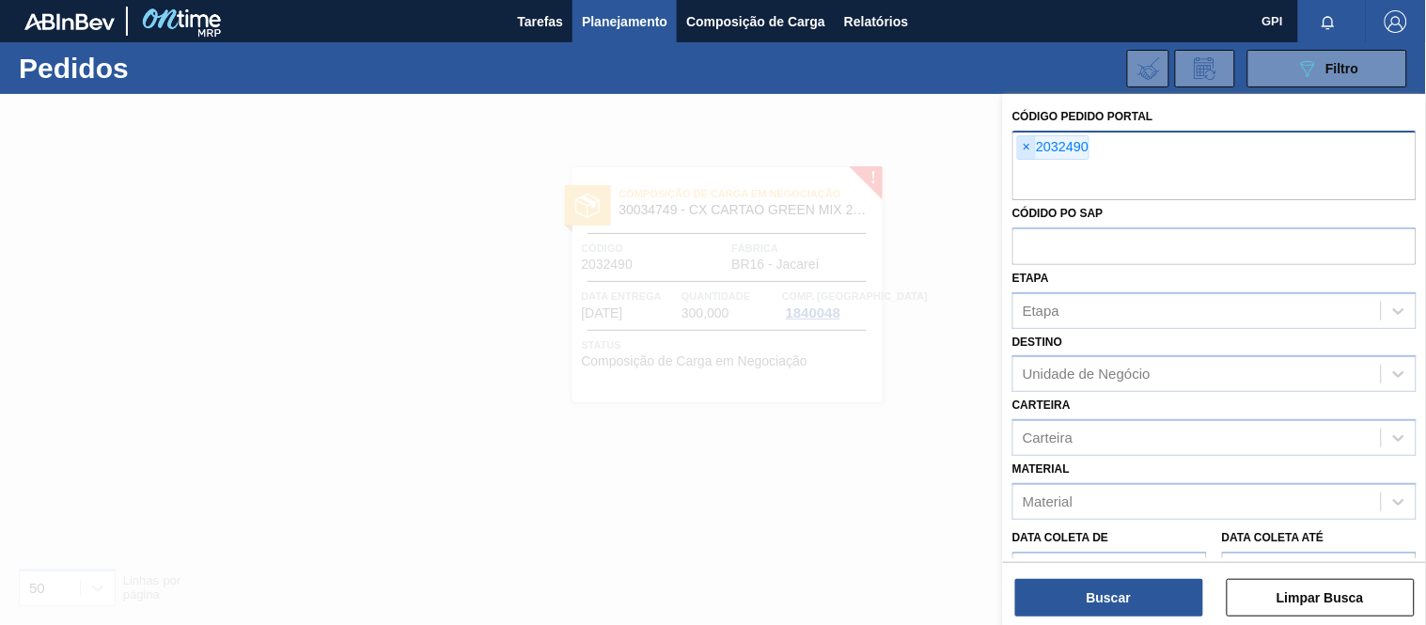
click at [1022, 148] on span "×" at bounding box center [1027, 147] width 18 height 23
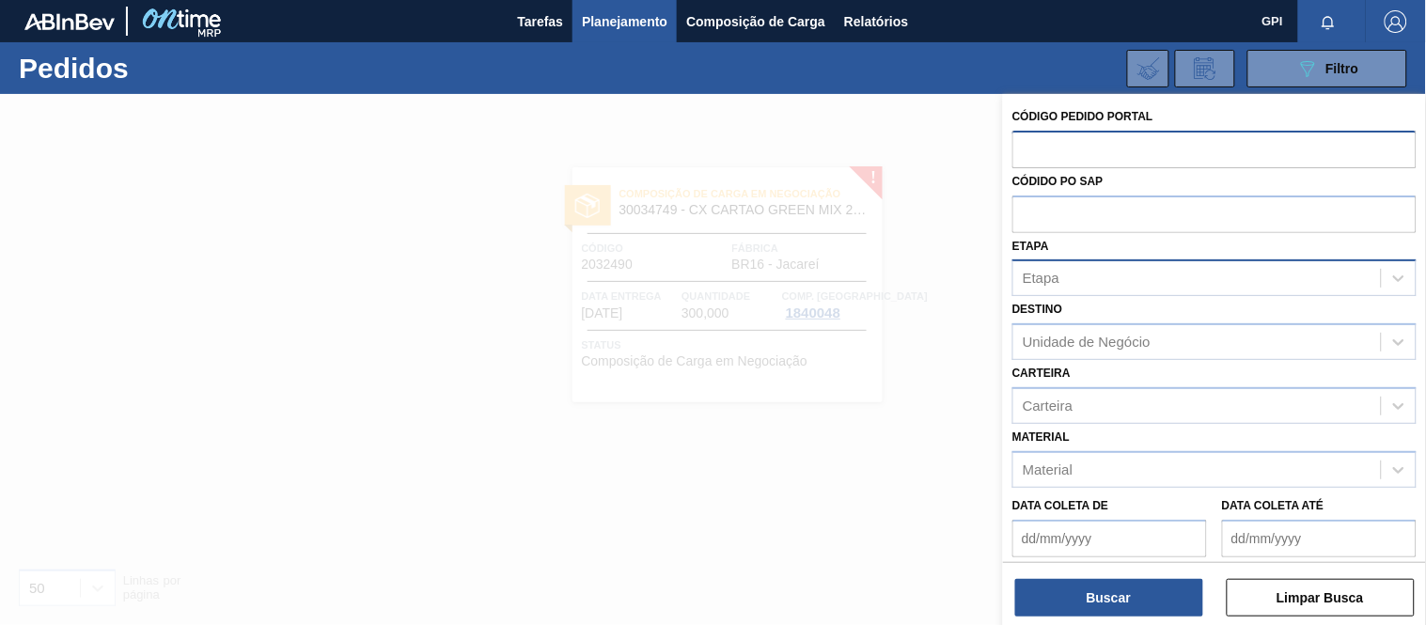
click at [1115, 270] on div "Etapa" at bounding box center [1196, 278] width 367 height 27
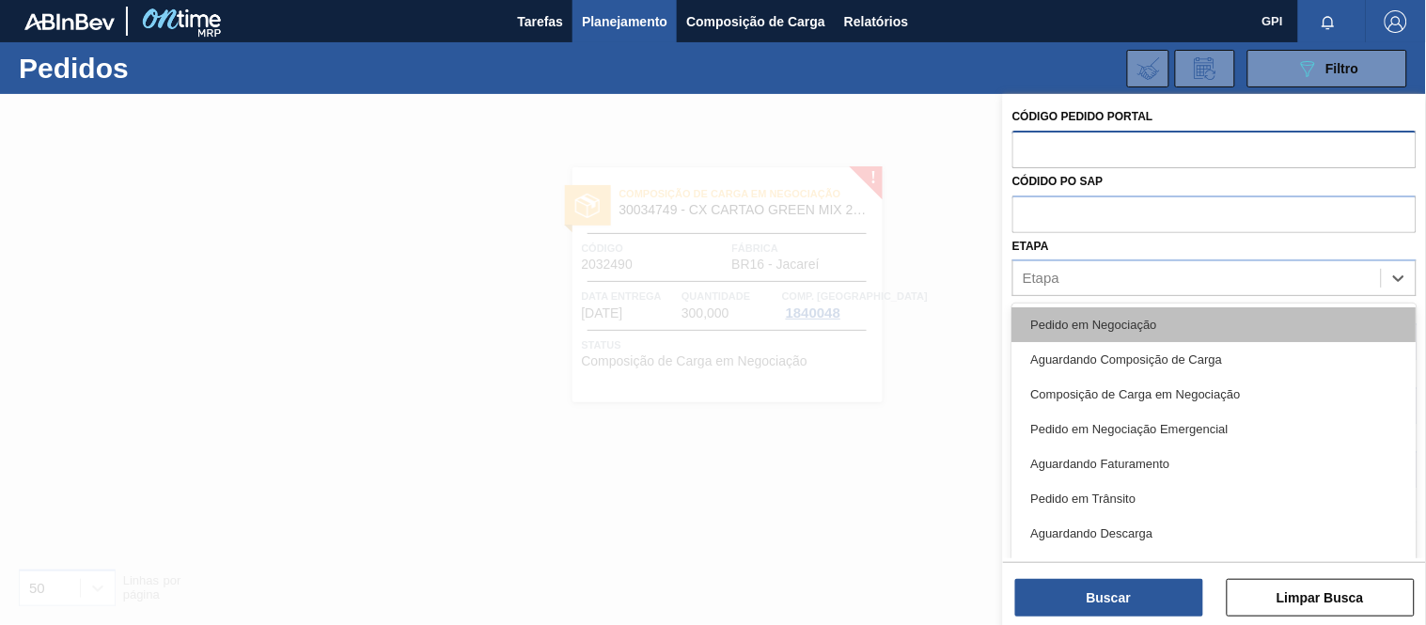
click at [1100, 315] on div "Pedido em Negociação" at bounding box center [1214, 324] width 404 height 35
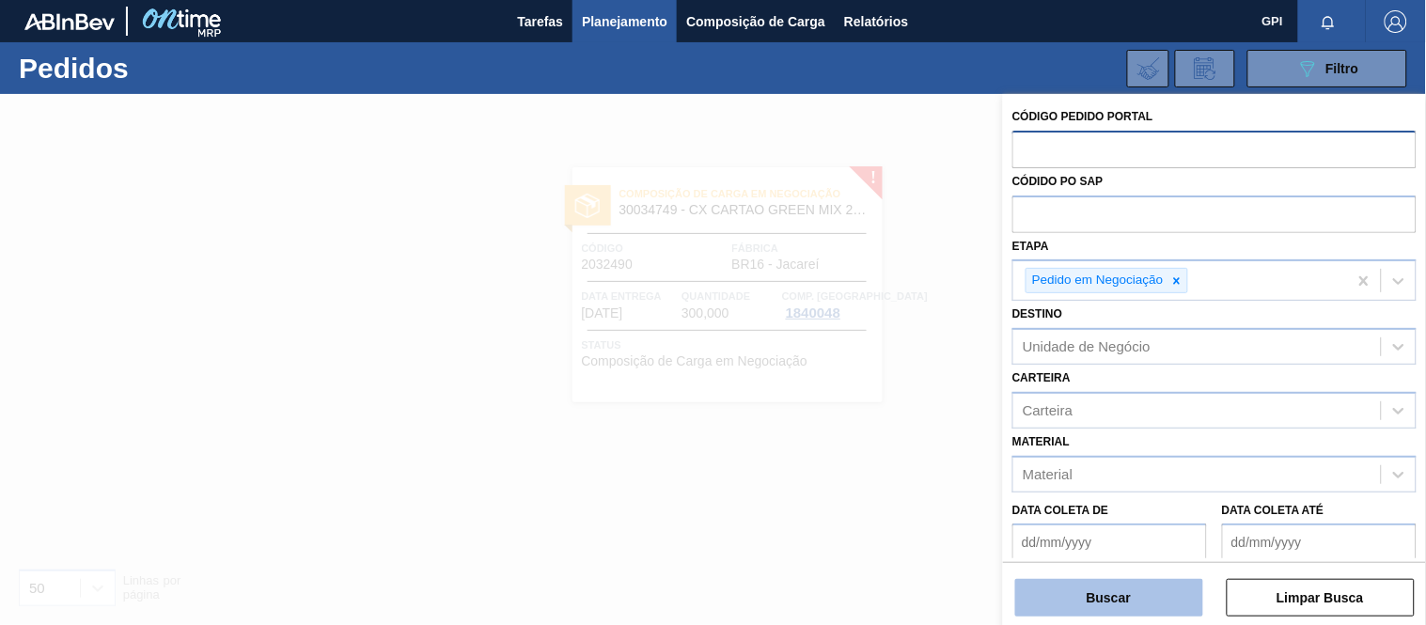
click at [1113, 587] on button "Buscar" at bounding box center [1109, 598] width 188 height 38
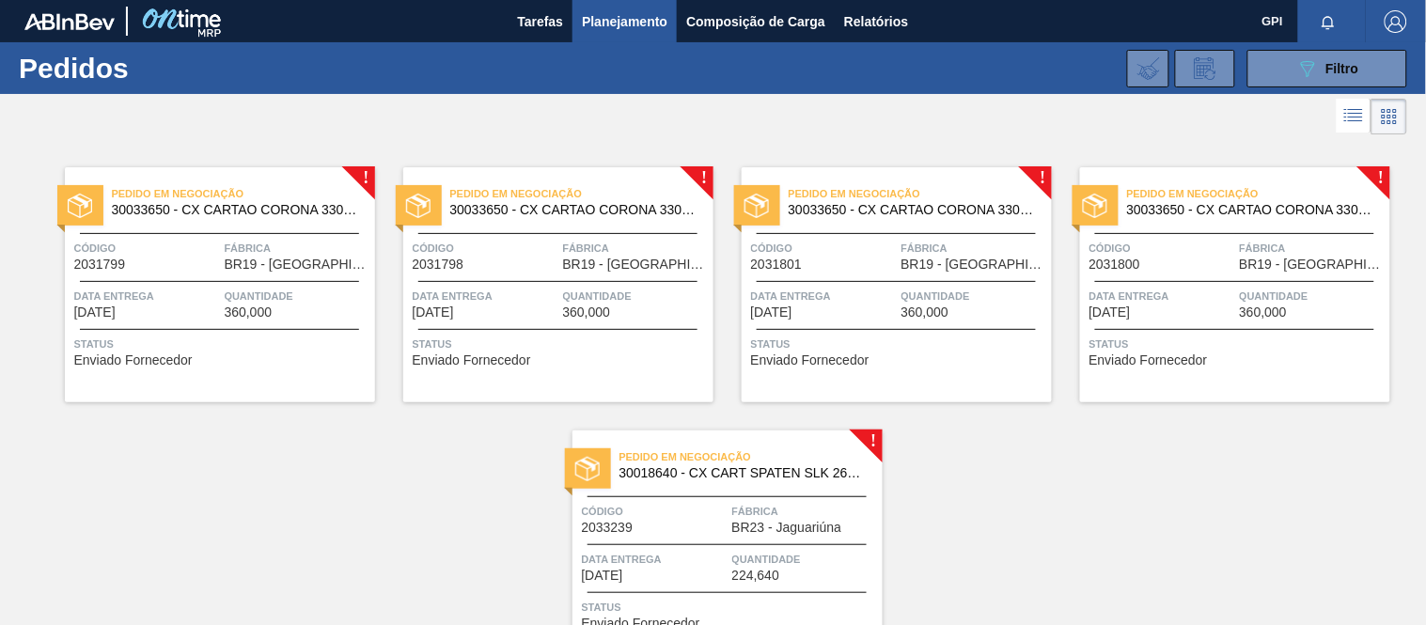
click at [275, 285] on div "Pedido em Negociação 30033650 - CX CARTAO CORONA 330 C6 NIV24 Código 2031799 Fá…" at bounding box center [220, 284] width 310 height 235
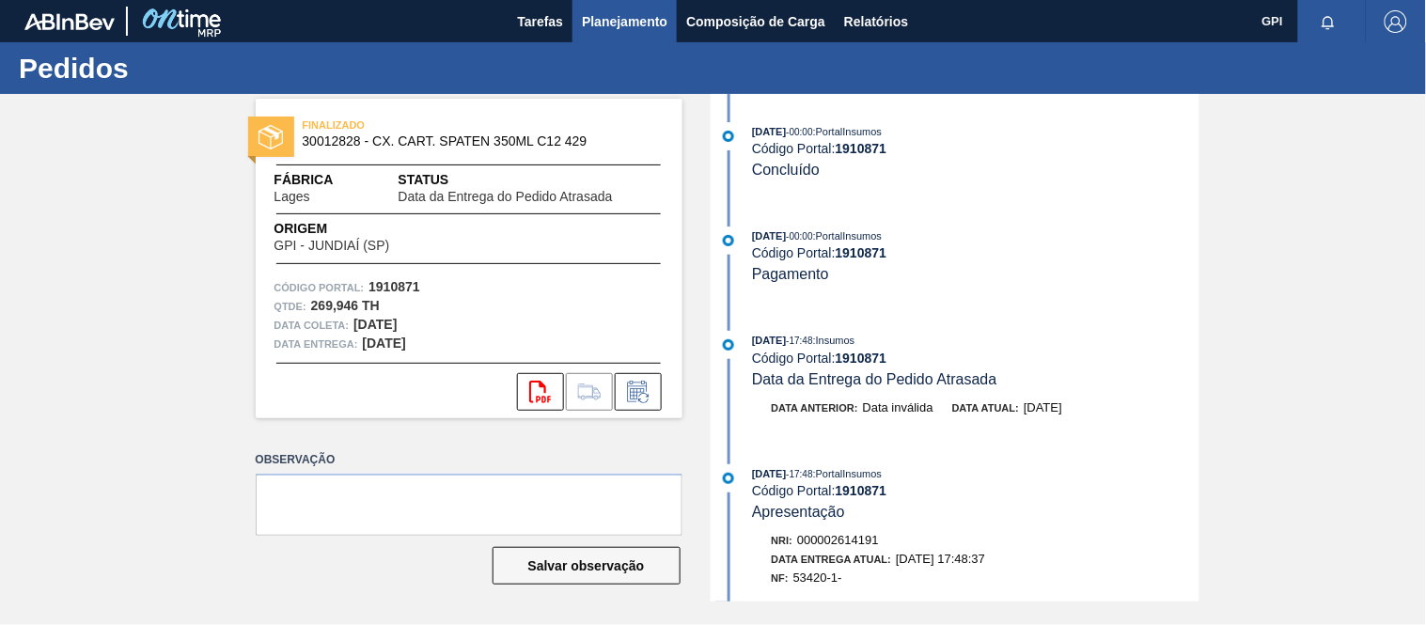
click at [645, 24] on span "Planejamento" at bounding box center [625, 21] width 86 height 23
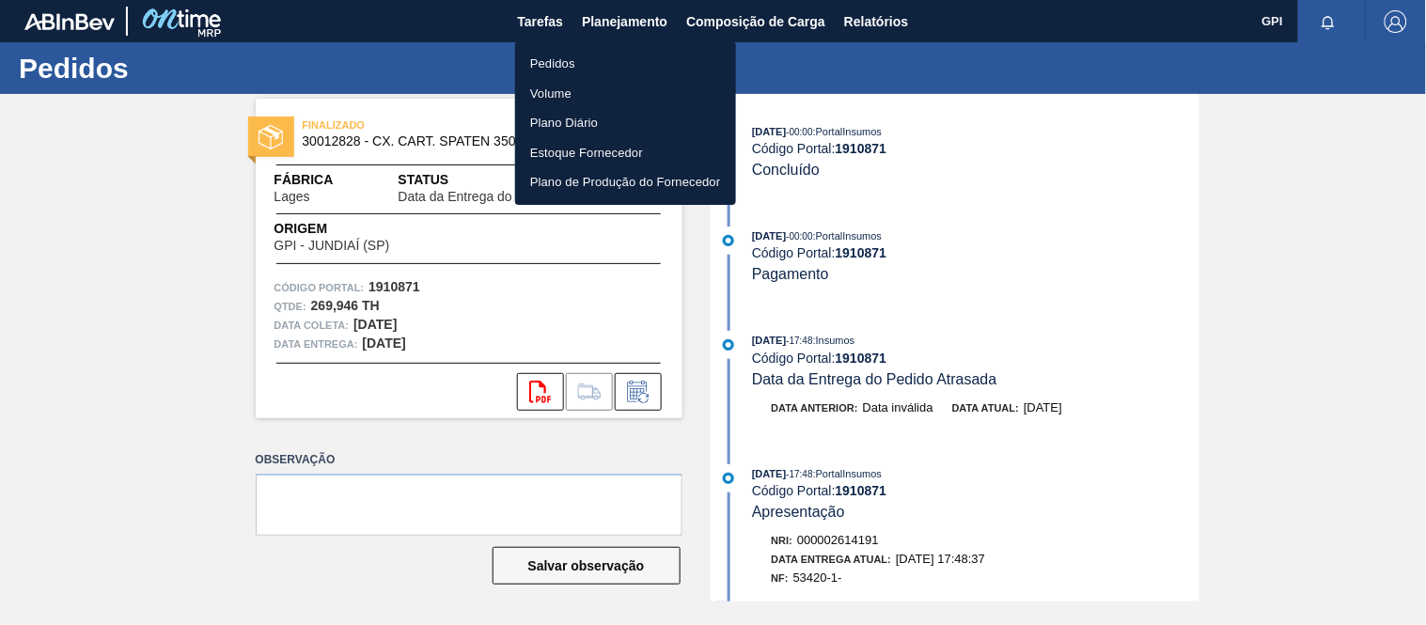
click at [547, 58] on li "Pedidos" at bounding box center [625, 64] width 221 height 30
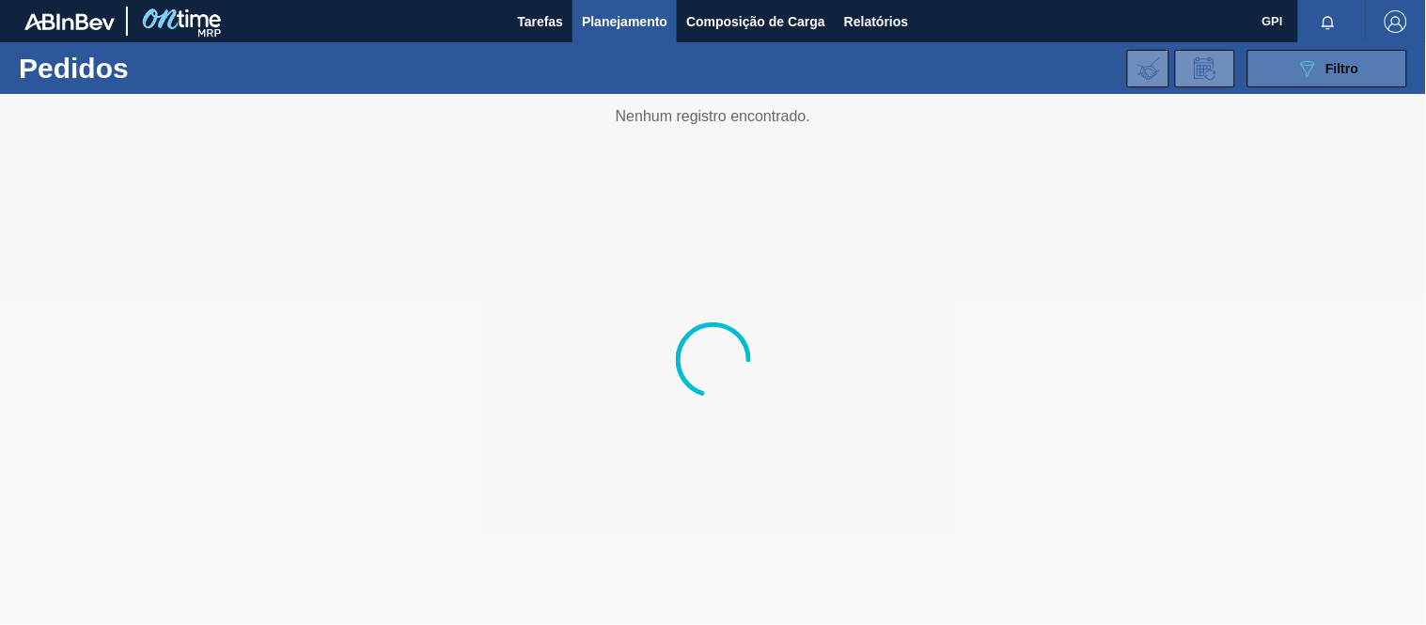
click at [1322, 54] on button "089F7B8B-B2A5-4AFE-B5C0-19BA573D28AC Filtro" at bounding box center [1327, 69] width 160 height 38
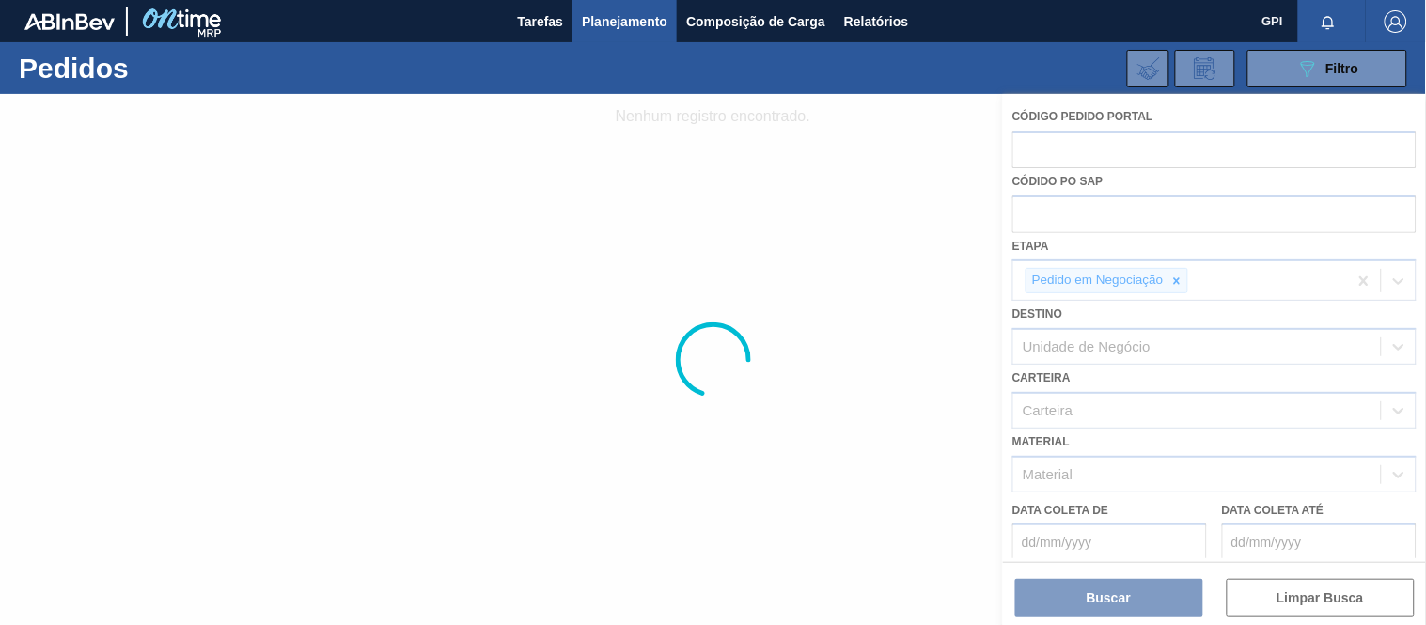
click at [1170, 276] on div at bounding box center [713, 359] width 1426 height 531
click at [1175, 286] on div at bounding box center [713, 359] width 1426 height 531
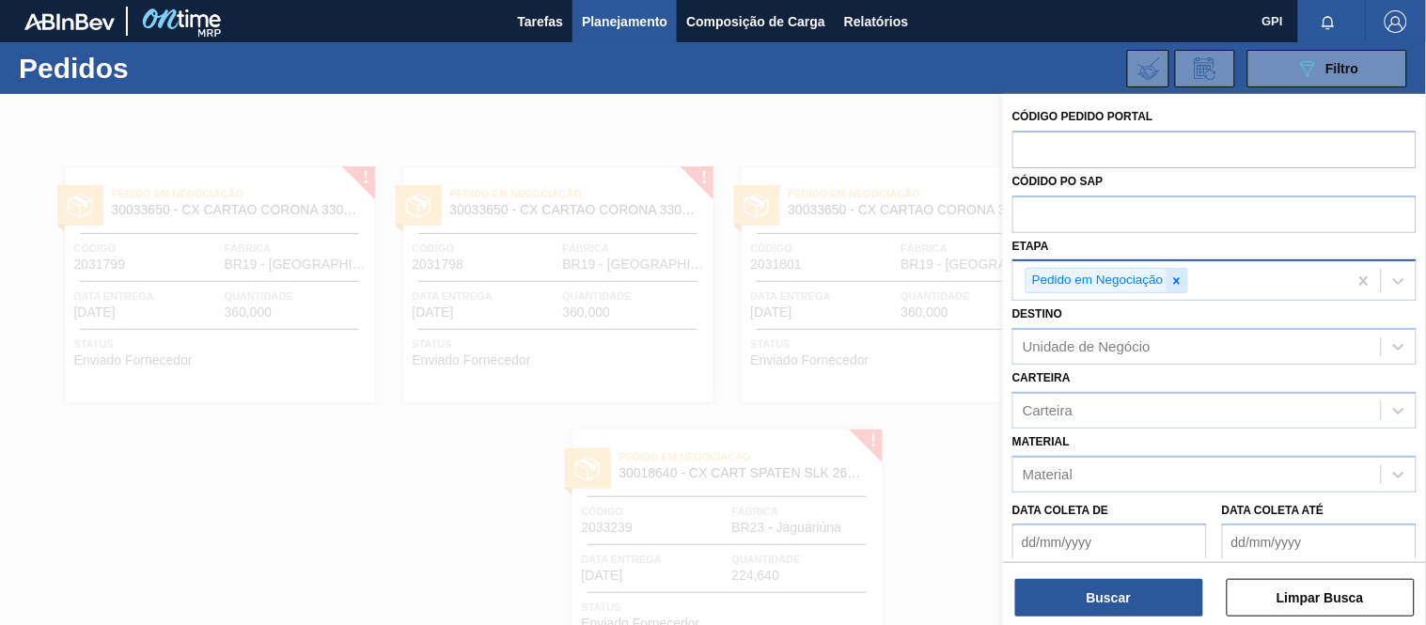
click at [1178, 284] on icon at bounding box center [1176, 280] width 13 height 13
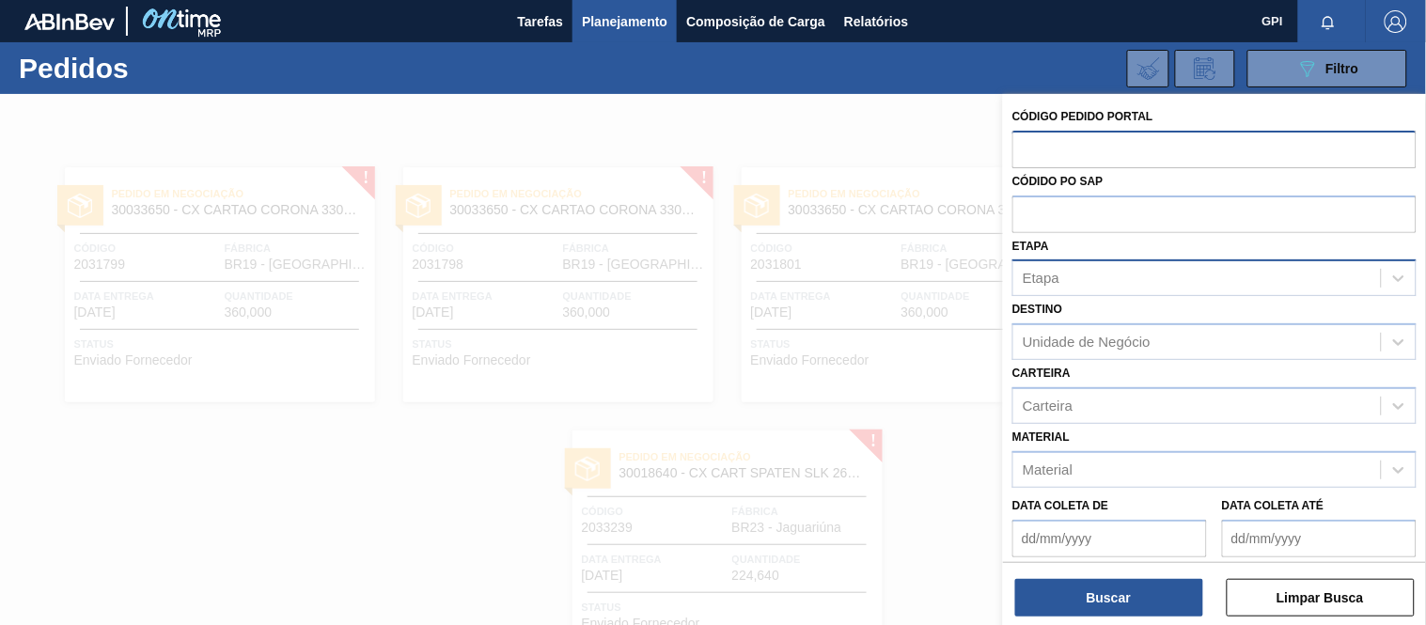
click at [1141, 151] on input "text" at bounding box center [1214, 149] width 404 height 36
paste input "text"
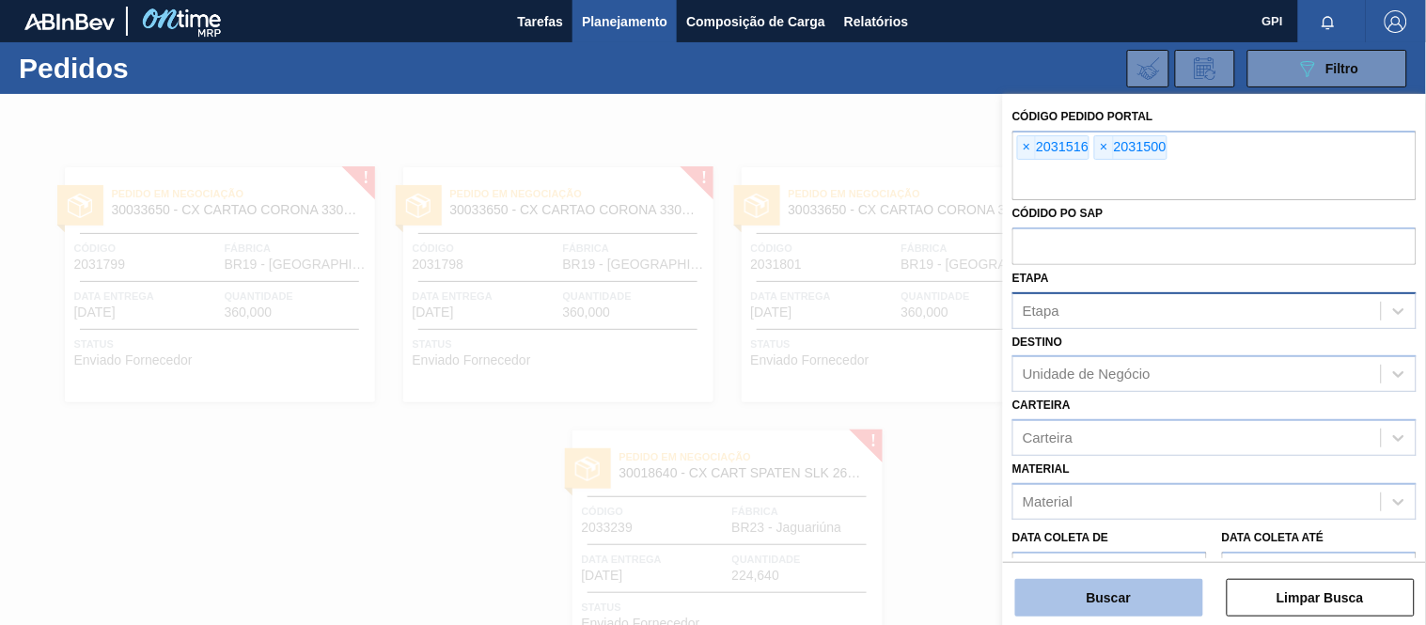
click at [1123, 601] on button "Buscar" at bounding box center [1109, 598] width 188 height 38
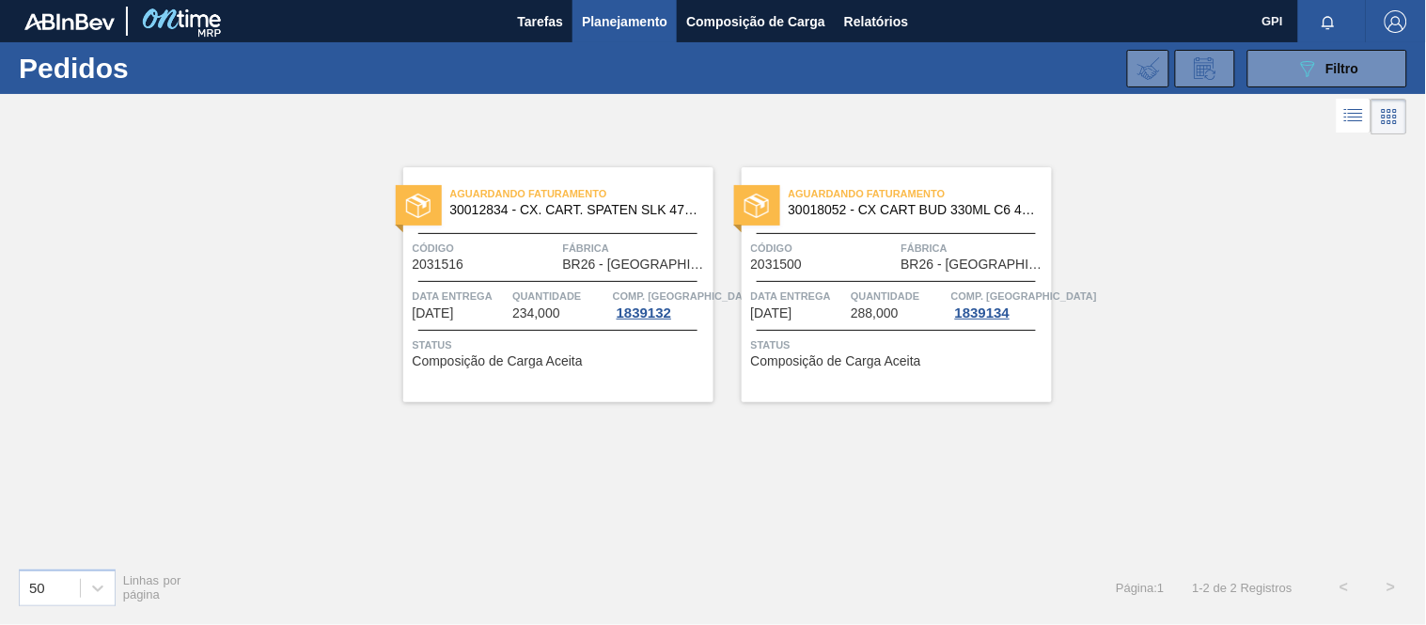
click at [486, 271] on div "Código 2031516" at bounding box center [486, 255] width 146 height 33
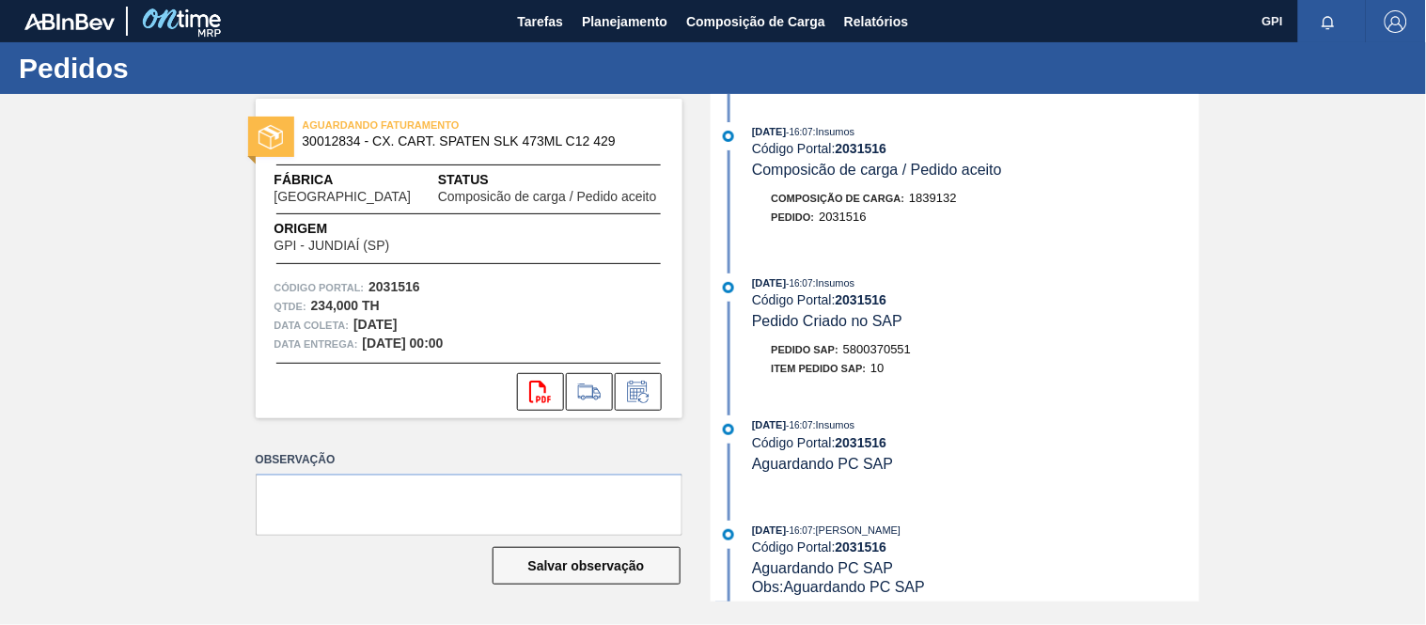
click at [881, 351] on span "5800370551" at bounding box center [877, 349] width 68 height 14
copy span "5800370551"
click at [399, 275] on div "AGUARDANDO FATURAMENTO 30012834 - CX. CART. SPATEN SLK 473ML C12 429 Fábrica Ub…" at bounding box center [469, 259] width 427 height 320
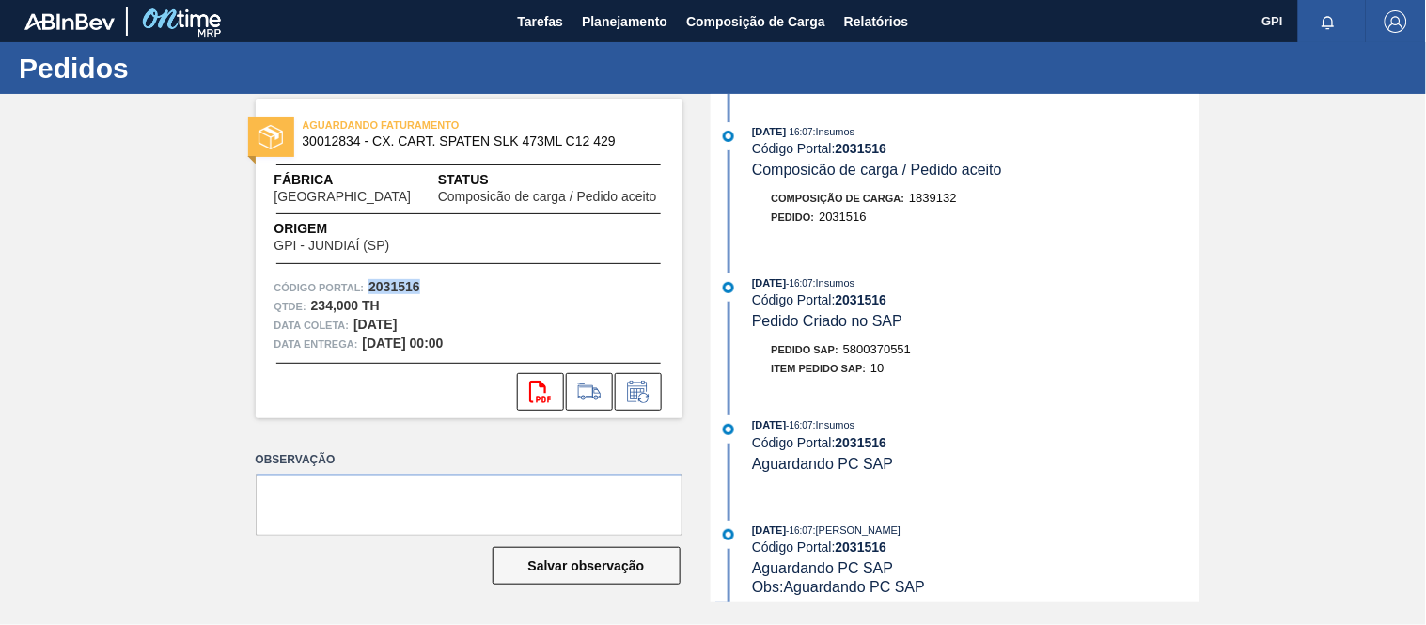
copy strong "2031516"
click at [527, 395] on button "svg{fill:#ff0000}" at bounding box center [540, 392] width 47 height 38
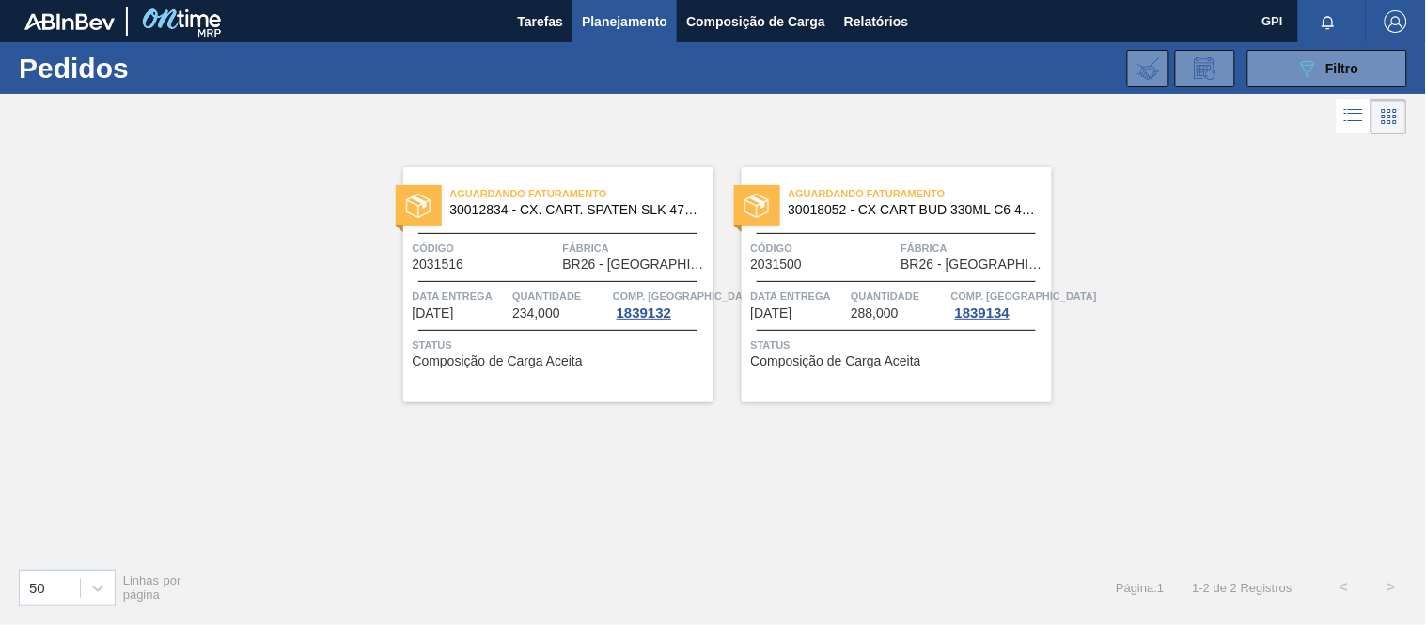
click at [863, 237] on div "Aguardando Faturamento 30018052 - CX CART BUD 330ML C6 429 298G Código 2031500 …" at bounding box center [896, 284] width 310 height 235
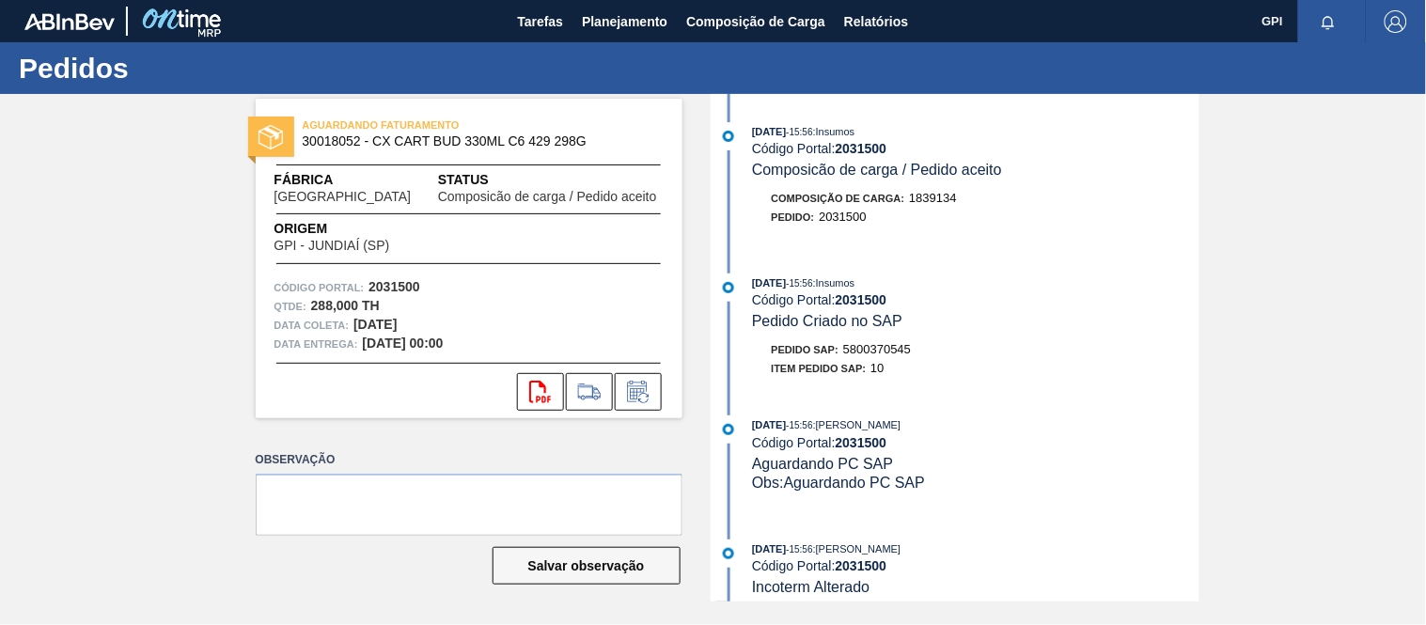
click at [391, 282] on strong "2031500" at bounding box center [394, 286] width 52 height 15
copy strong "2031500"
click at [527, 387] on button "svg{fill:#ff0000}" at bounding box center [540, 392] width 47 height 38
click at [903, 355] on span "5800370545" at bounding box center [877, 349] width 68 height 14
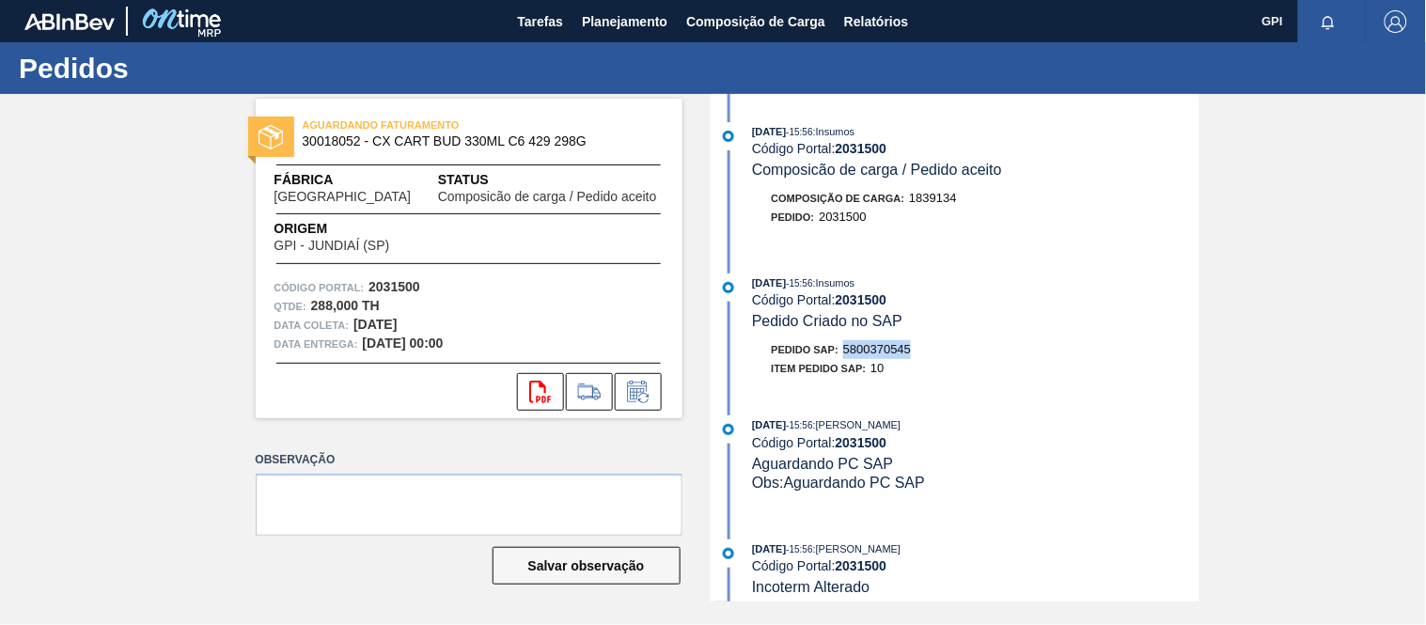
click at [903, 355] on span "5800370545" at bounding box center [877, 349] width 68 height 14
copy span "5800370545"
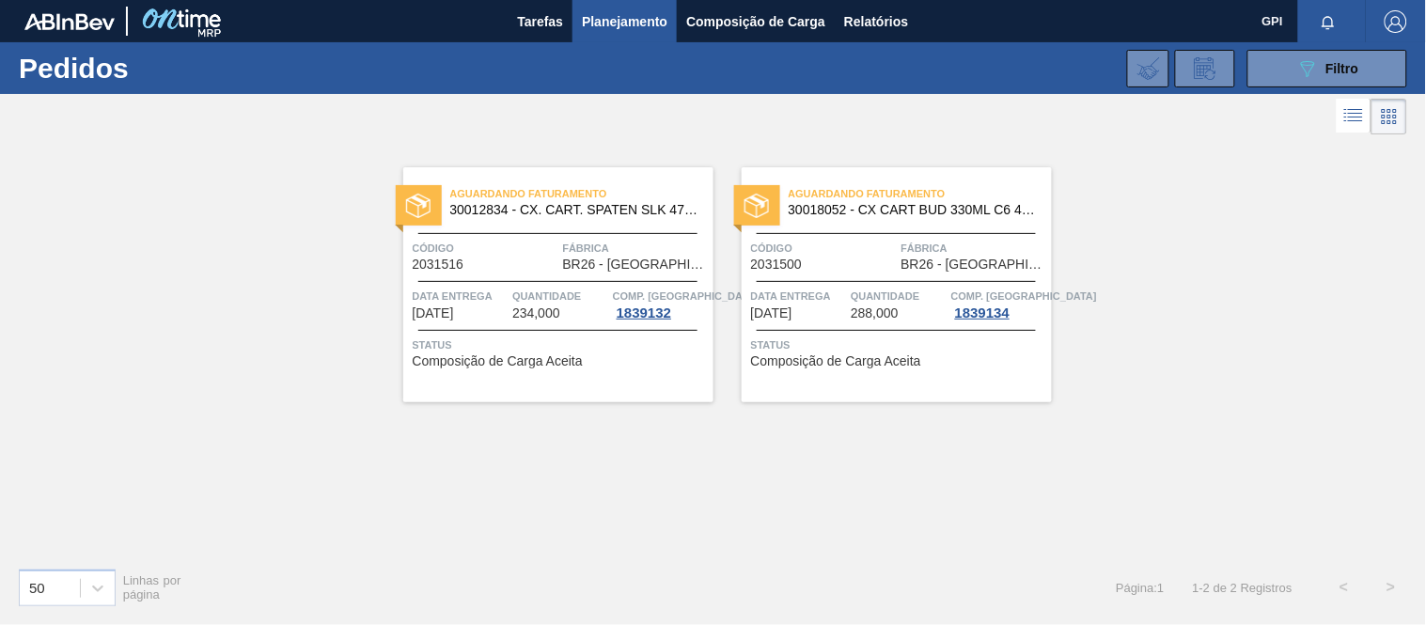
drag, startPoint x: 1256, startPoint y: 66, endPoint x: 1263, endPoint y: 87, distance: 22.6
click at [1256, 66] on button "089F7B8B-B2A5-4AFE-B5C0-19BA573D28AC Filtro" at bounding box center [1327, 69] width 160 height 38
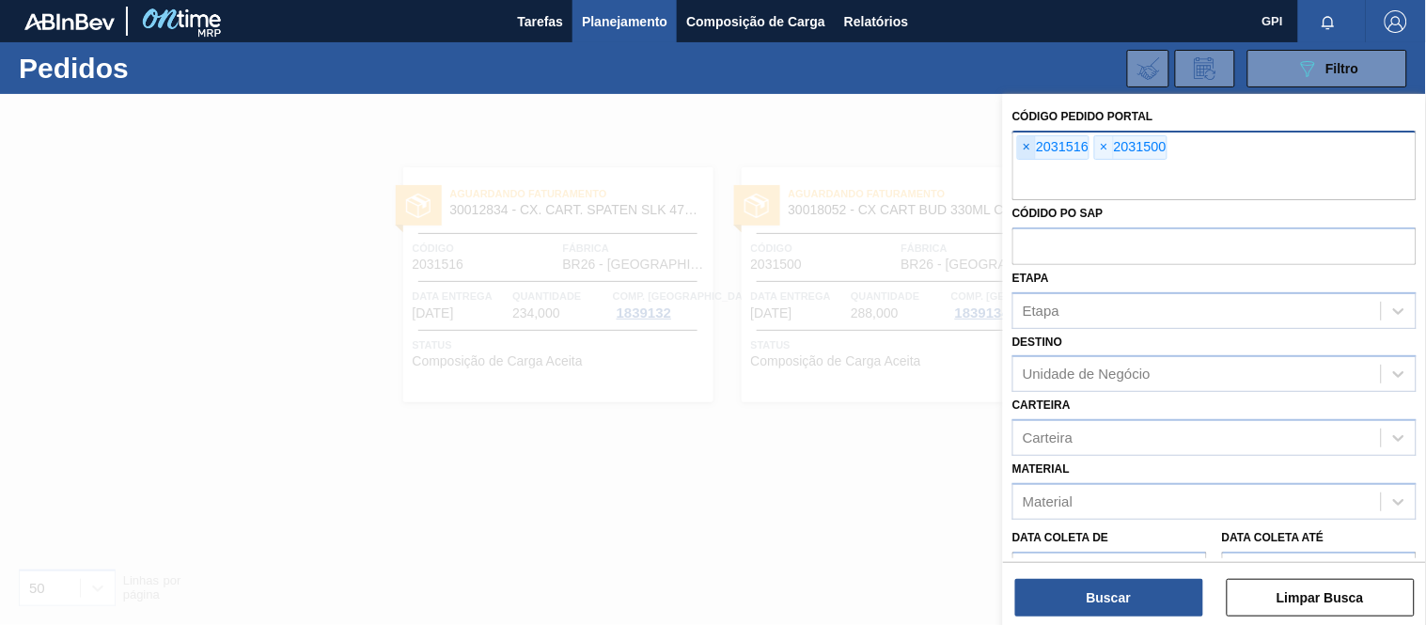
click at [1025, 148] on span "×" at bounding box center [1027, 147] width 18 height 23
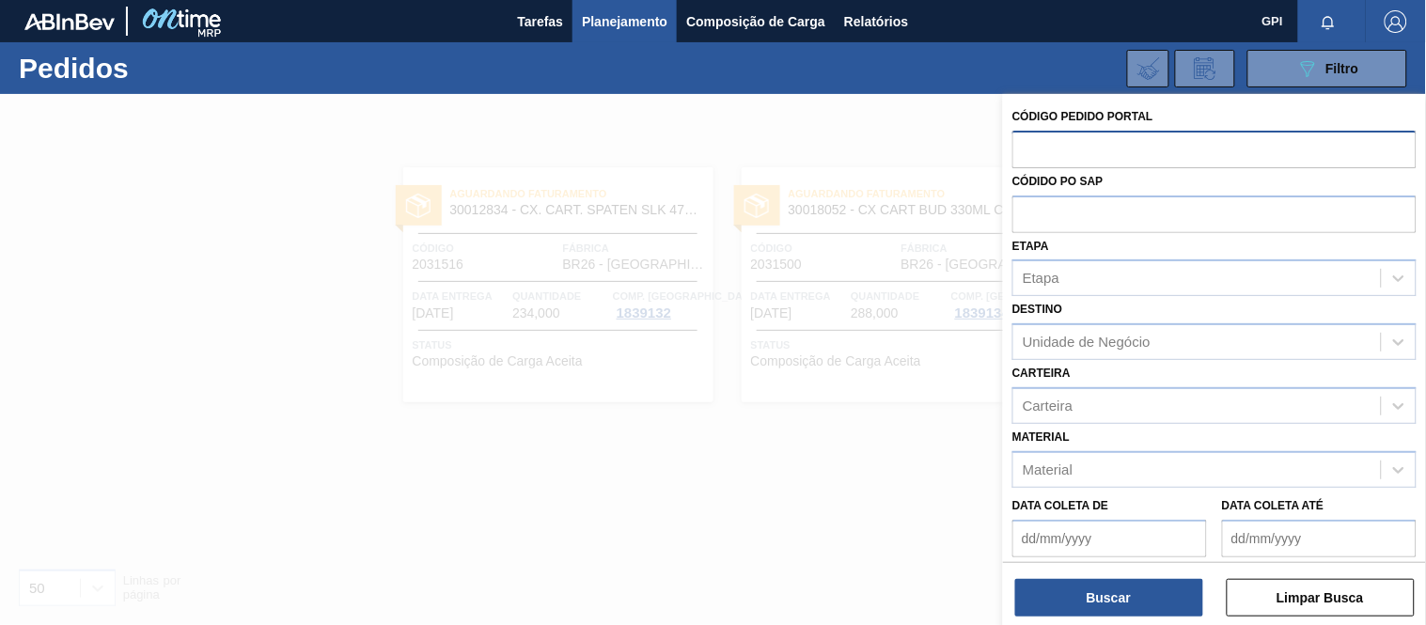
paste input "2029044"
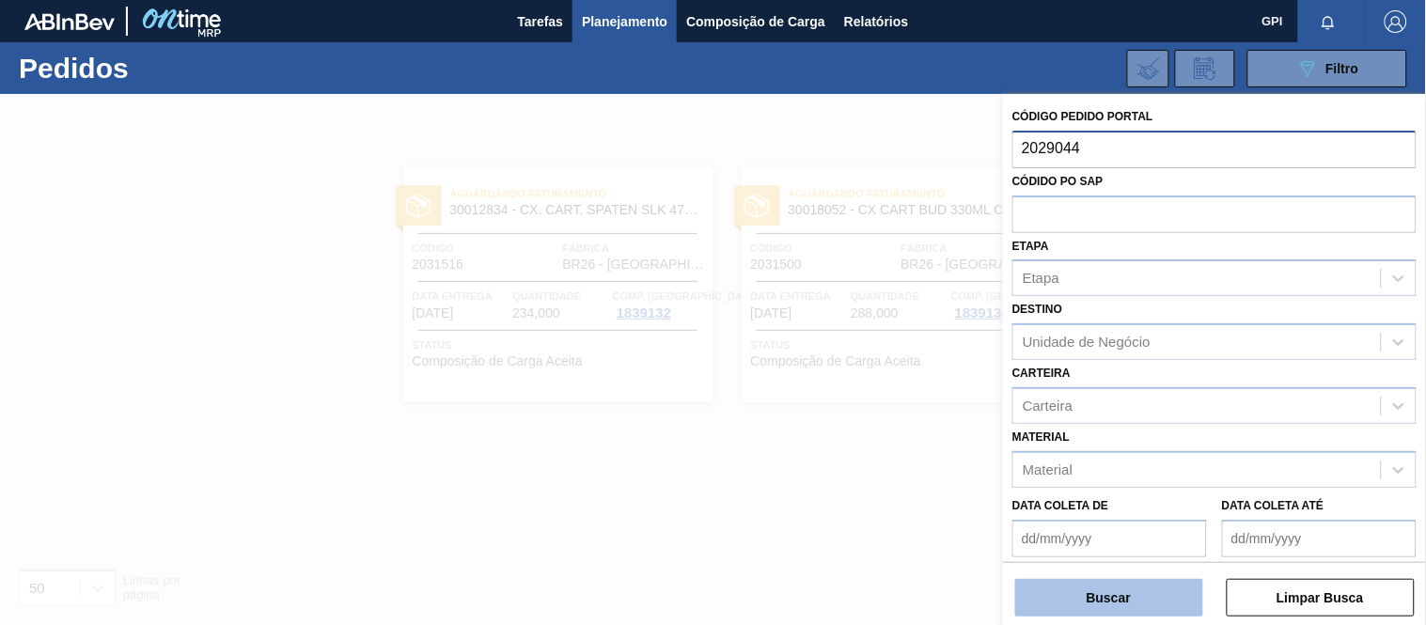
type input "2029044"
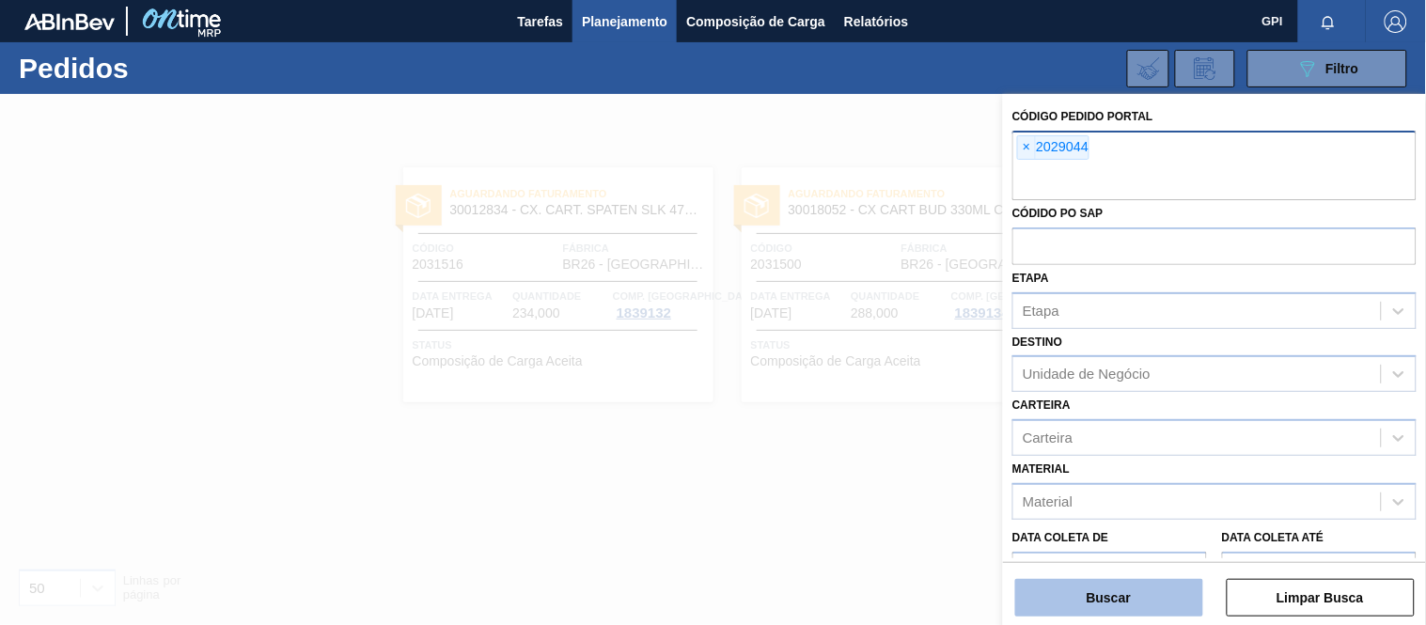
click at [1110, 589] on button "Buscar" at bounding box center [1109, 598] width 188 height 38
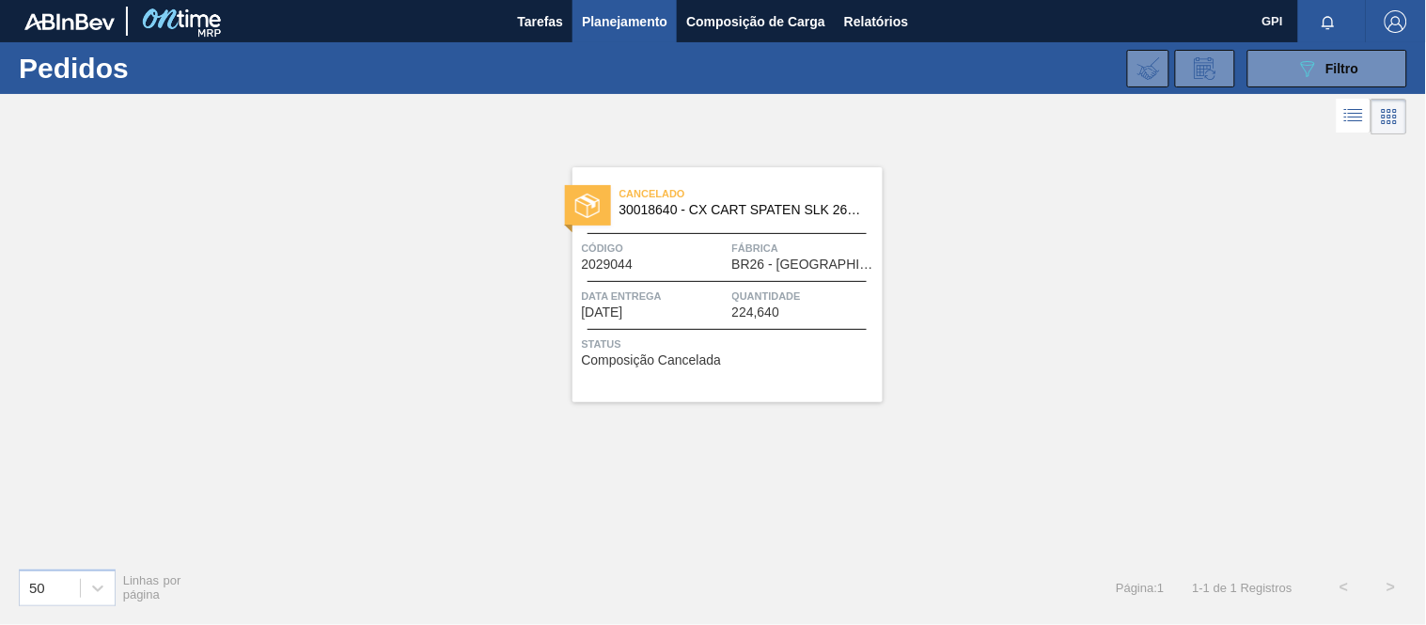
click at [716, 268] on div "Código 2029044" at bounding box center [655, 255] width 146 height 33
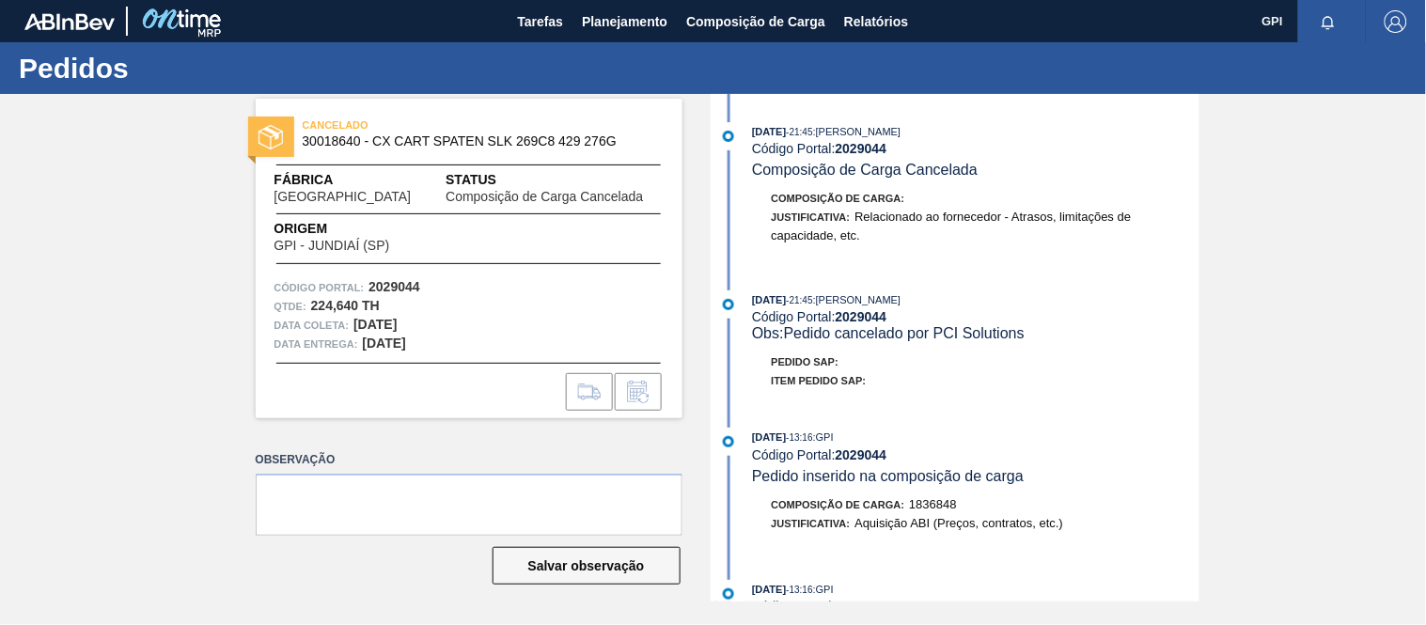
click at [395, 284] on strong "2029044" at bounding box center [394, 286] width 52 height 15
copy strong "2029044"
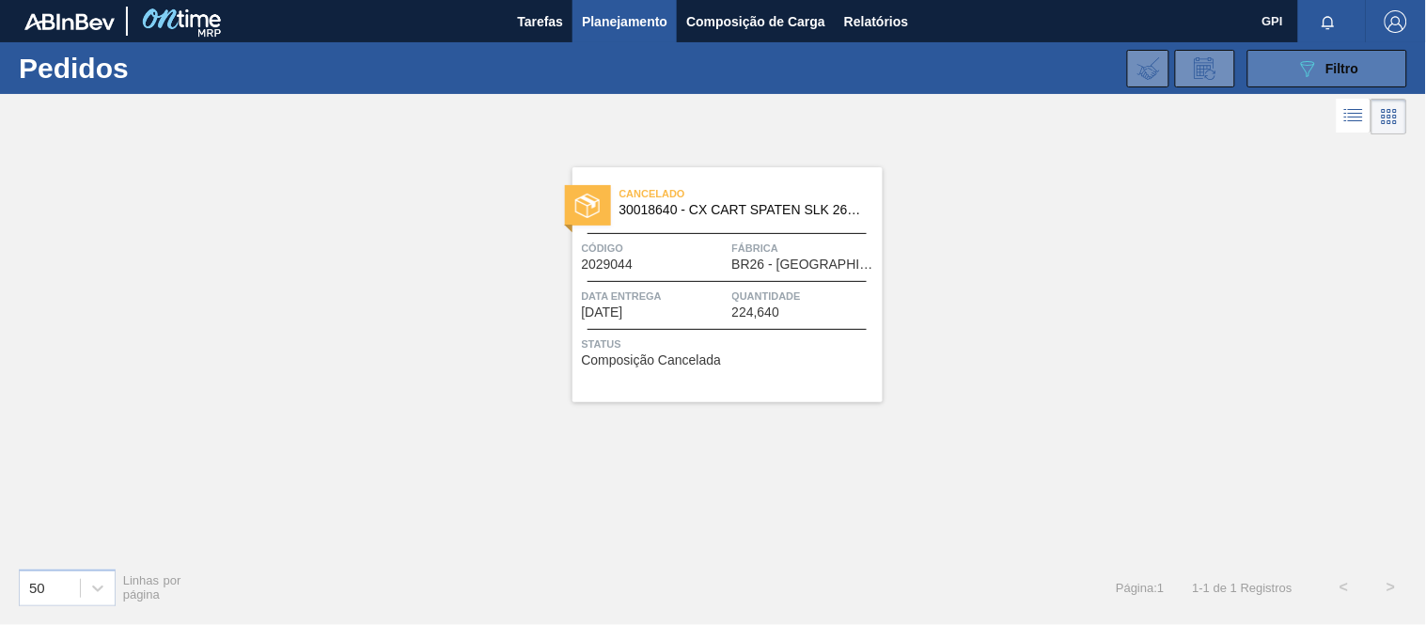
click at [1259, 66] on button "089F7B8B-B2A5-4AFE-B5C0-19BA573D28AC Filtro" at bounding box center [1327, 69] width 160 height 38
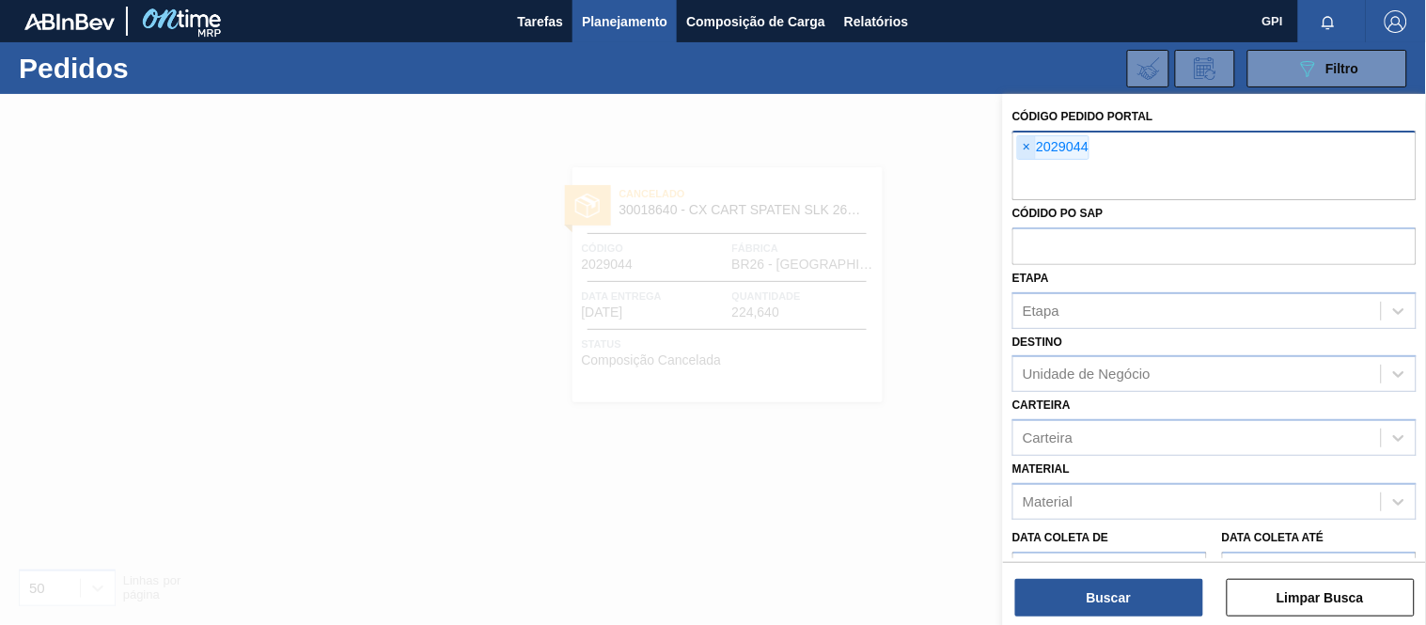
click at [1027, 144] on span "×" at bounding box center [1027, 147] width 18 height 23
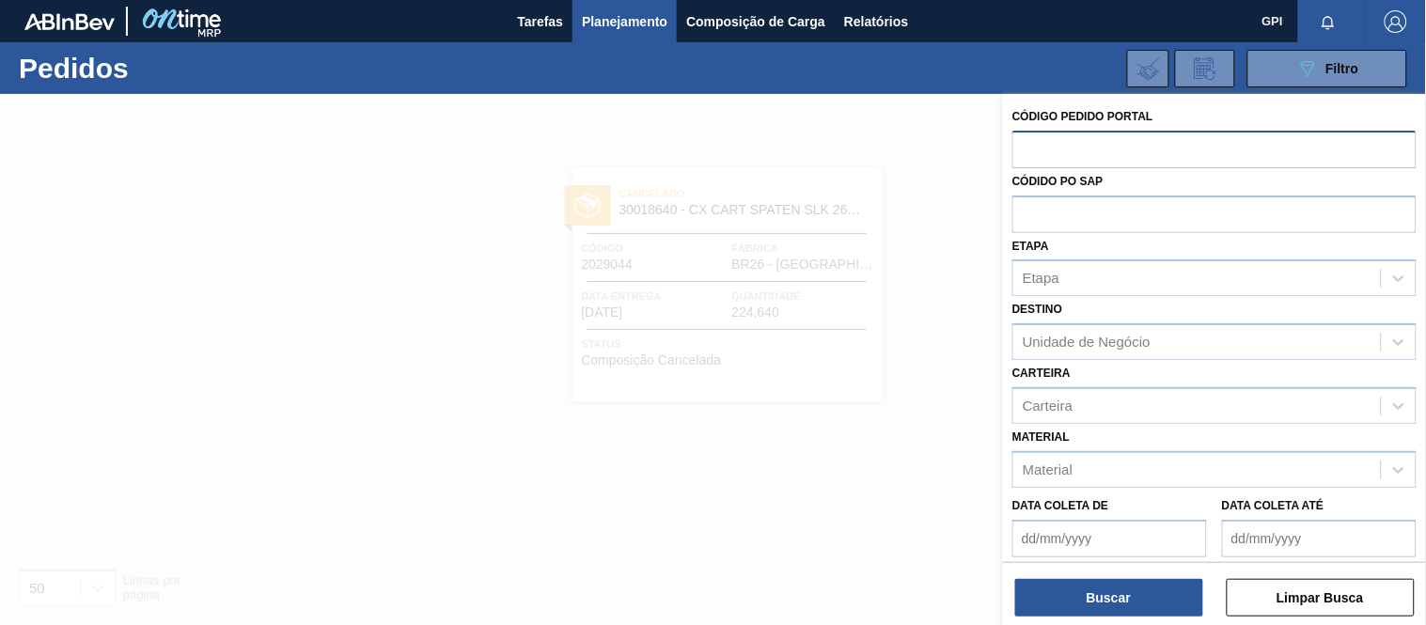
paste input "2031514"
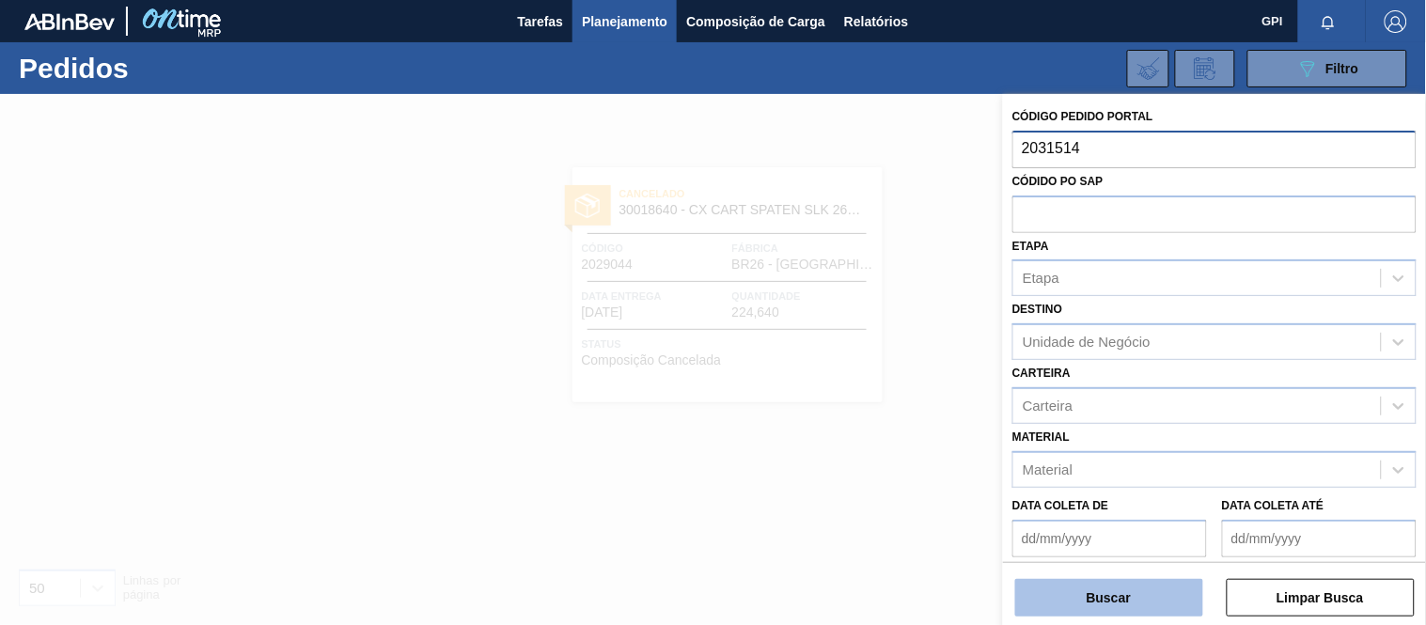
type input "2031514"
click at [1118, 590] on button "Buscar" at bounding box center [1109, 598] width 188 height 38
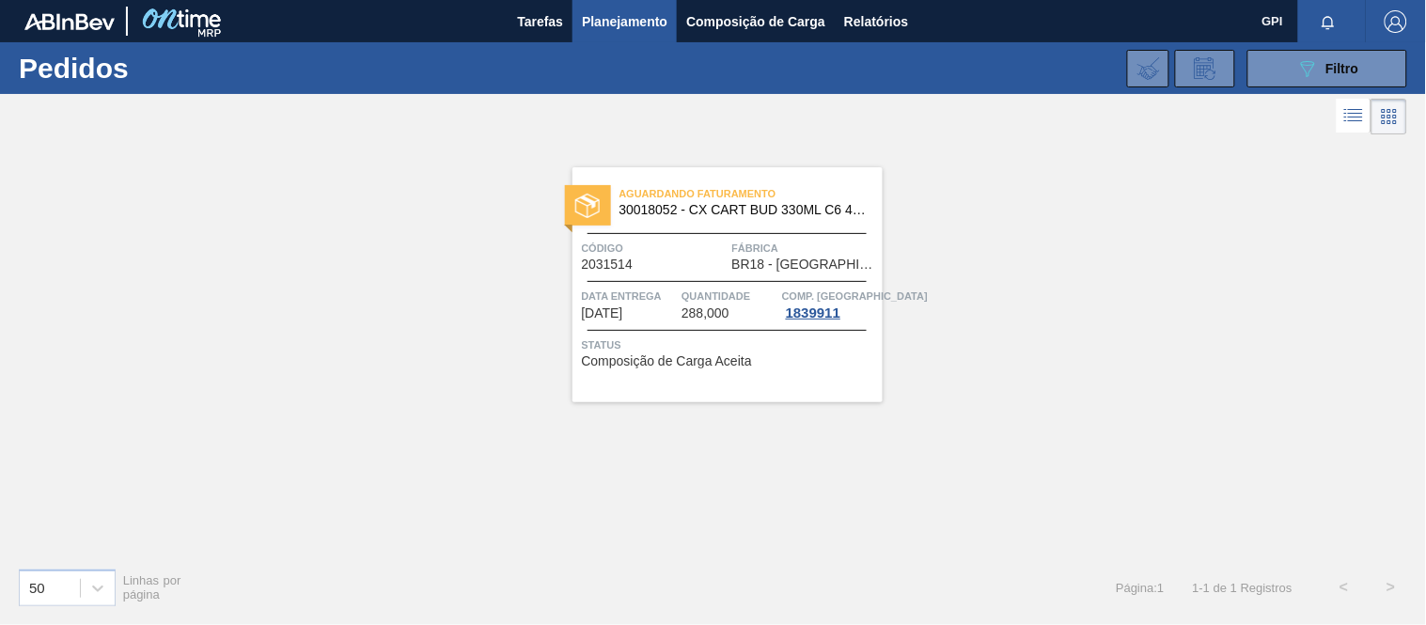
click at [703, 289] on span "Quantidade" at bounding box center [729, 296] width 96 height 19
